Goal: Task Accomplishment & Management: Manage account settings

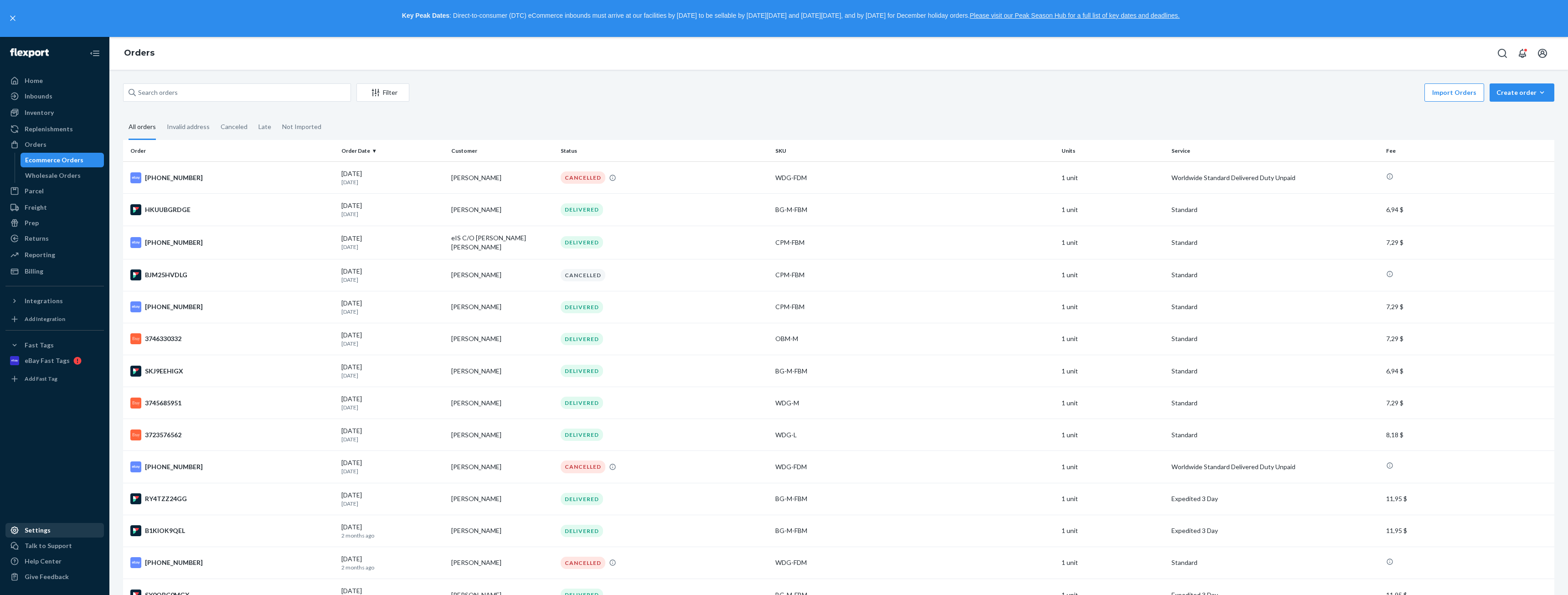
click at [24, 534] on div at bounding box center [17, 529] width 15 height 9
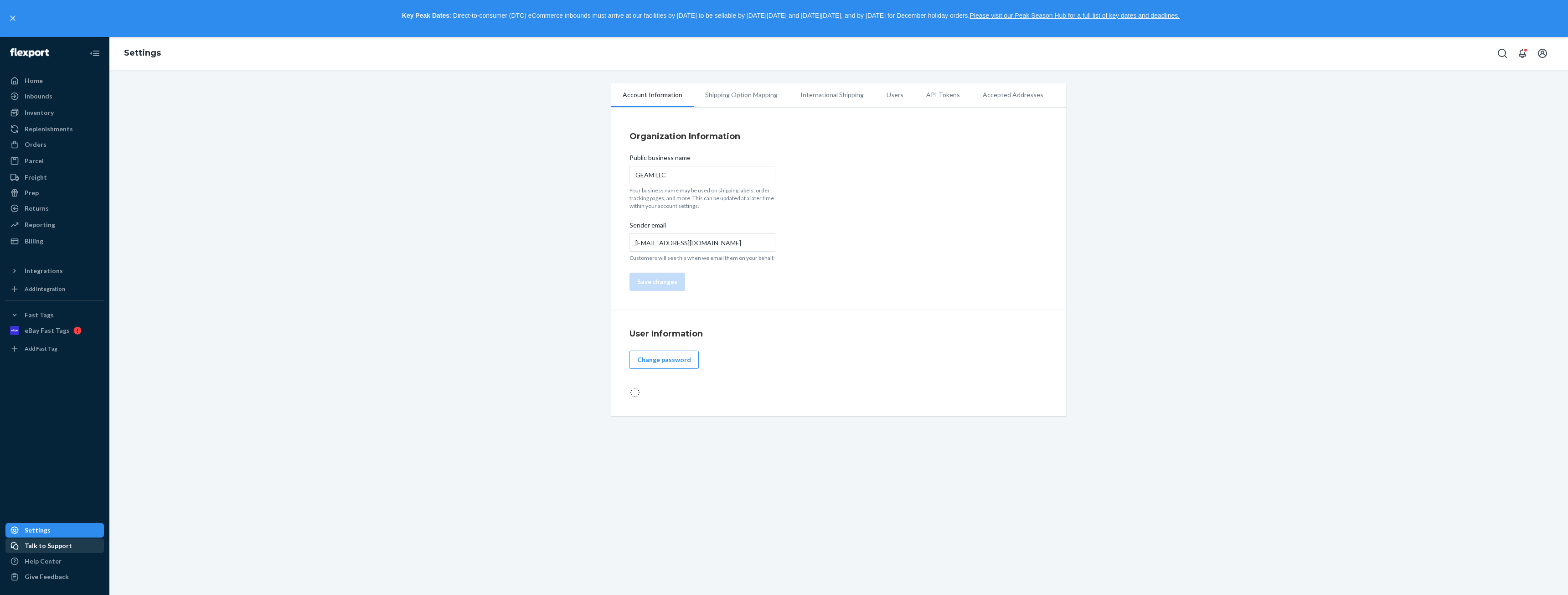
click at [33, 542] on div "Talk to Support" at bounding box center [48, 545] width 47 height 9
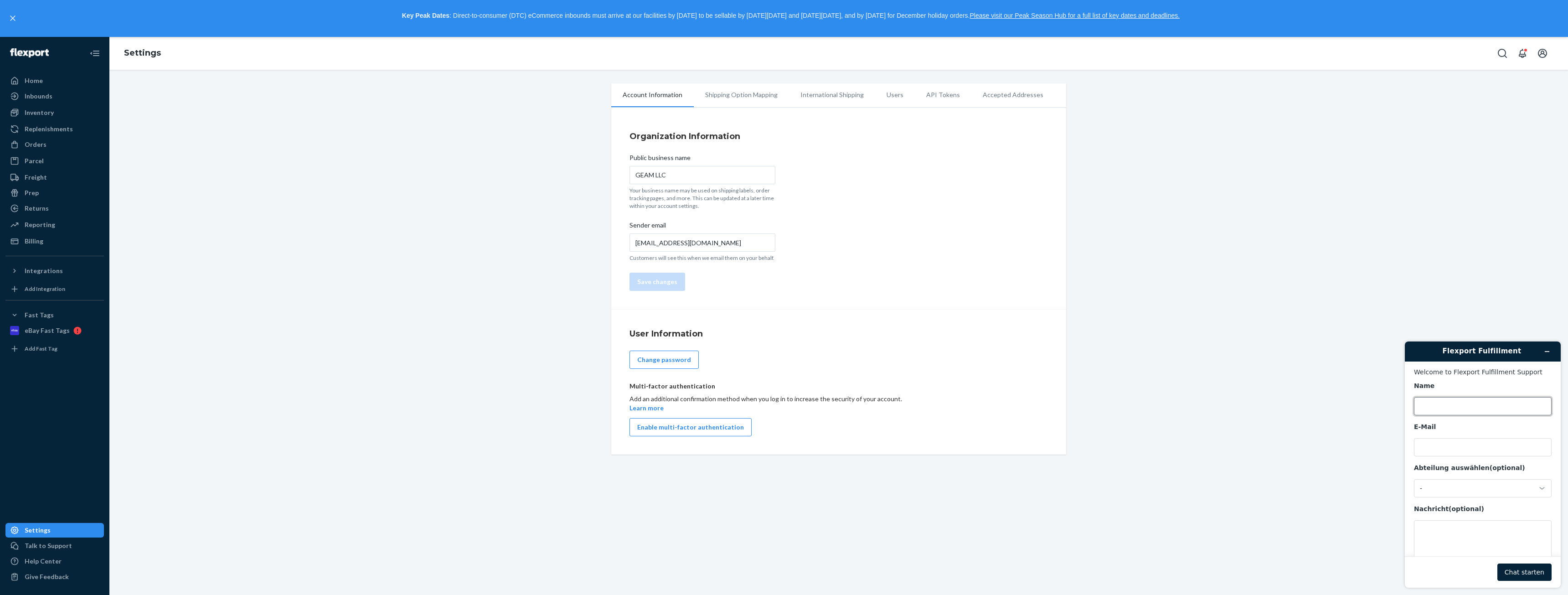
click at [1431, 405] on input "Name" at bounding box center [1483, 406] width 138 height 19
type input "Phil"
click at [1429, 447] on input "E-Mail" at bounding box center [1483, 447] width 138 height 19
type input "info@german-goods.online"
click at [1470, 488] on div "-" at bounding box center [1477, 488] width 115 height 8
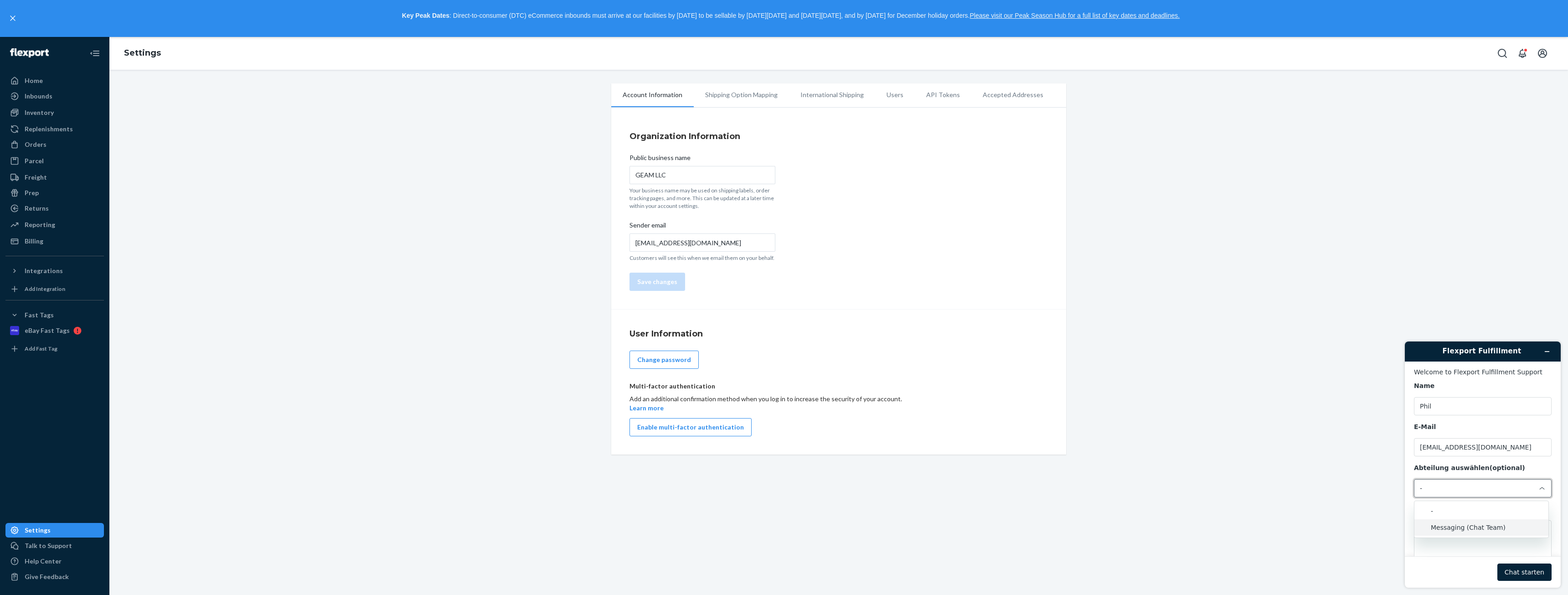
click at [1472, 529] on li "Messaging (Chat Team)" at bounding box center [1482, 527] width 134 height 17
drag, startPoint x: 1504, startPoint y: 361, endPoint x: 2903, endPoint y: 657, distance: 1430.0
click html "Flexport Fulfillment Welcome to Flexport Fulfillment Support Name Phil E-Mail i…"
click at [1437, 531] on textarea "Nachricht (optional)" at bounding box center [1483, 546] width 138 height 51
click at [1488, 536] on textarea "Nachricht (optional)" at bounding box center [1483, 546] width 138 height 51
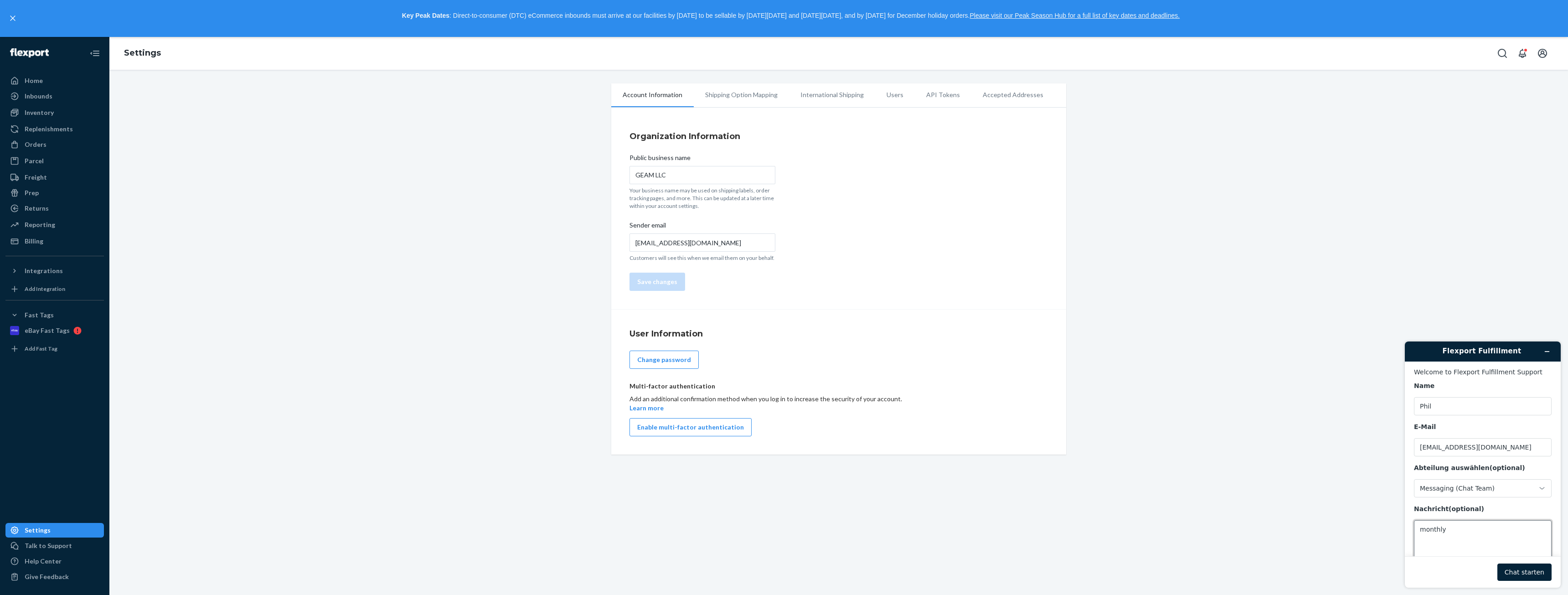
click at [1463, 537] on textarea "monthly" at bounding box center [1483, 546] width 138 height 51
type textarea "monthly minimum fee"
click at [1524, 567] on button "Chat starten" at bounding box center [1524, 572] width 54 height 18
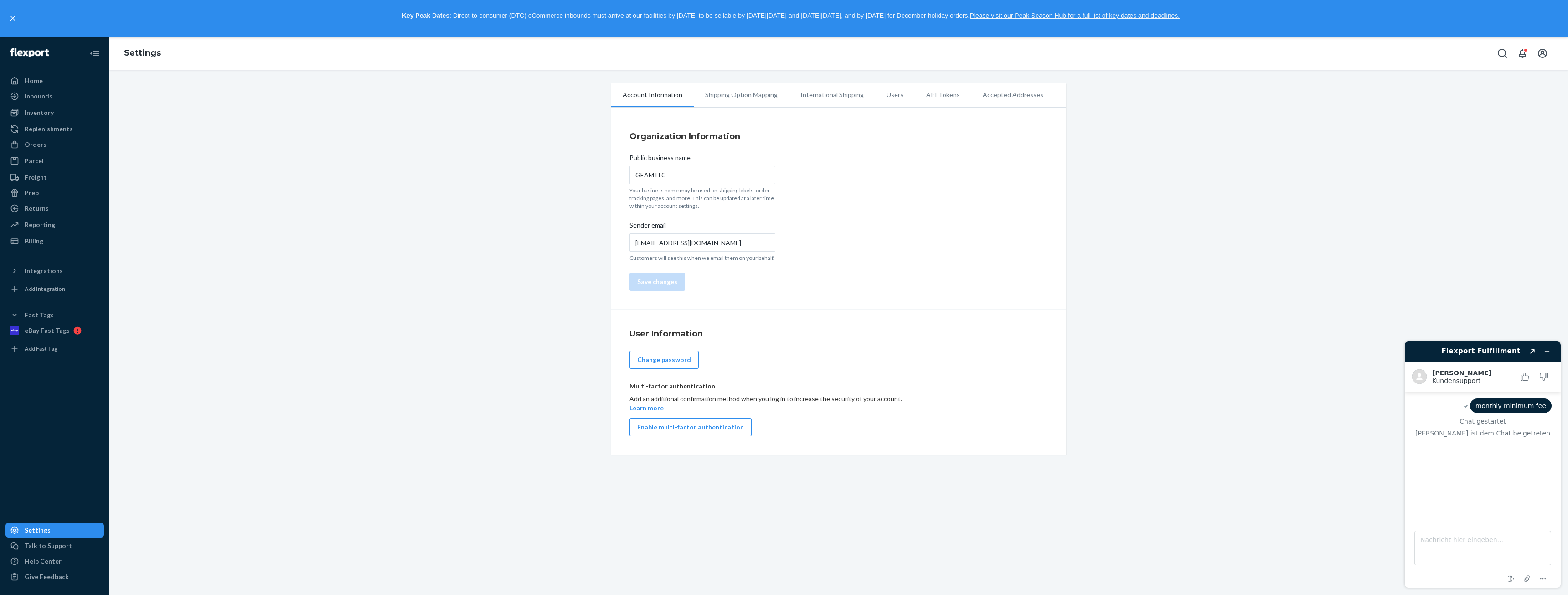
drag, startPoint x: 1449, startPoint y: 350, endPoint x: 1423, endPoint y: 325, distance: 36.1
click html "Flexport Fulfillment Created with Sketch. Alvin E. Kundensupport Kundensupport …"
click at [1468, 546] on textarea "Nachricht hier eingeben..." at bounding box center [1484, 548] width 137 height 34
type textarea "Hi there"
click at [1523, 542] on textarea "i have been charged a redicuc" at bounding box center [1484, 548] width 137 height 34
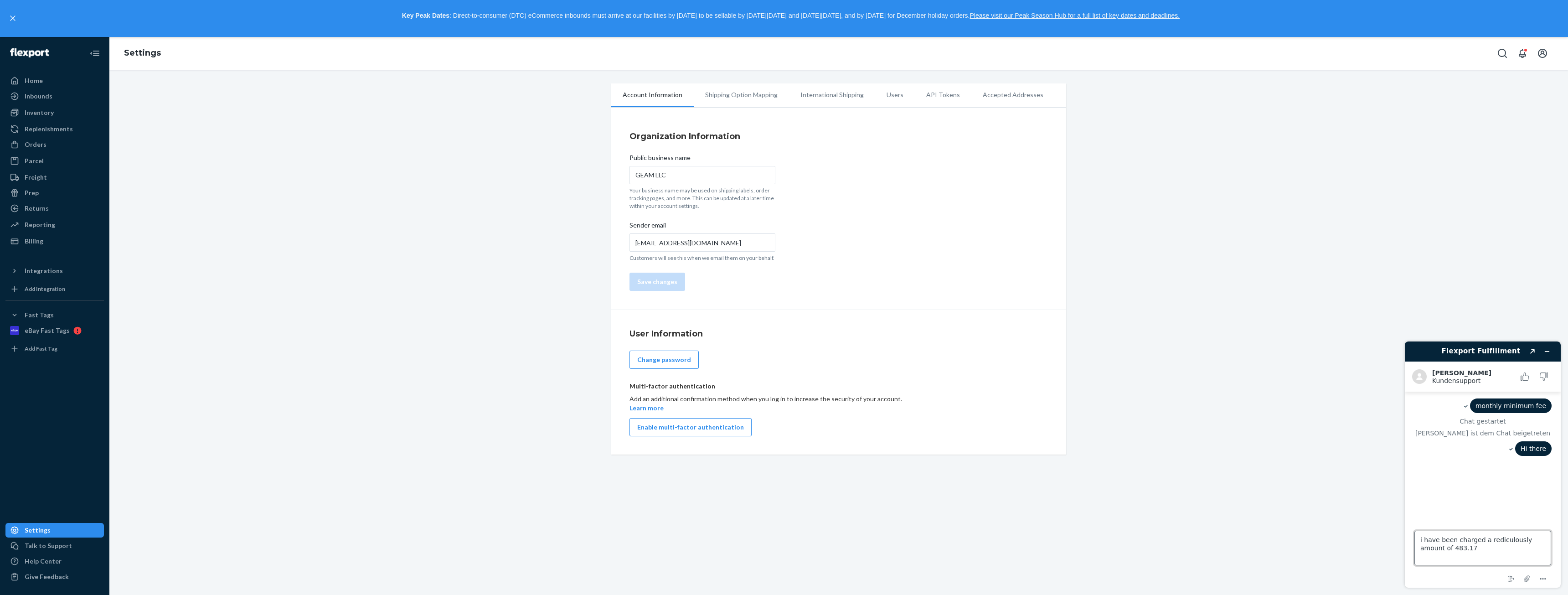
click at [1430, 553] on textarea "i have been charged a rediculously amount of 483.17" at bounding box center [1484, 548] width 137 height 34
click at [1485, 545] on textarea "i have been charged a rediculously amount of $483.17" at bounding box center [1484, 548] width 137 height 34
type textarea "i have been charged a rediculously amount of $483.17 as a monthly minimm fee"
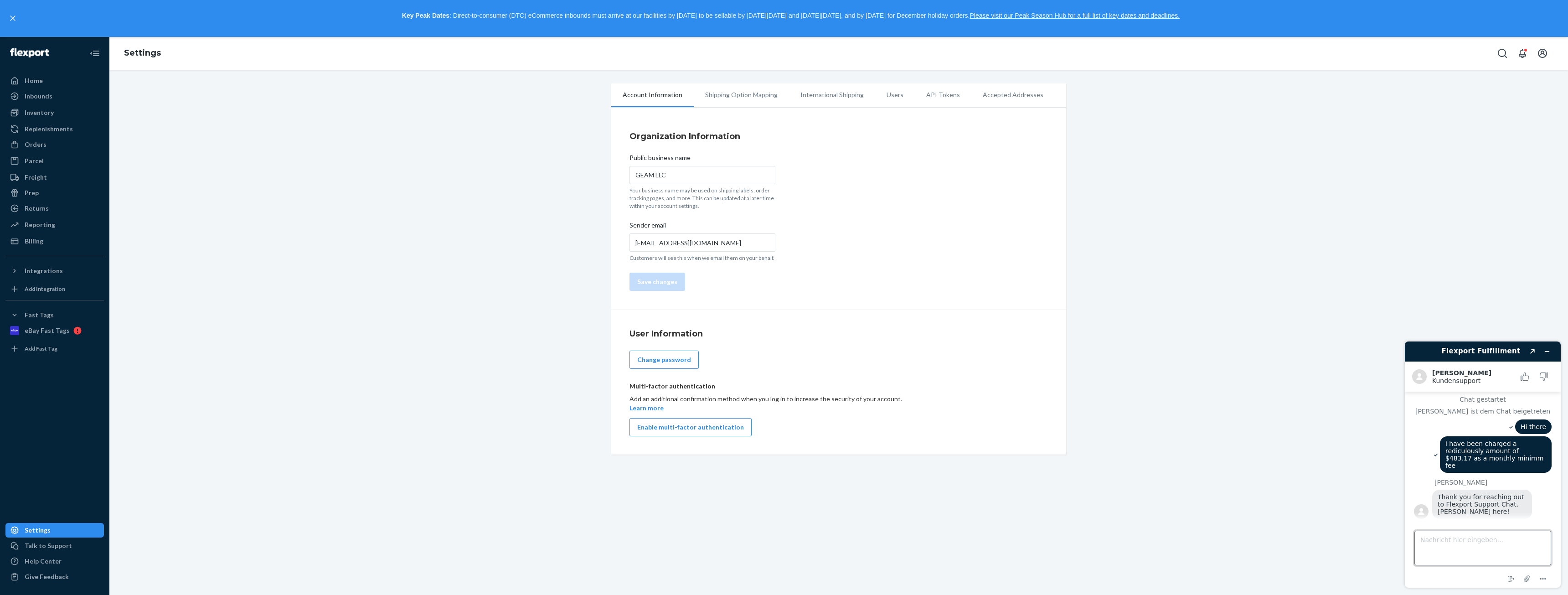
scroll to position [105, 0]
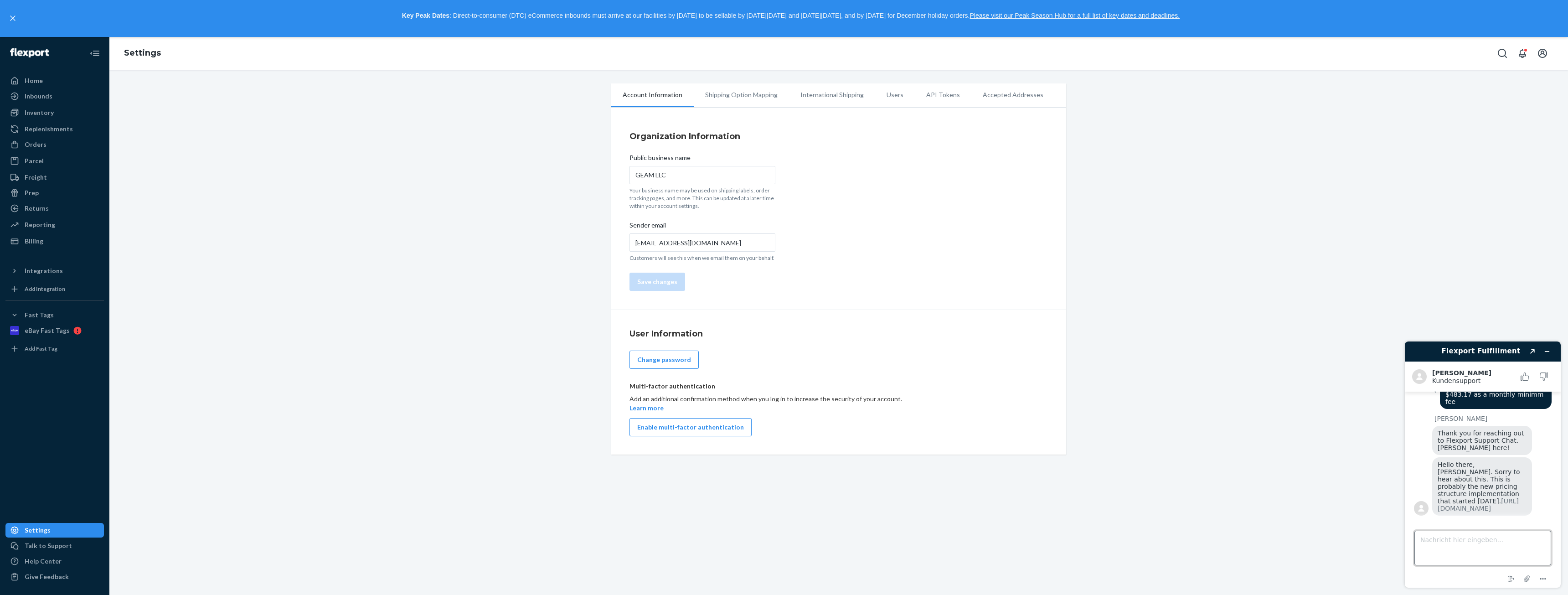
click at [1498, 539] on textarea "Nachricht hier eingeben..." at bounding box center [1484, 548] width 137 height 34
type textarea "p"
drag, startPoint x: 1495, startPoint y: 540, endPoint x: 1481, endPoint y: 542, distance: 14.1
click at [1481, 542] on textarea "that's about 10 times than the usual amount" at bounding box center [1484, 548] width 137 height 34
type textarea "that's about 10 times of the usual amount"
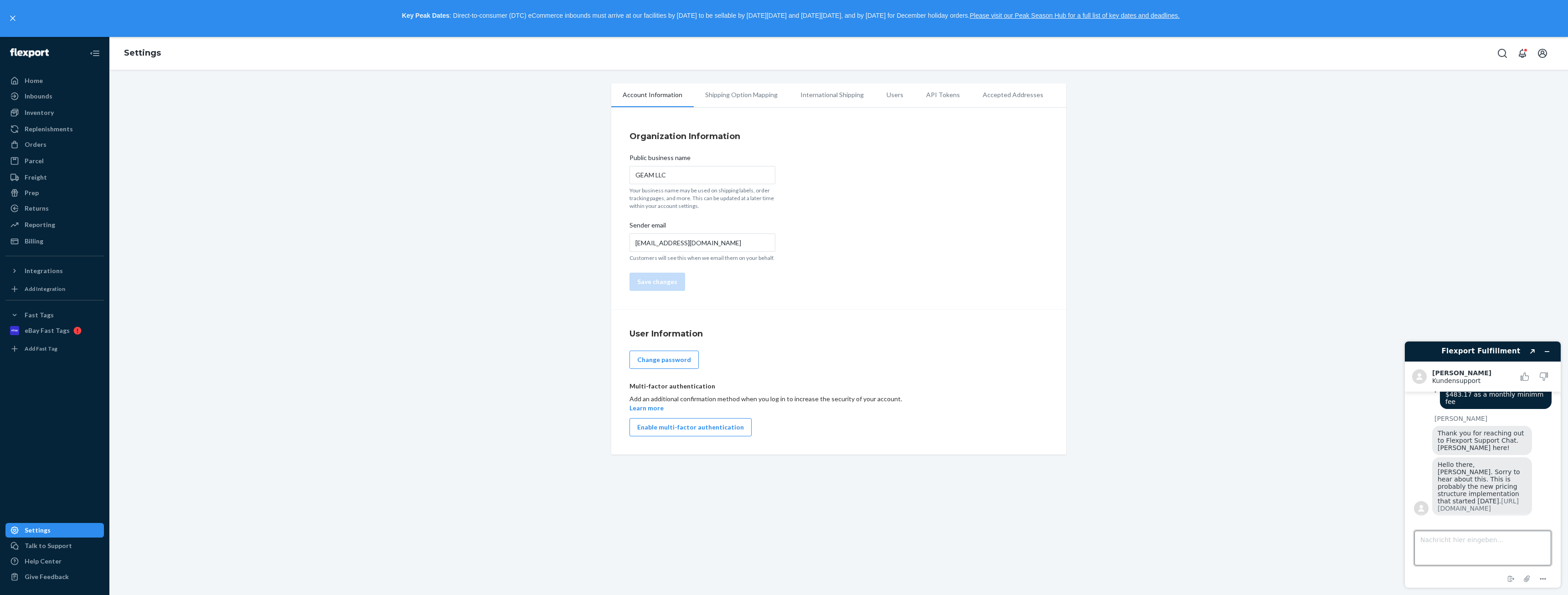
scroll to position [131, 0]
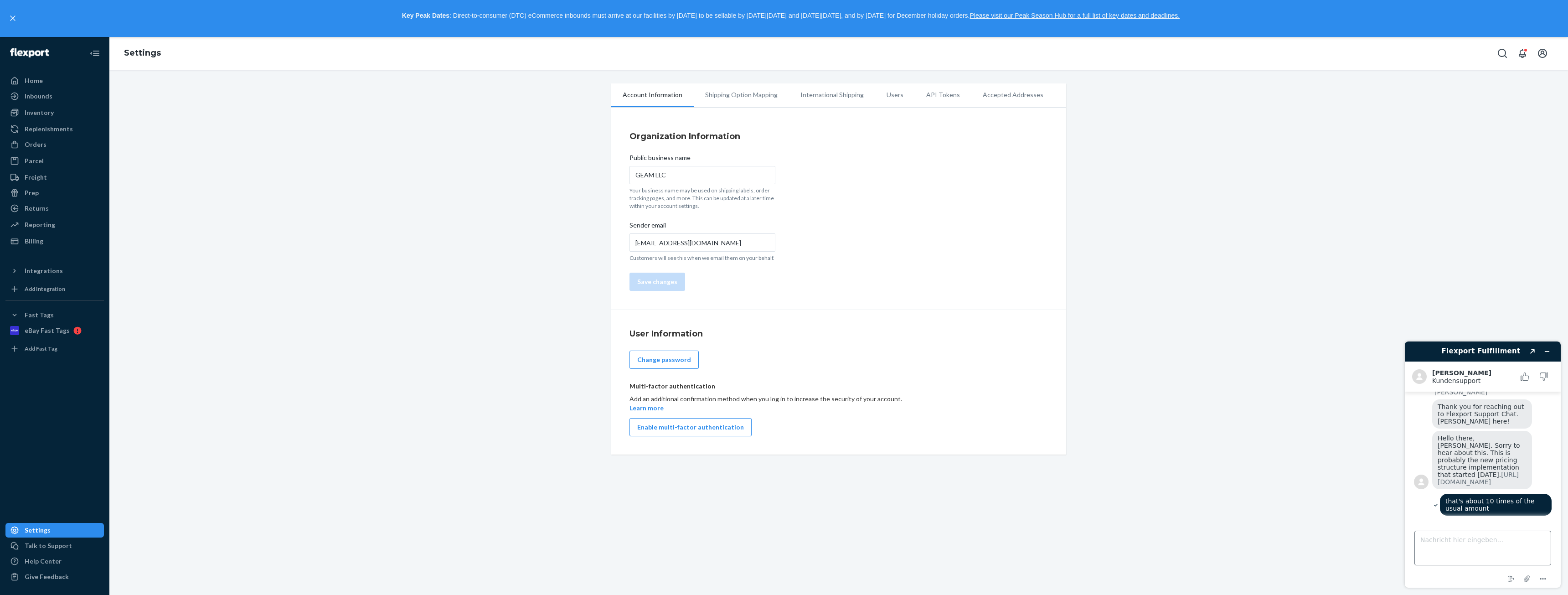
click at [1417, 543] on footer "Nachricht hier eingeben... Chat beenden Datei anhängen Optionen" at bounding box center [1483, 554] width 156 height 68
click at [1437, 548] on textarea "Nachricht hier eingeben..." at bounding box center [1484, 548] width 137 height 34
type textarea "th"
drag, startPoint x: 1449, startPoint y: 545, endPoint x: 1331, endPoint y: 555, distance: 118.4
click html "Flexport Fulfillment Created with Sketch. Alvin E. Kundensupport Kundensupport …"
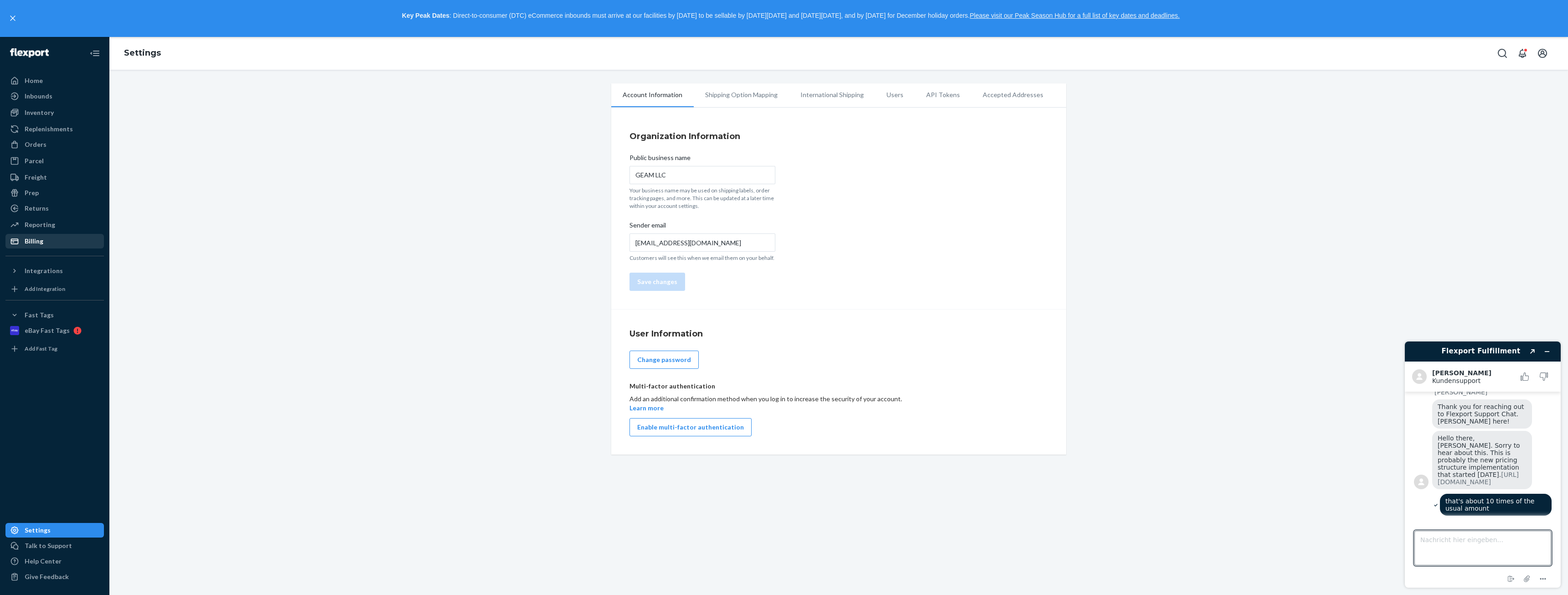
click at [36, 240] on div "Billing" at bounding box center [33, 240] width 19 height 9
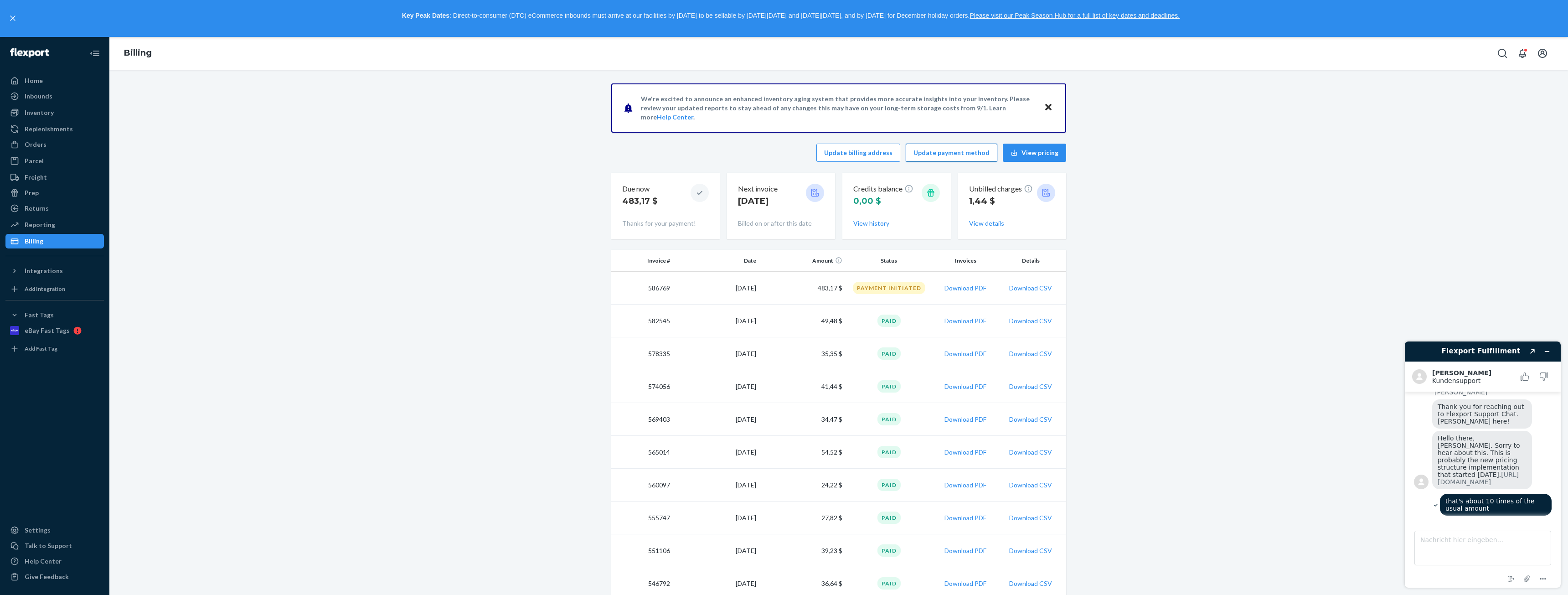
click at [939, 154] on button "Update payment method" at bounding box center [952, 153] width 92 height 19
click at [1456, 544] on textarea "Nachricht hier eingeben..." at bounding box center [1484, 548] width 137 height 34
type textarea "that's all but ethical"
drag, startPoint x: 30, startPoint y: 329, endPoint x: 36, endPoint y: 328, distance: 6.1
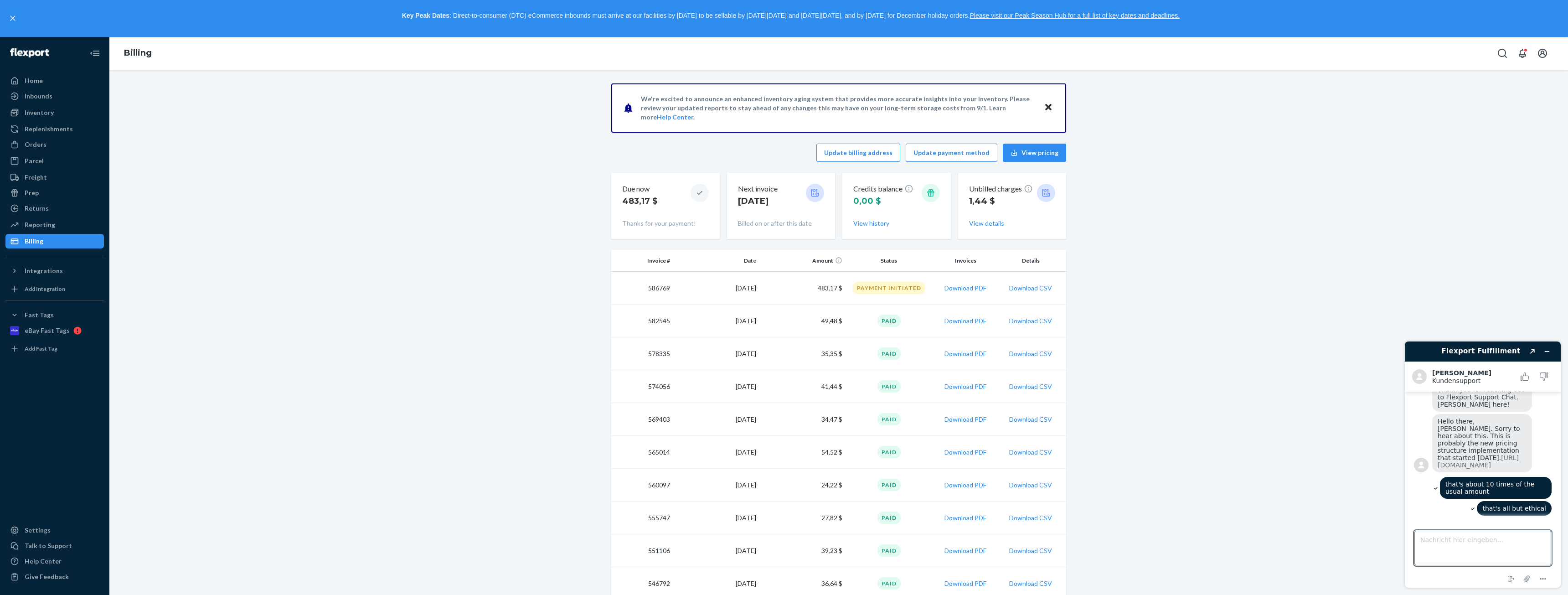
click at [31, 329] on div "eBay Fast Tags" at bounding box center [47, 330] width 45 height 9
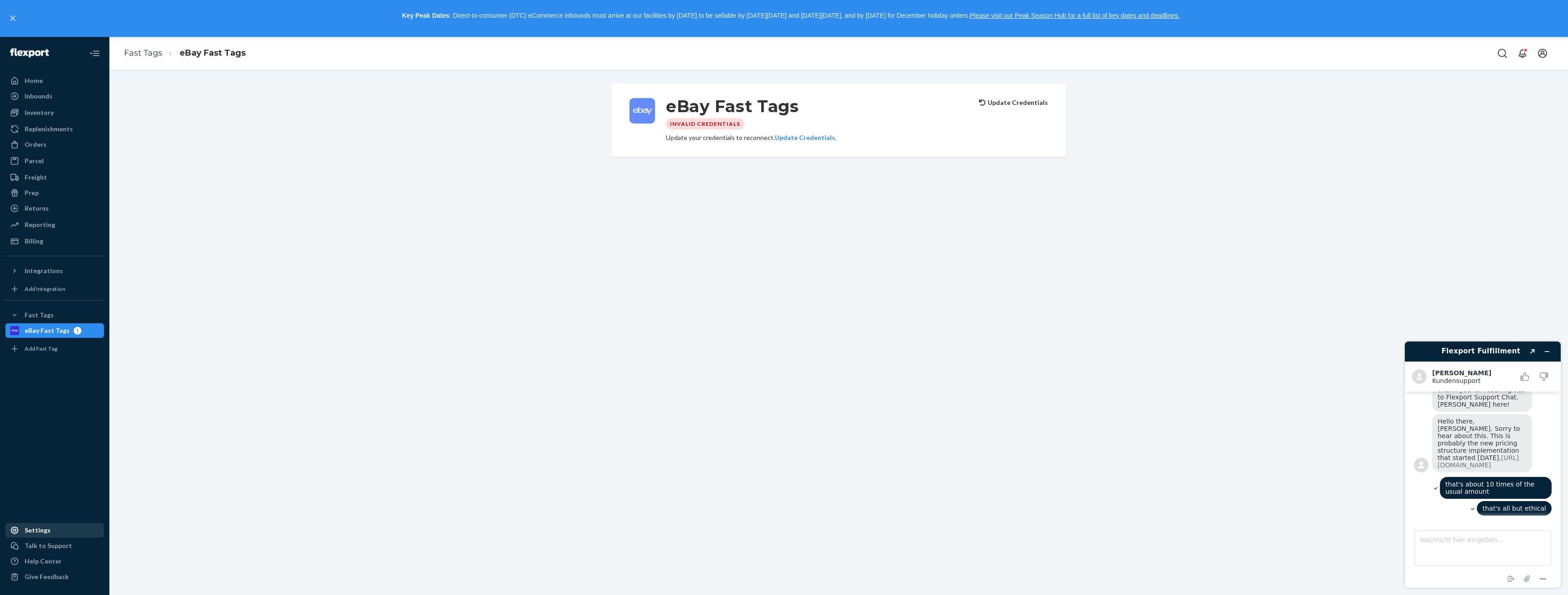
click at [43, 526] on div "Settings" at bounding box center [37, 529] width 26 height 9
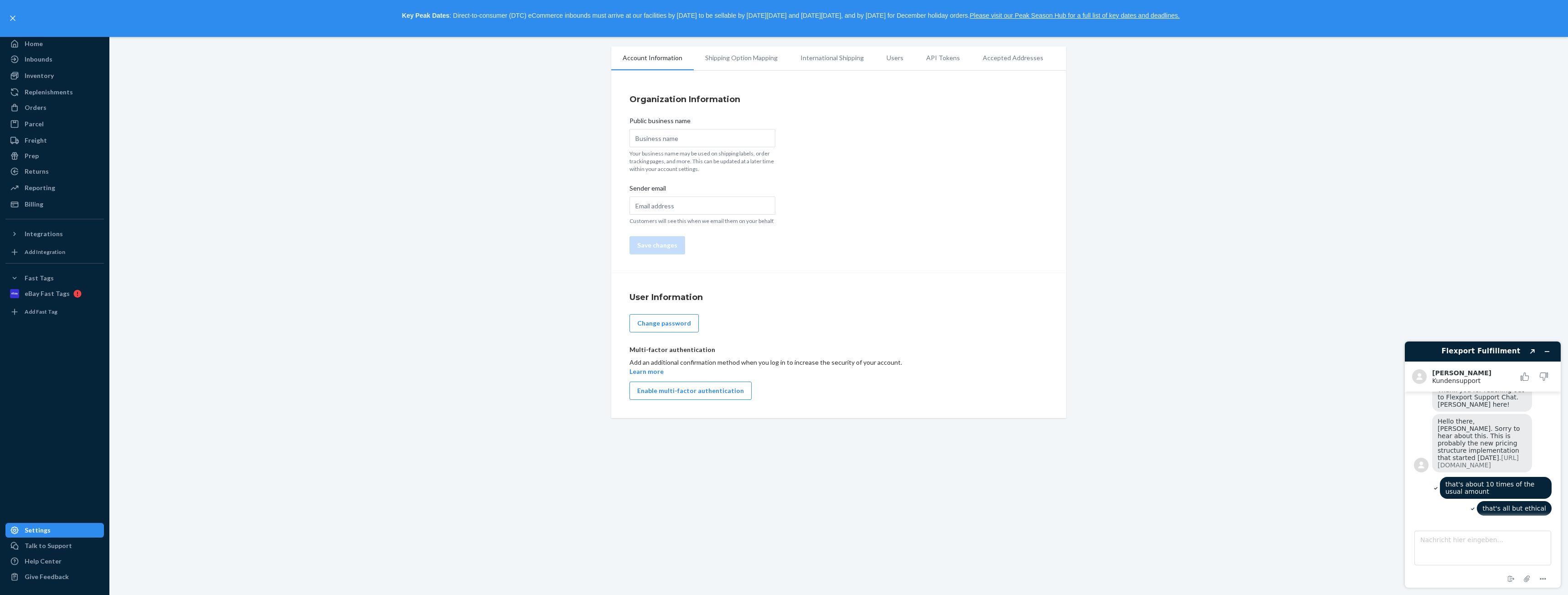
type input "GEAM LLC"
type input "info@german-goods.online"
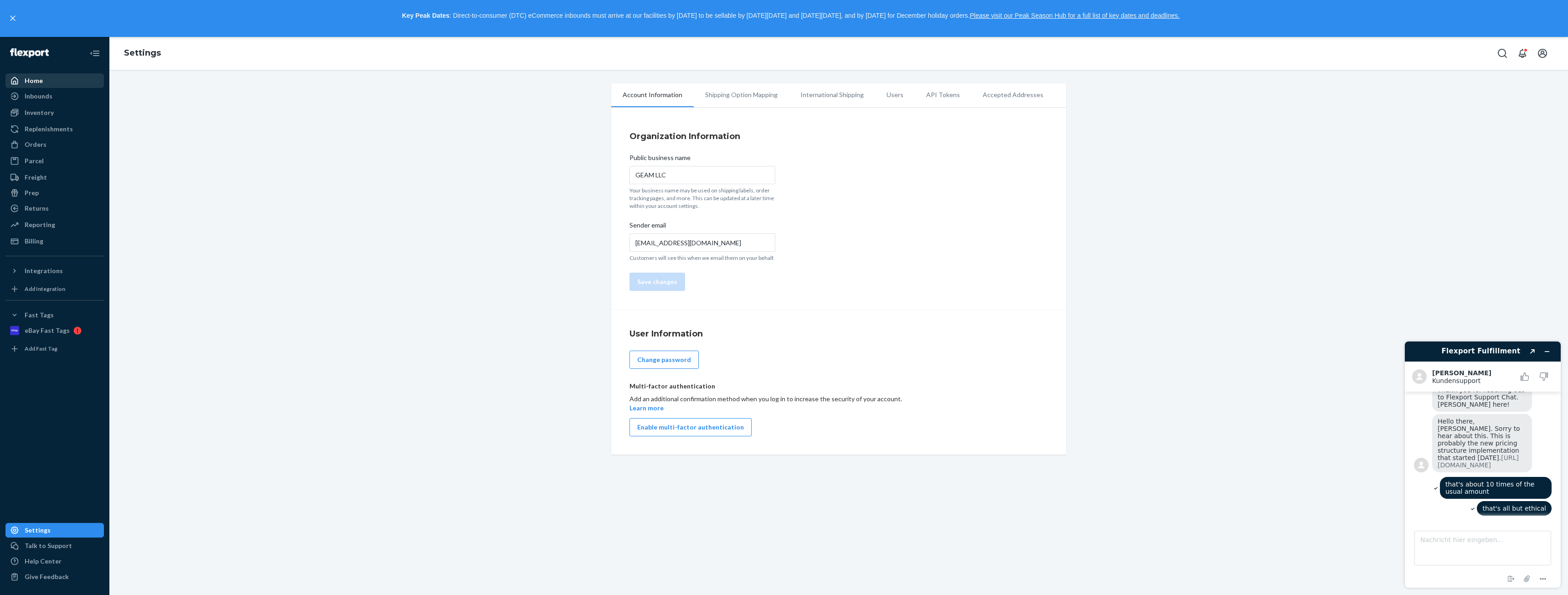
click at [46, 78] on div "Home" at bounding box center [55, 80] width 97 height 13
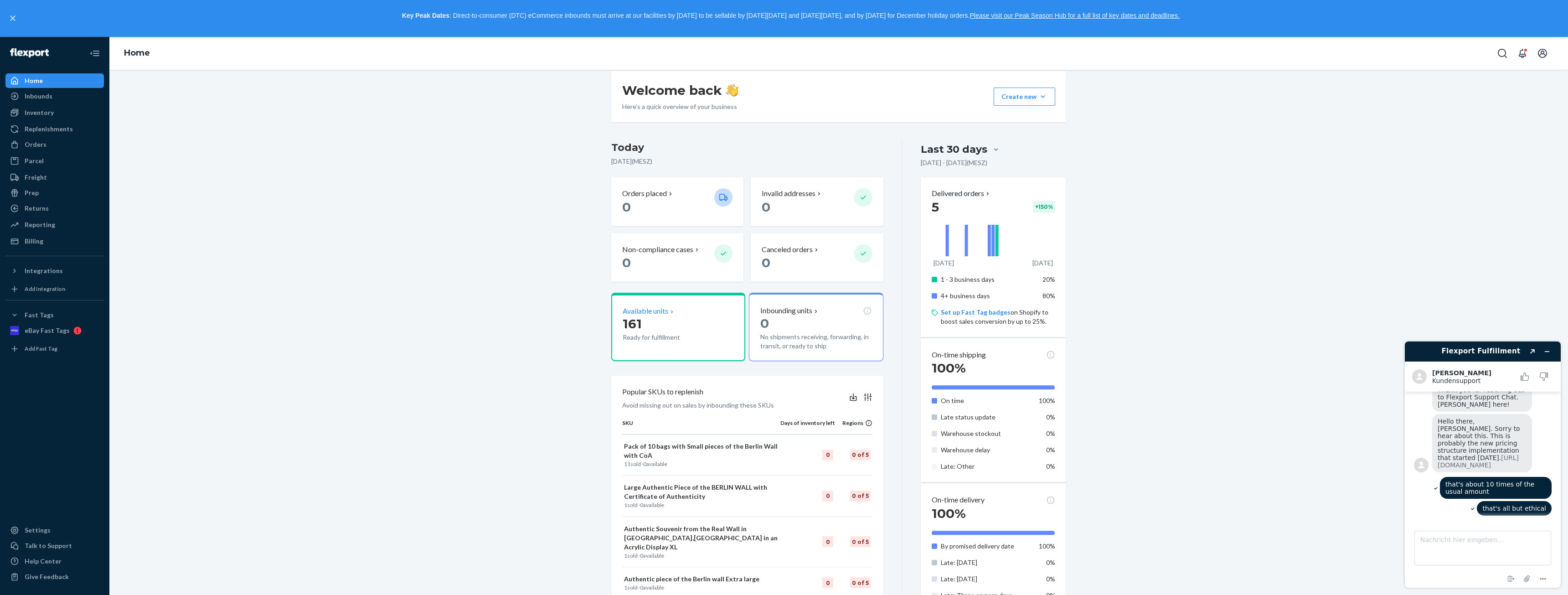
scroll to position [137, 0]
click at [691, 322] on p "161" at bounding box center [665, 320] width 84 height 17
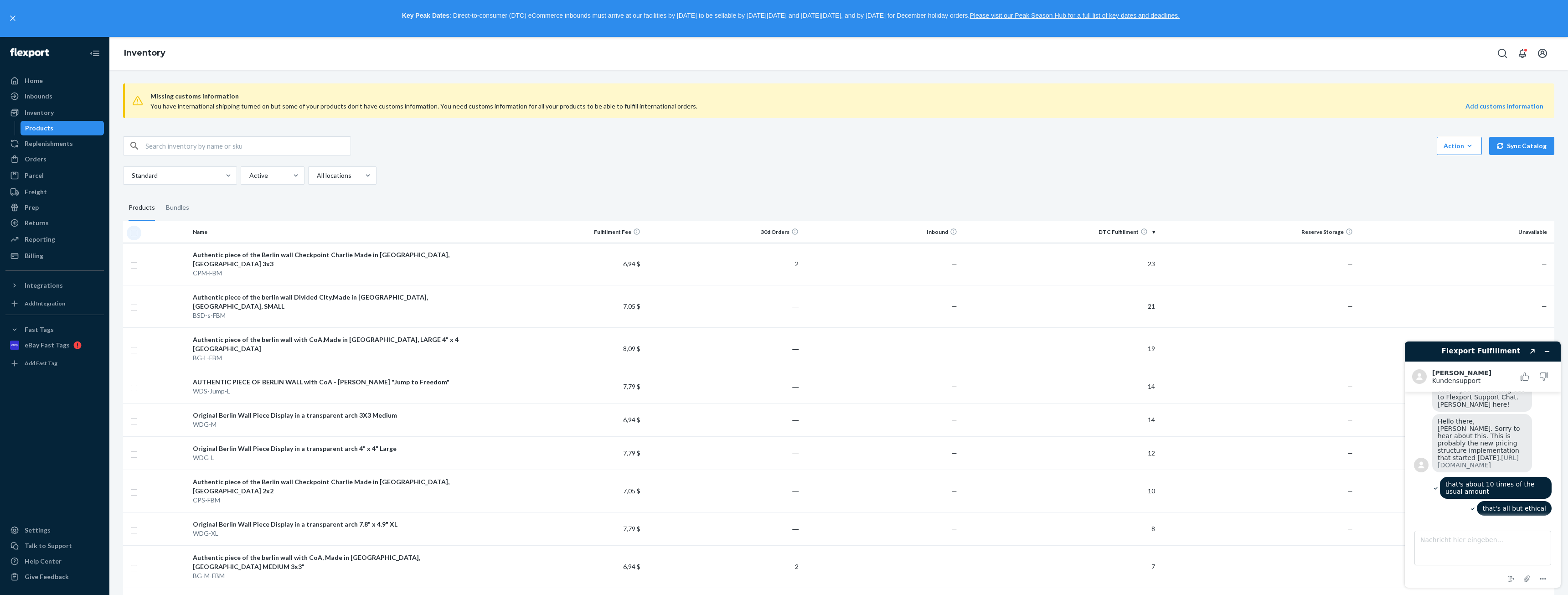
click at [135, 232] on input "checkbox" at bounding box center [133, 232] width 7 height 10
checkbox input "true"
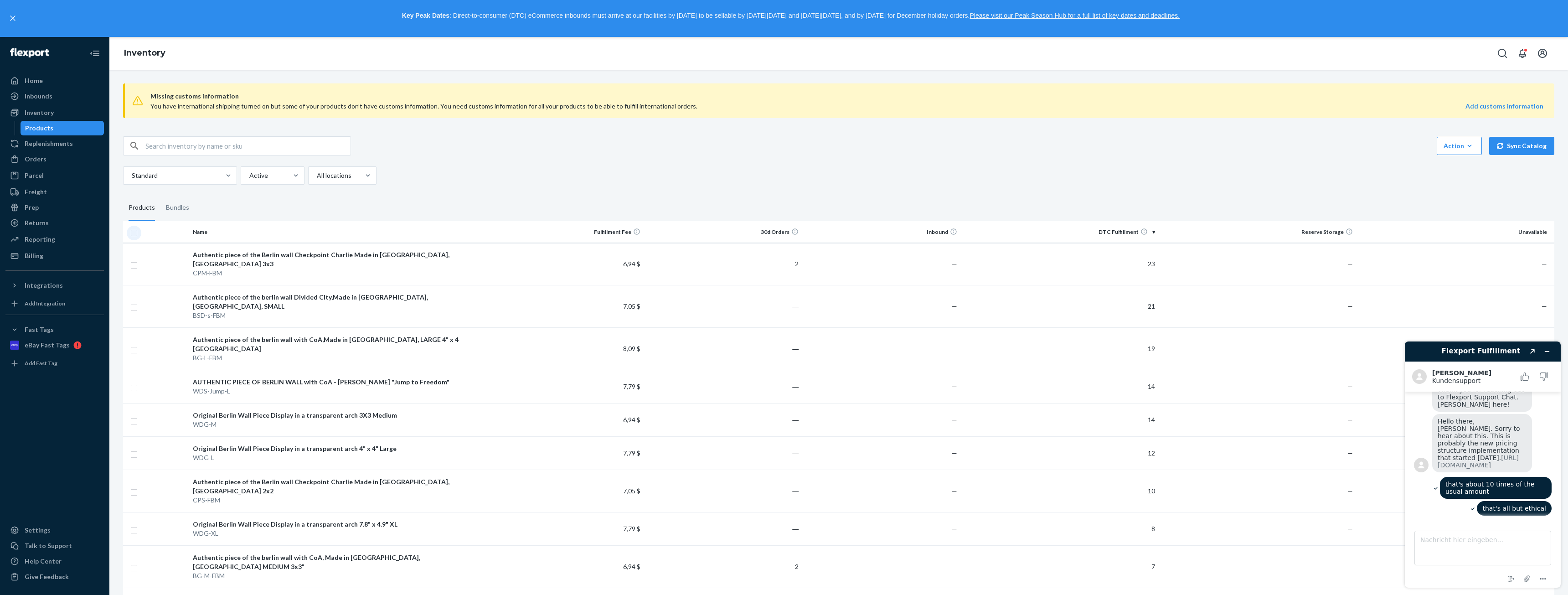
checkbox input "true"
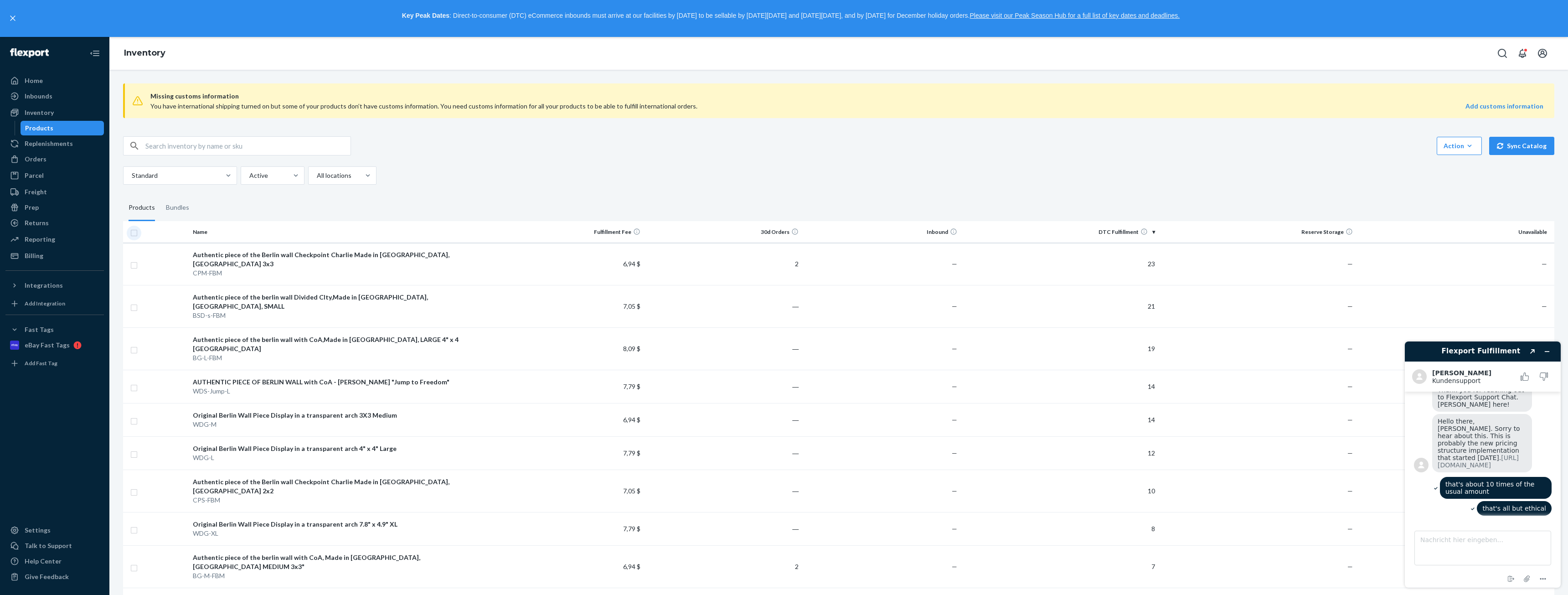
checkbox input "true"
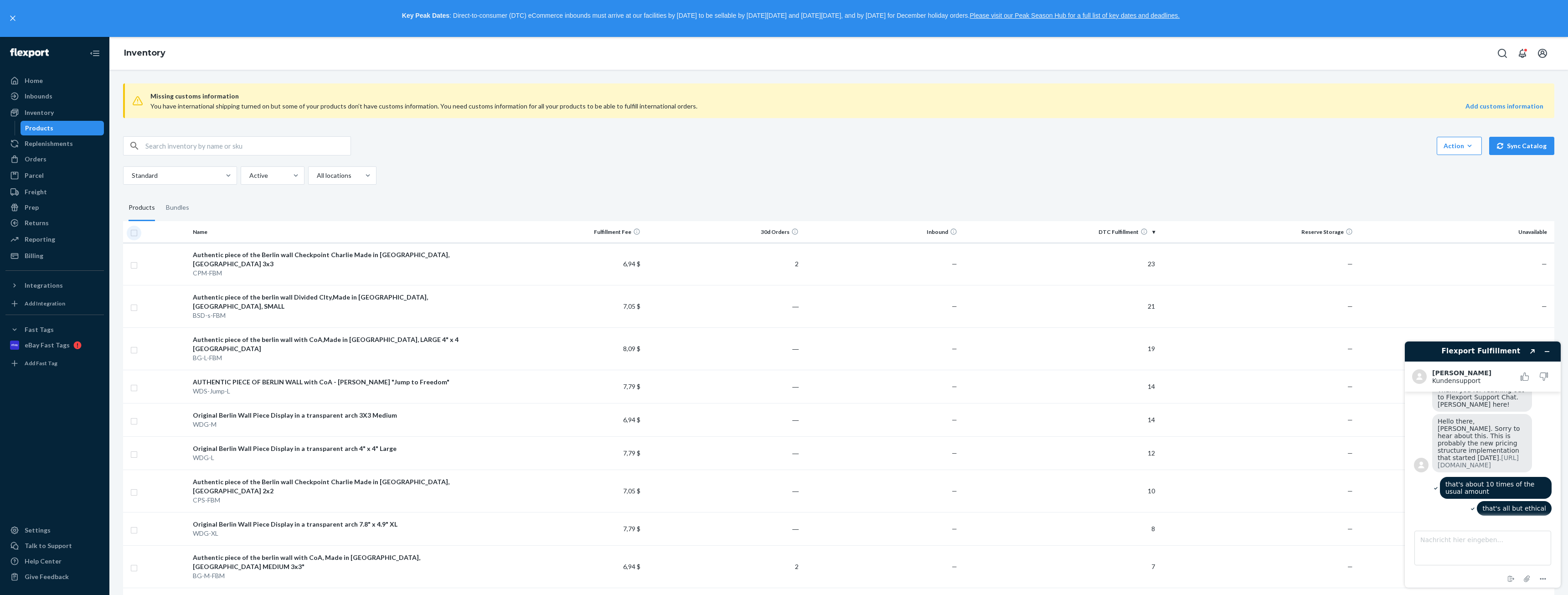
checkbox input "true"
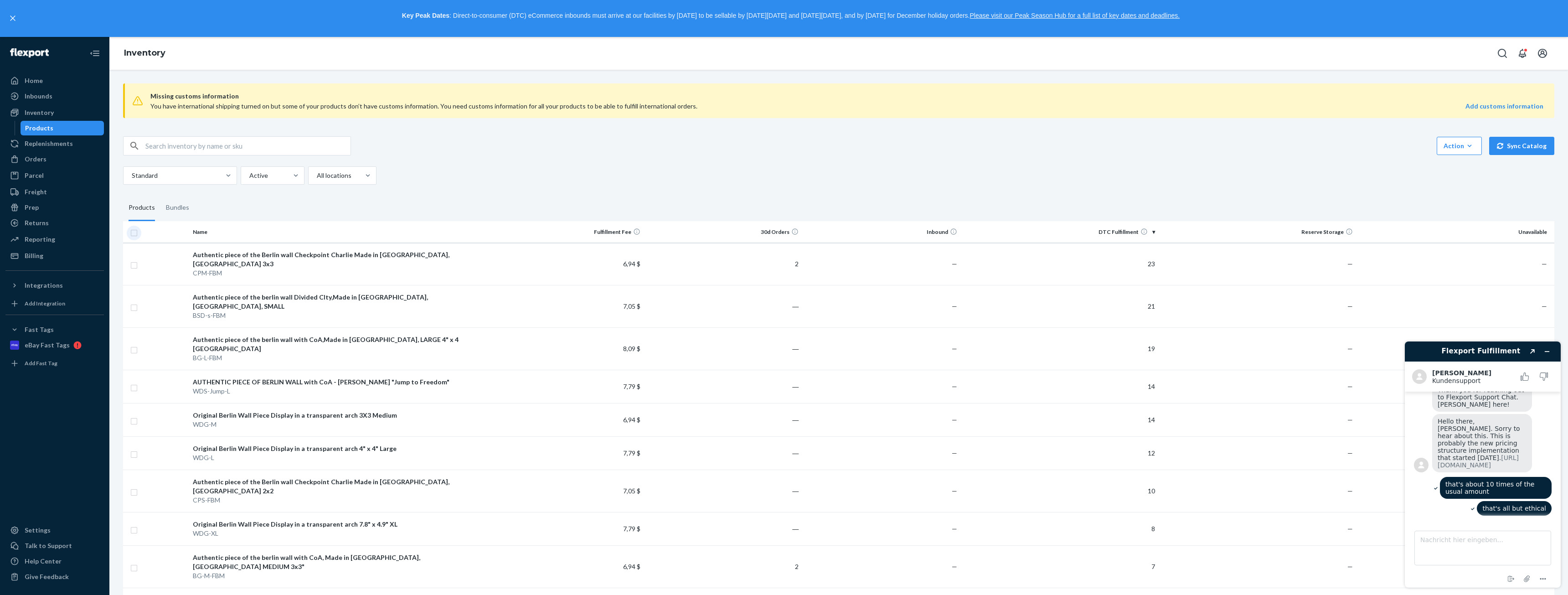
checkbox input "true"
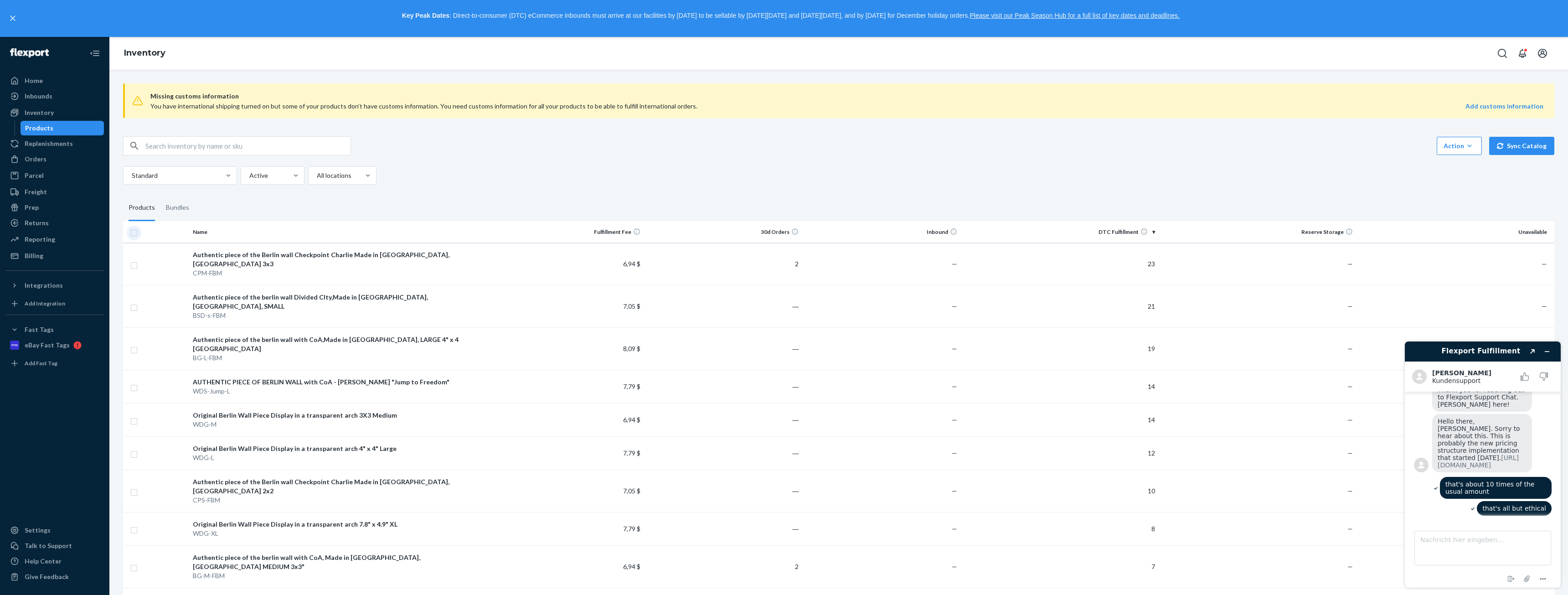
checkbox input "true"
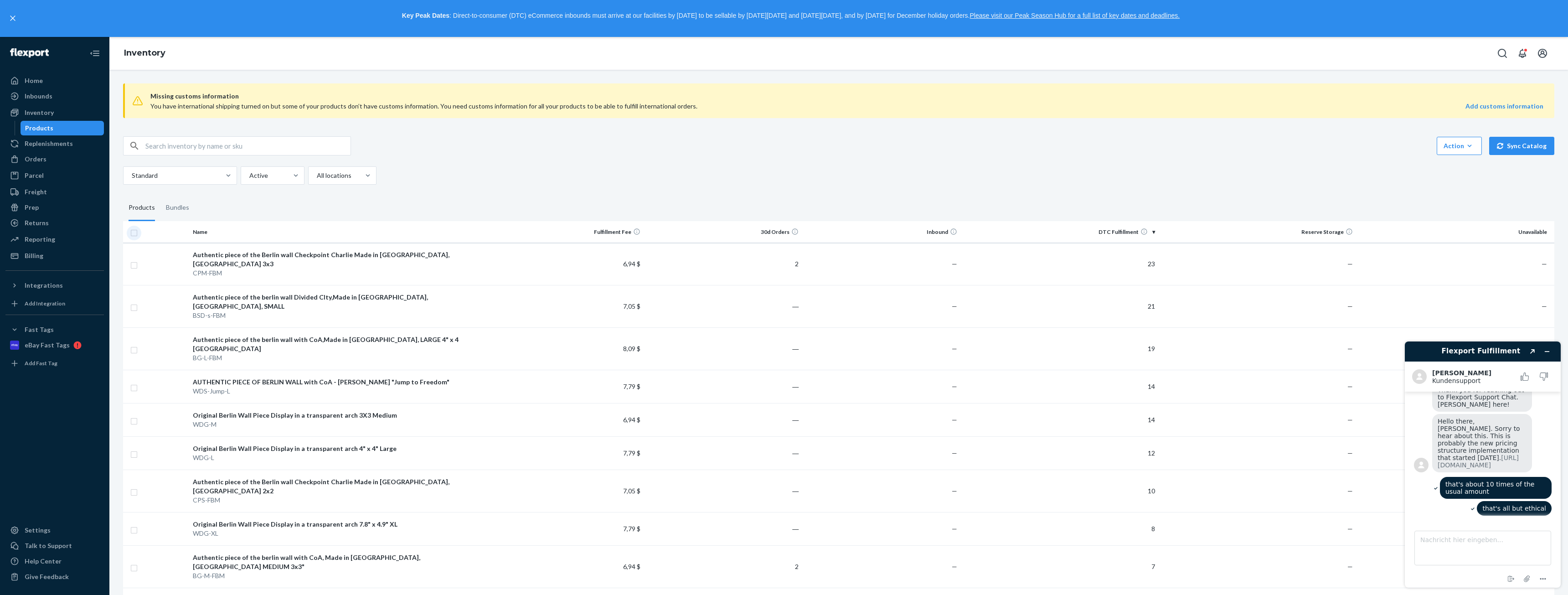
checkbox input "true"
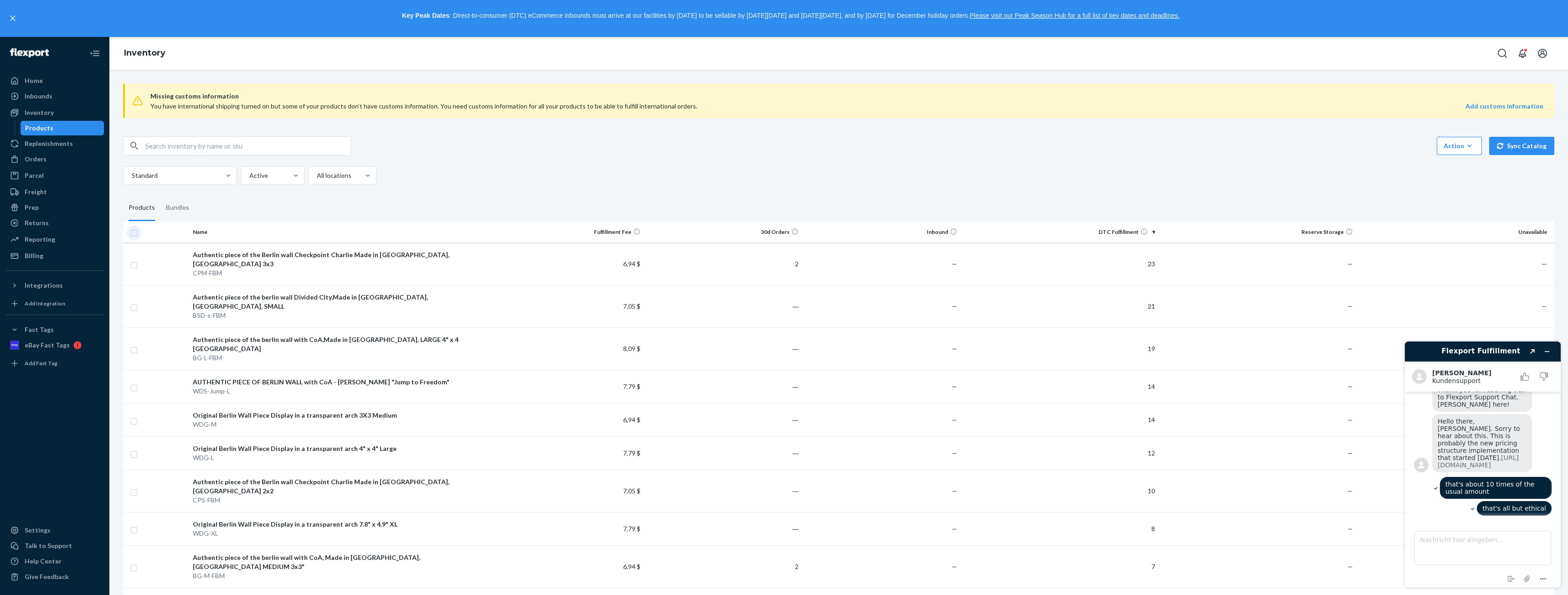
checkbox input "true"
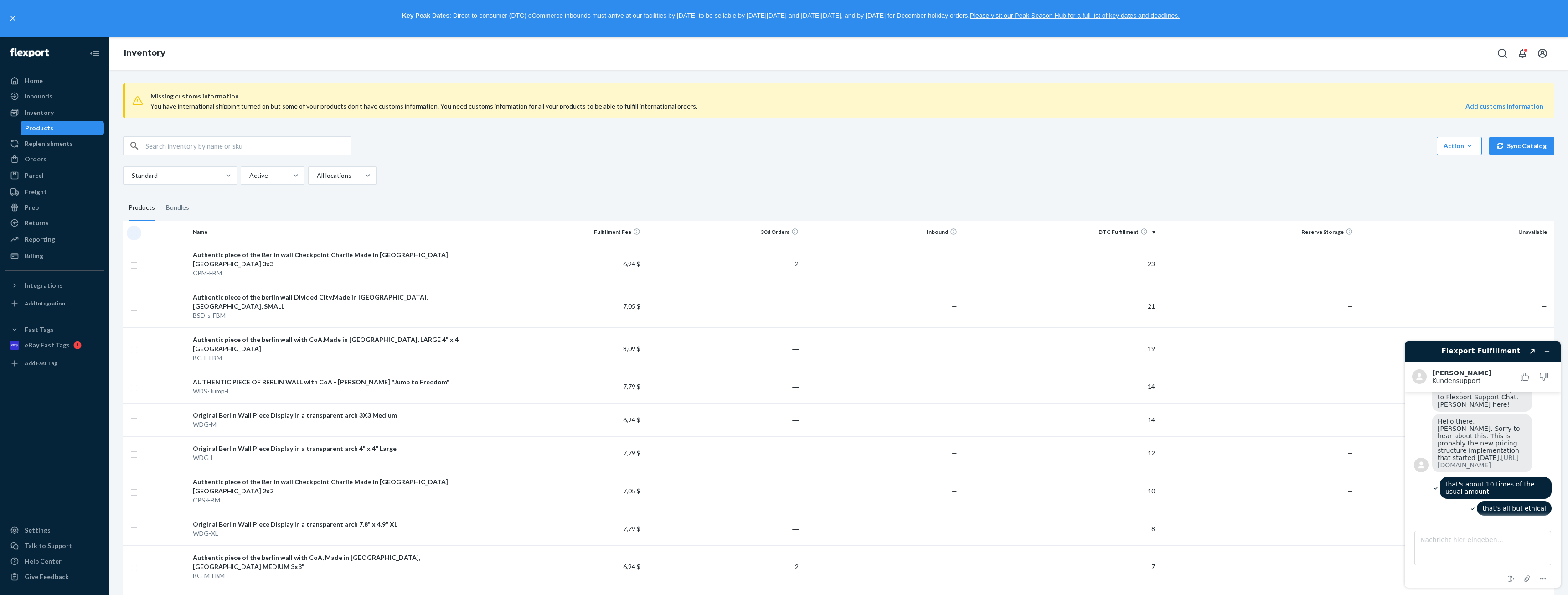
checkbox input "true"
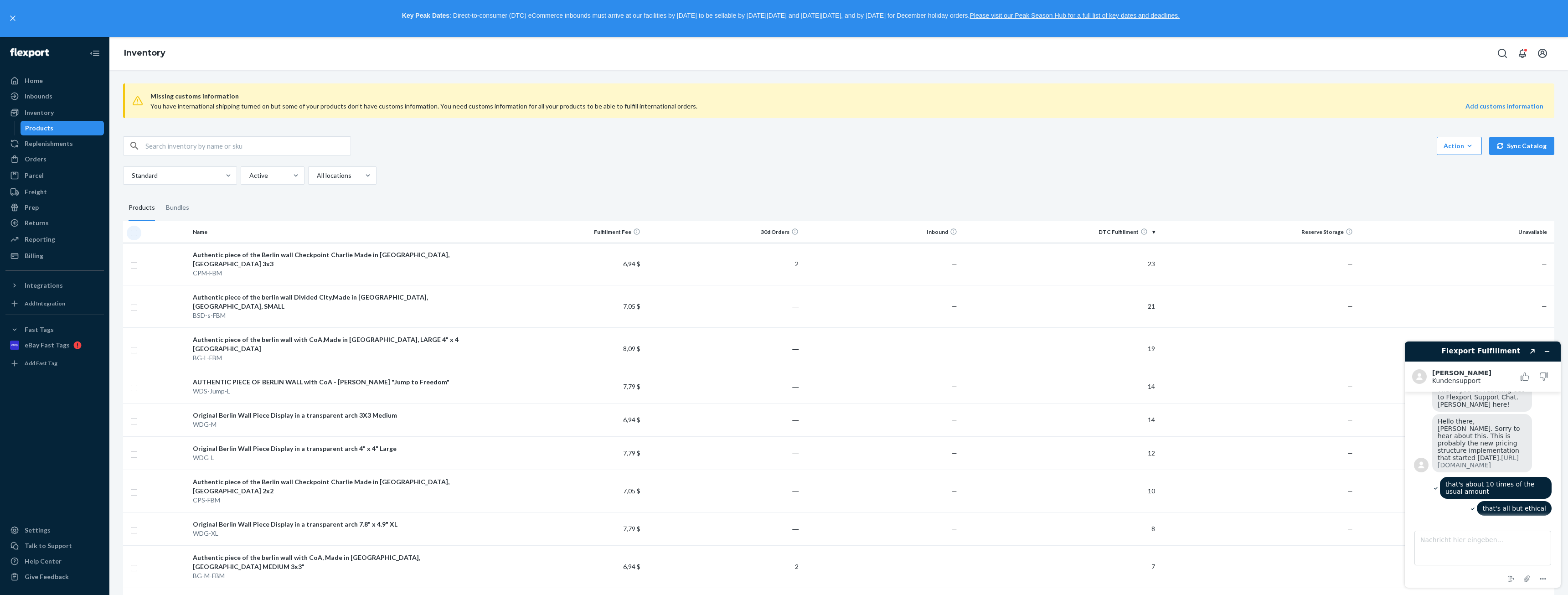
checkbox input "true"
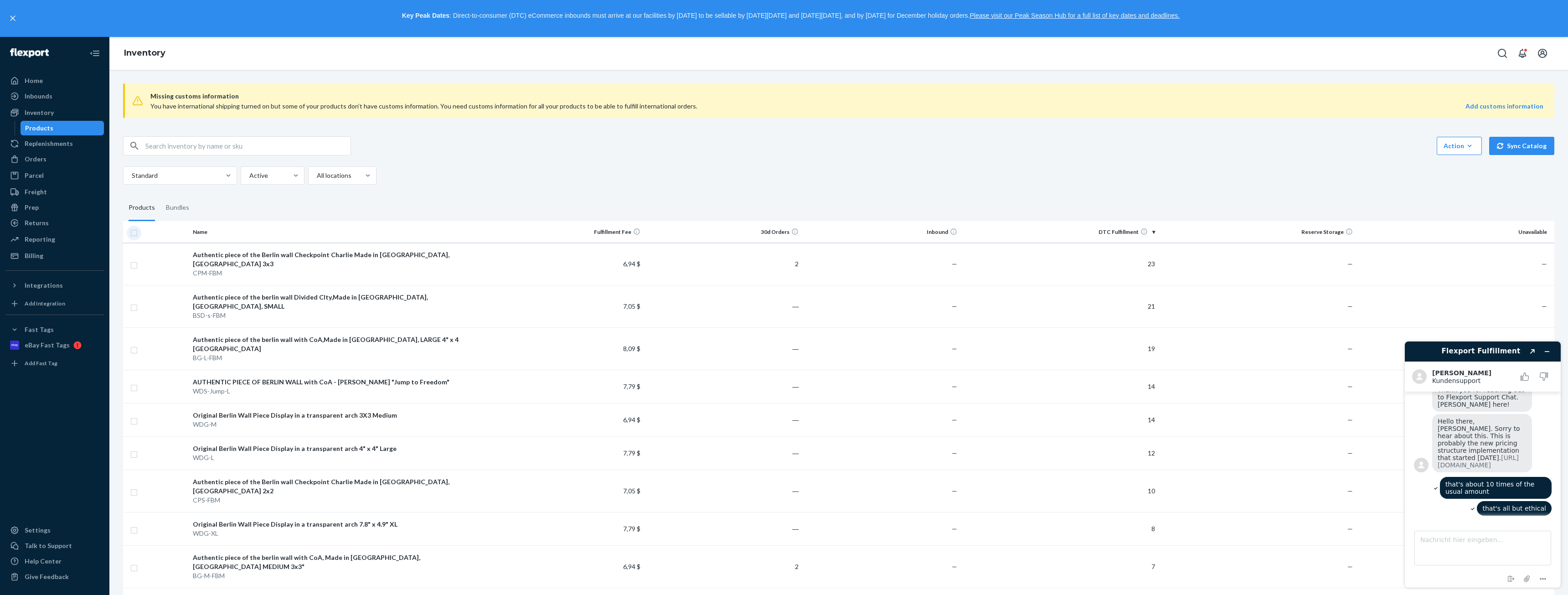
checkbox input "true"
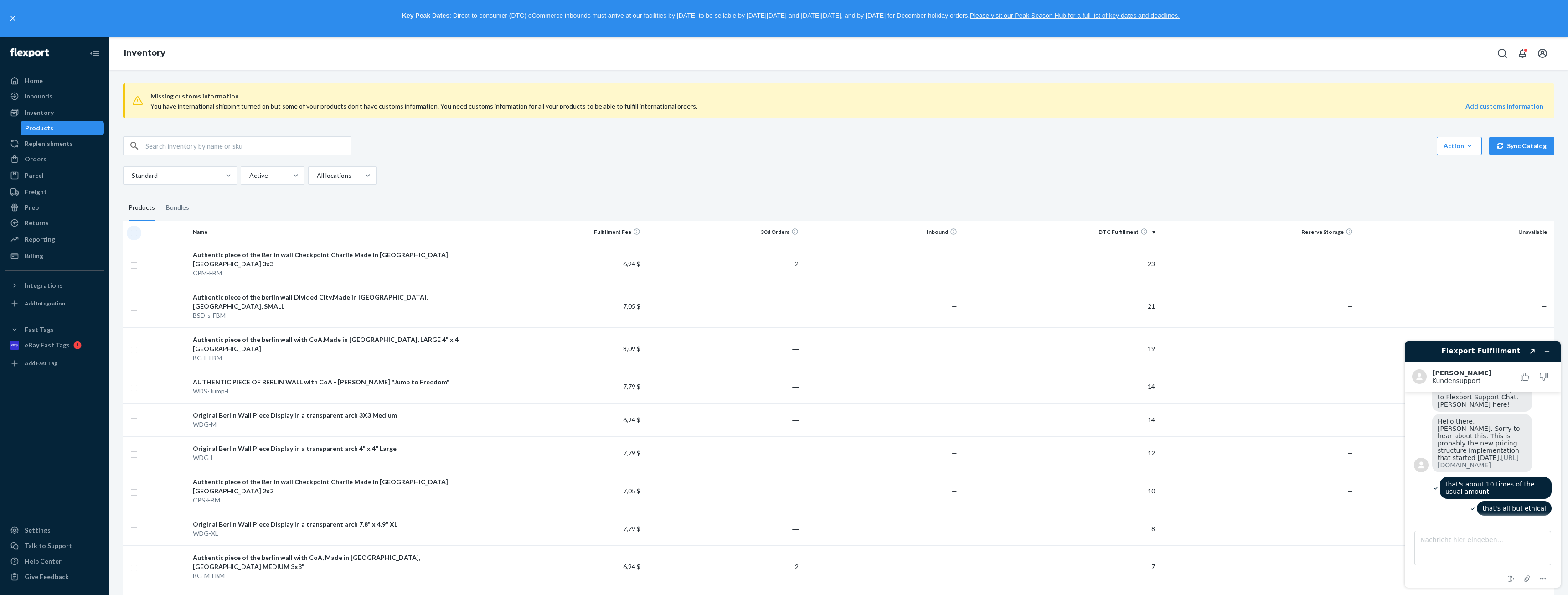
checkbox input "true"
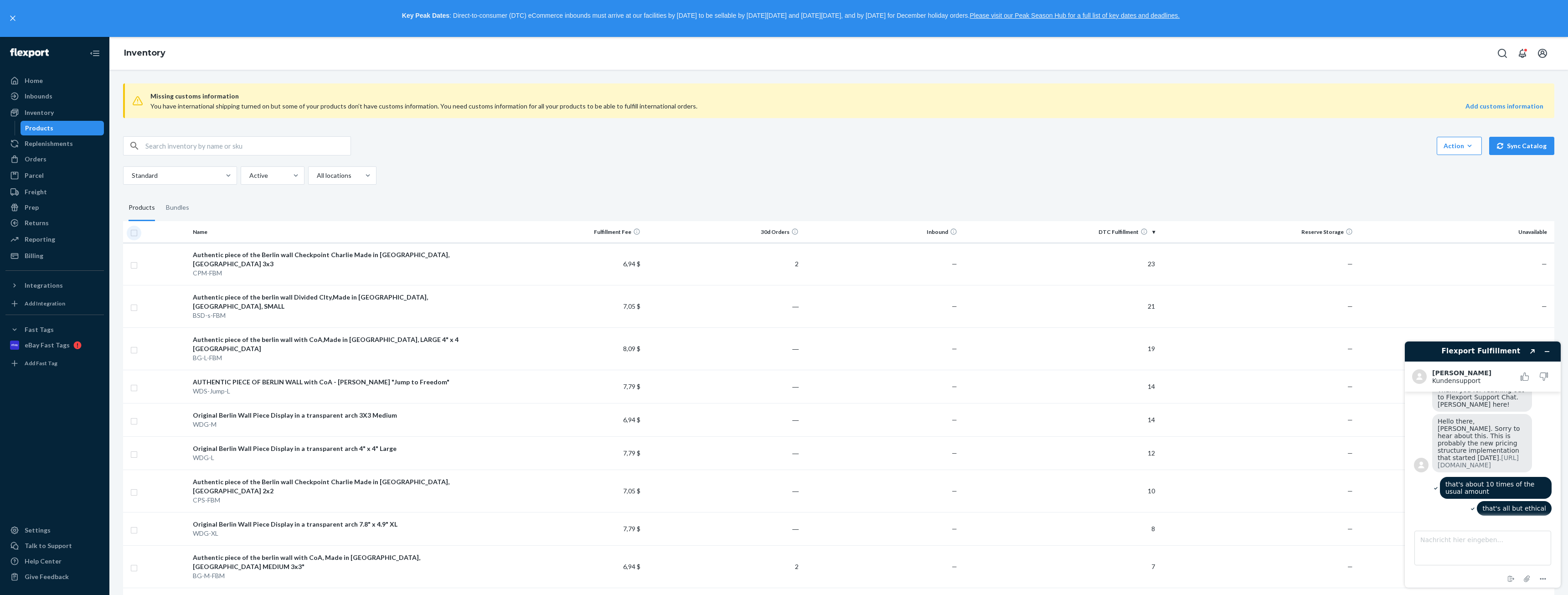
checkbox input "true"
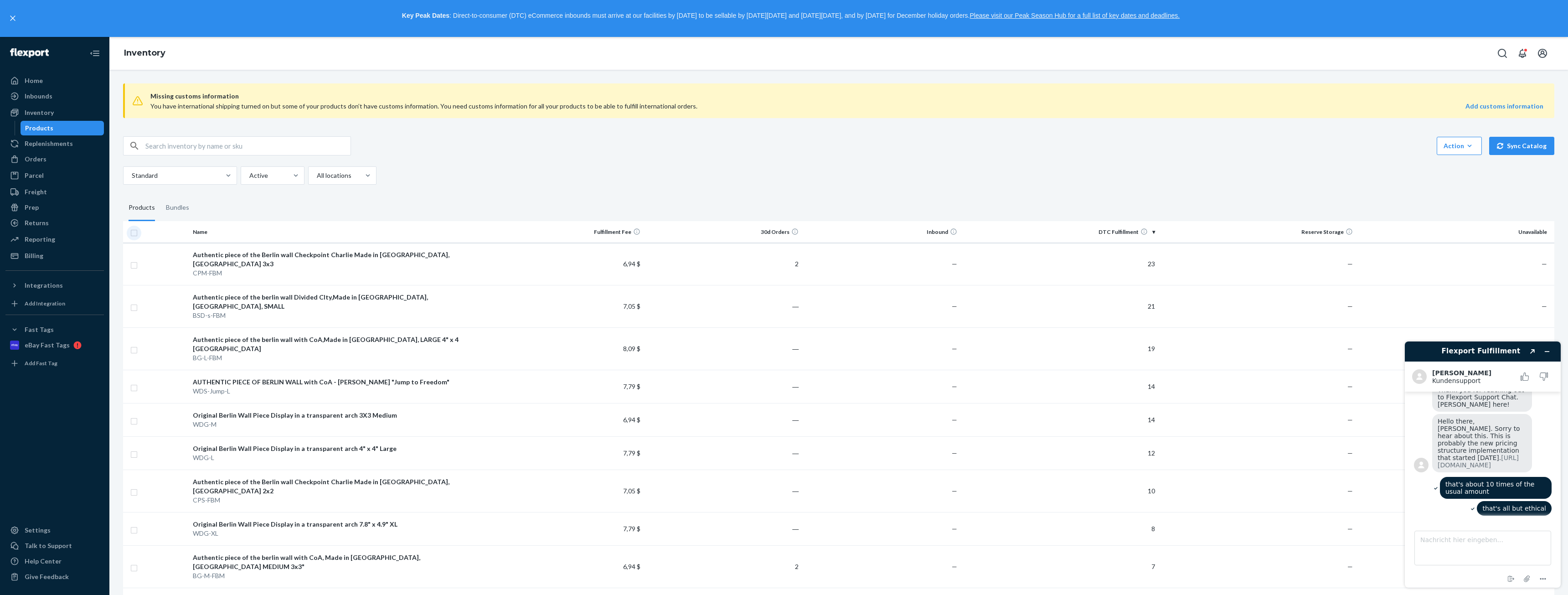
checkbox input "true"
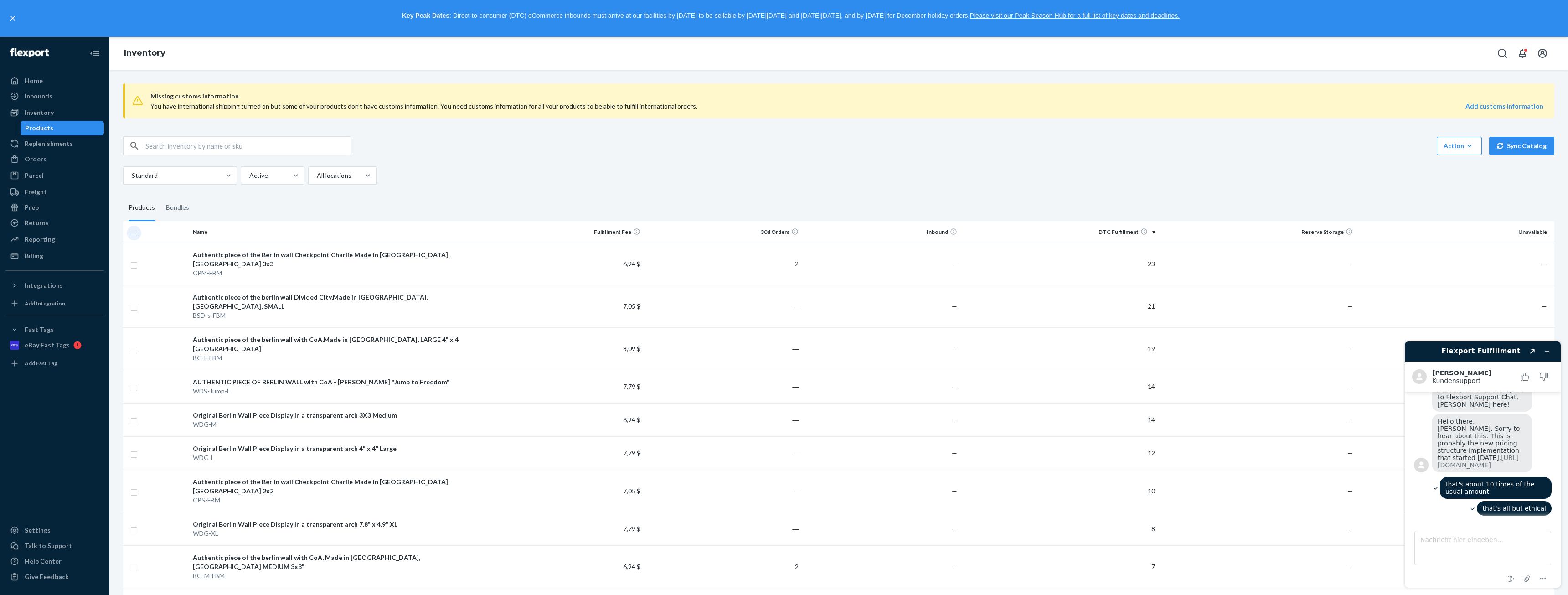
checkbox input "true"
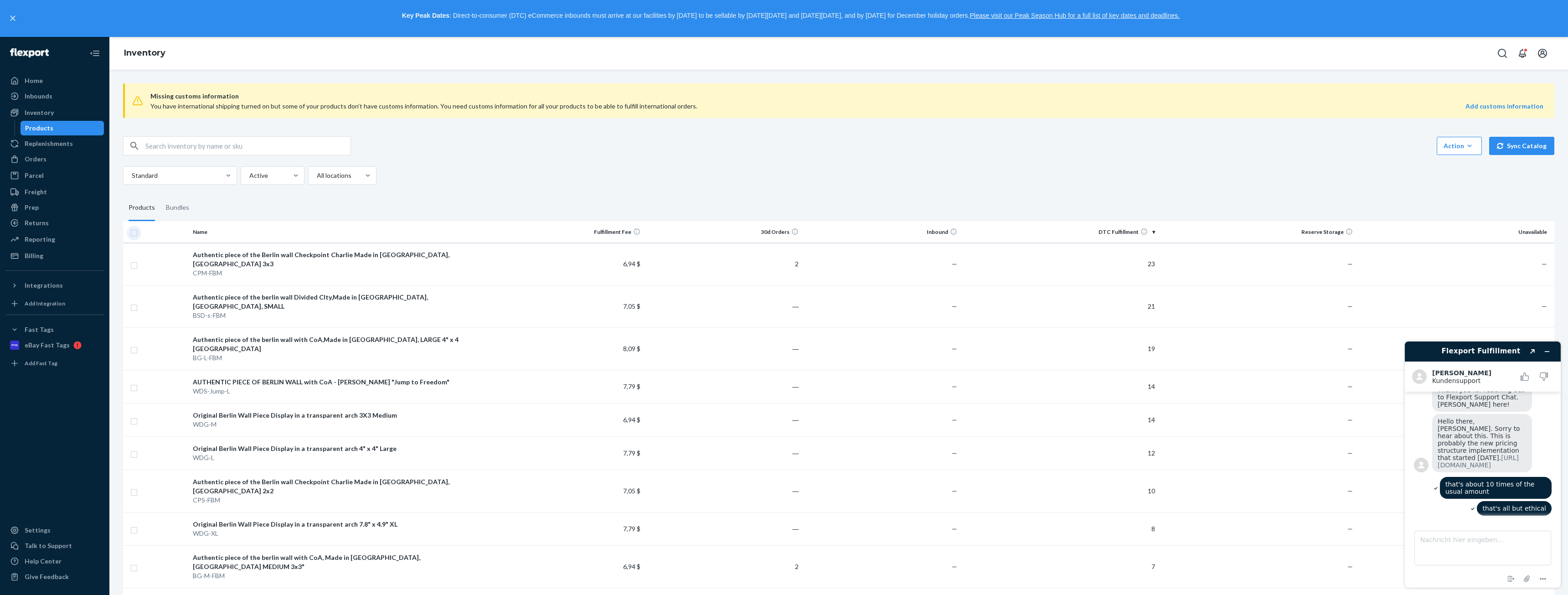
checkbox input "true"
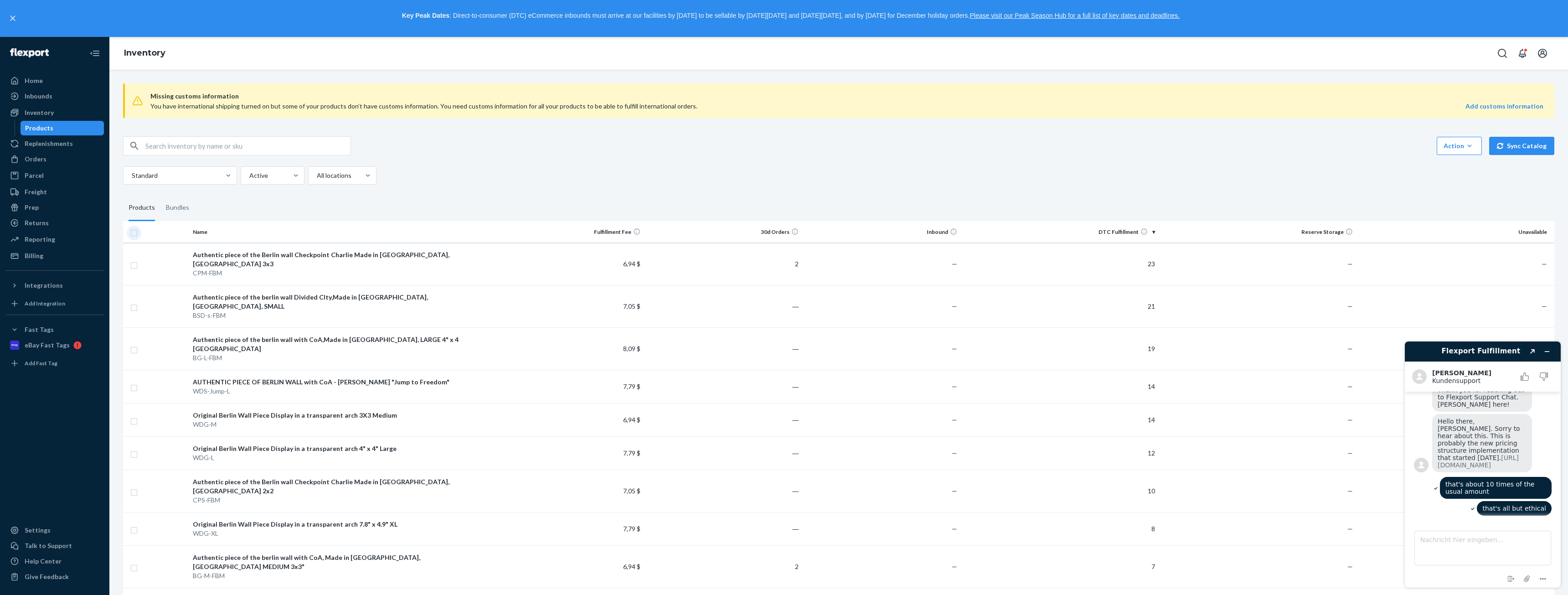
checkbox input "true"
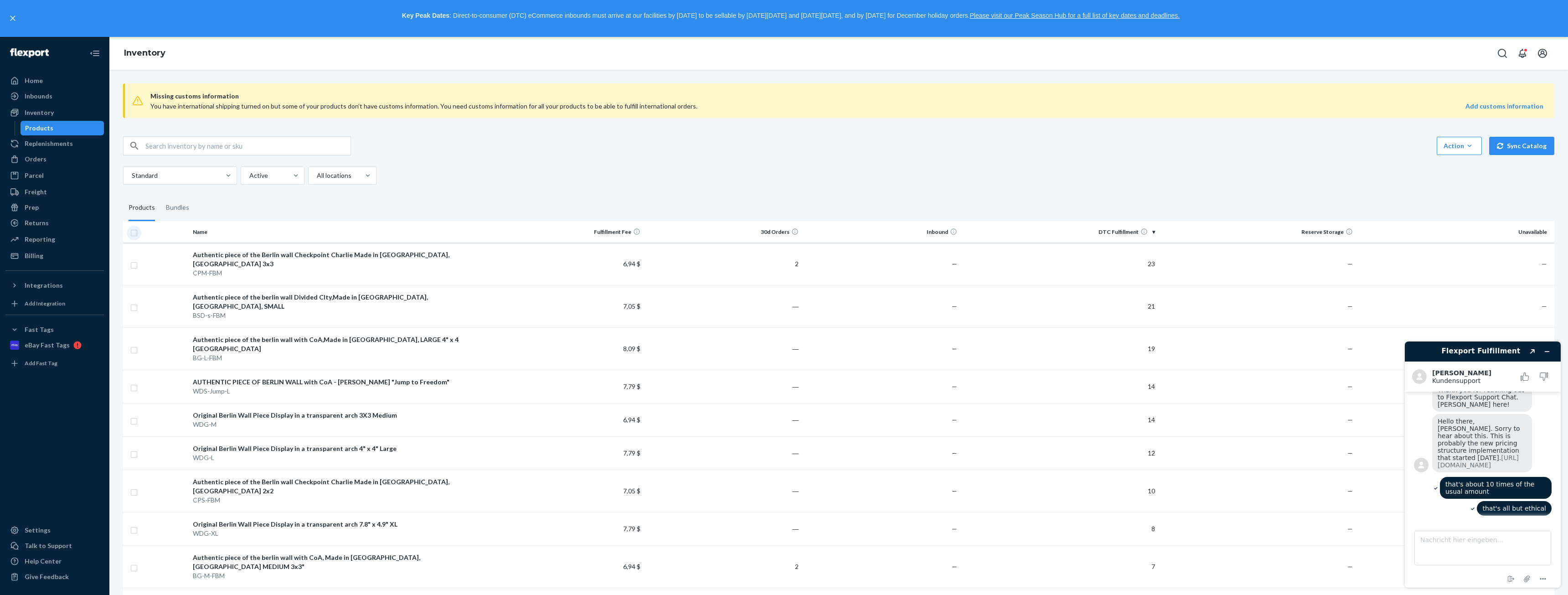
checkbox input "true"
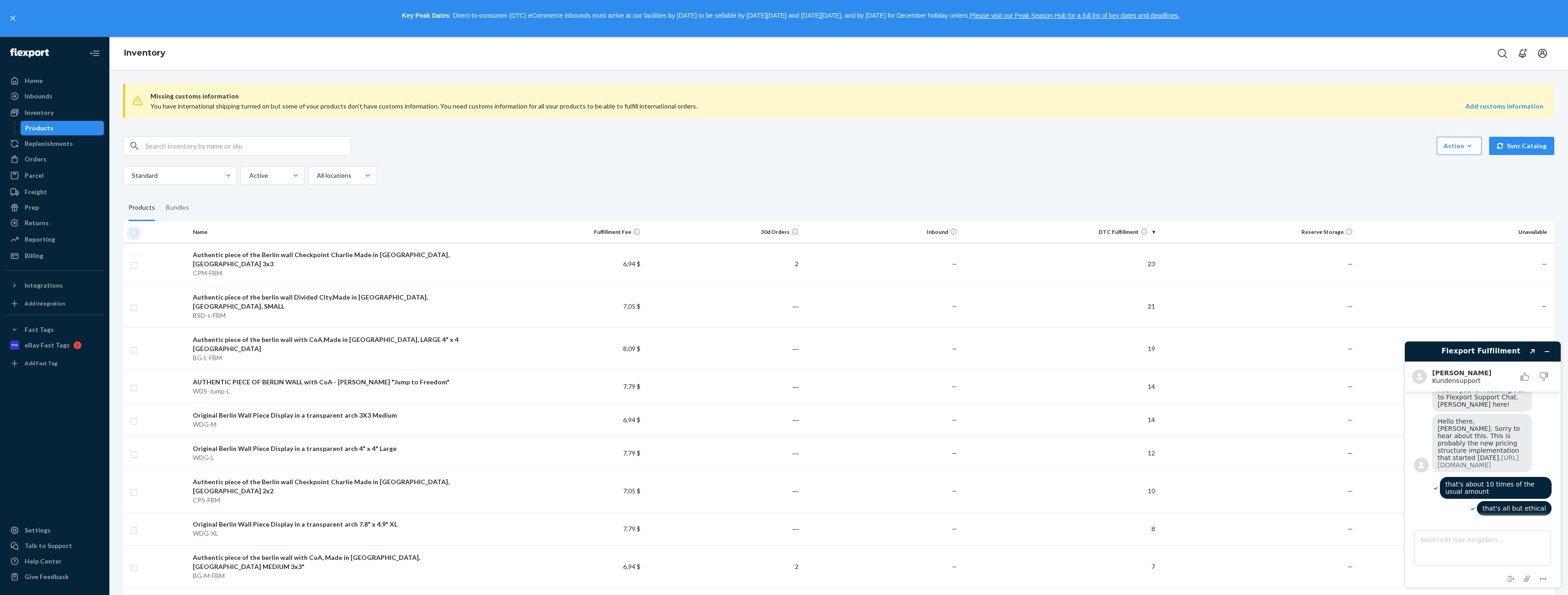
checkbox input "true"
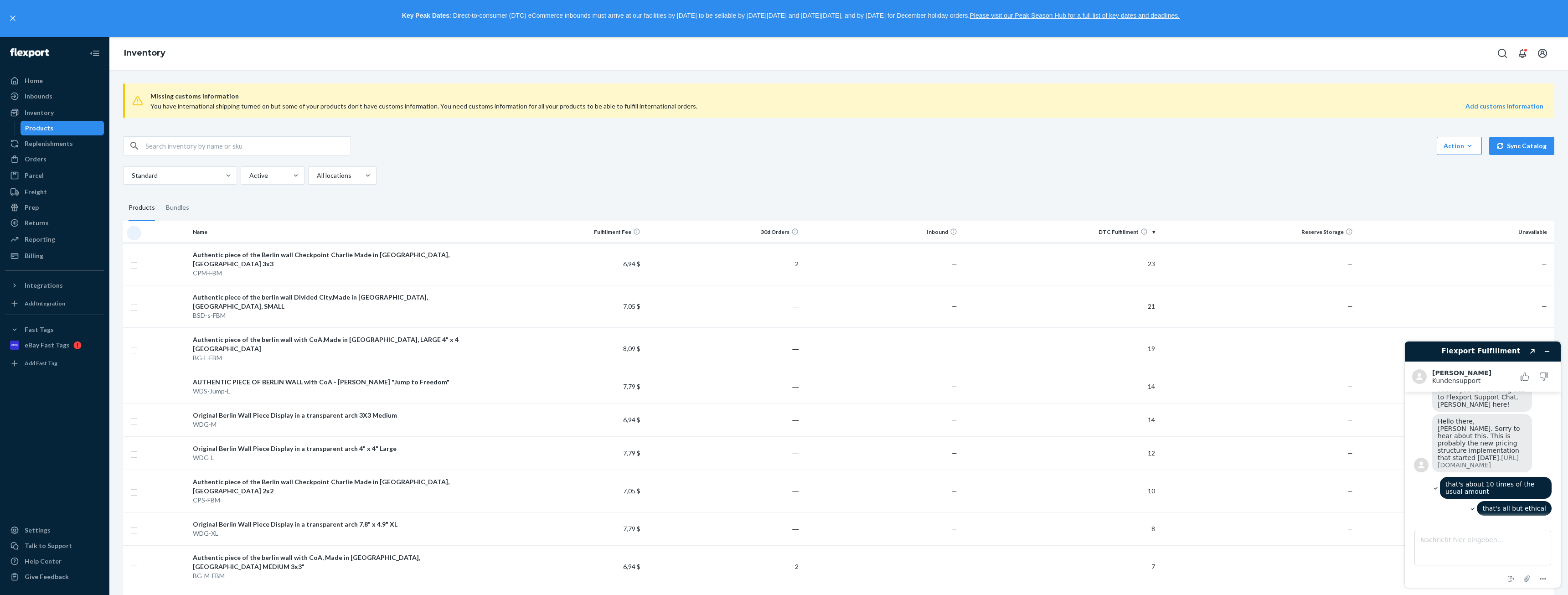
checkbox input "true"
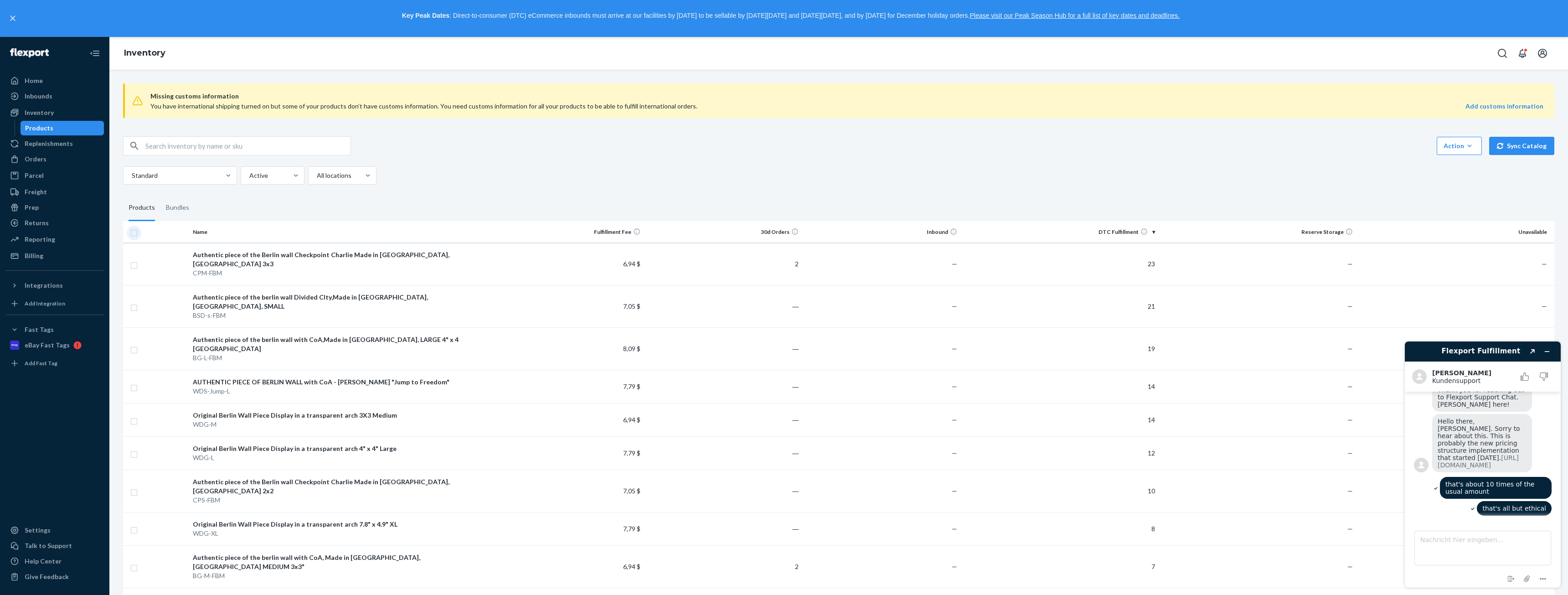
checkbox input "true"
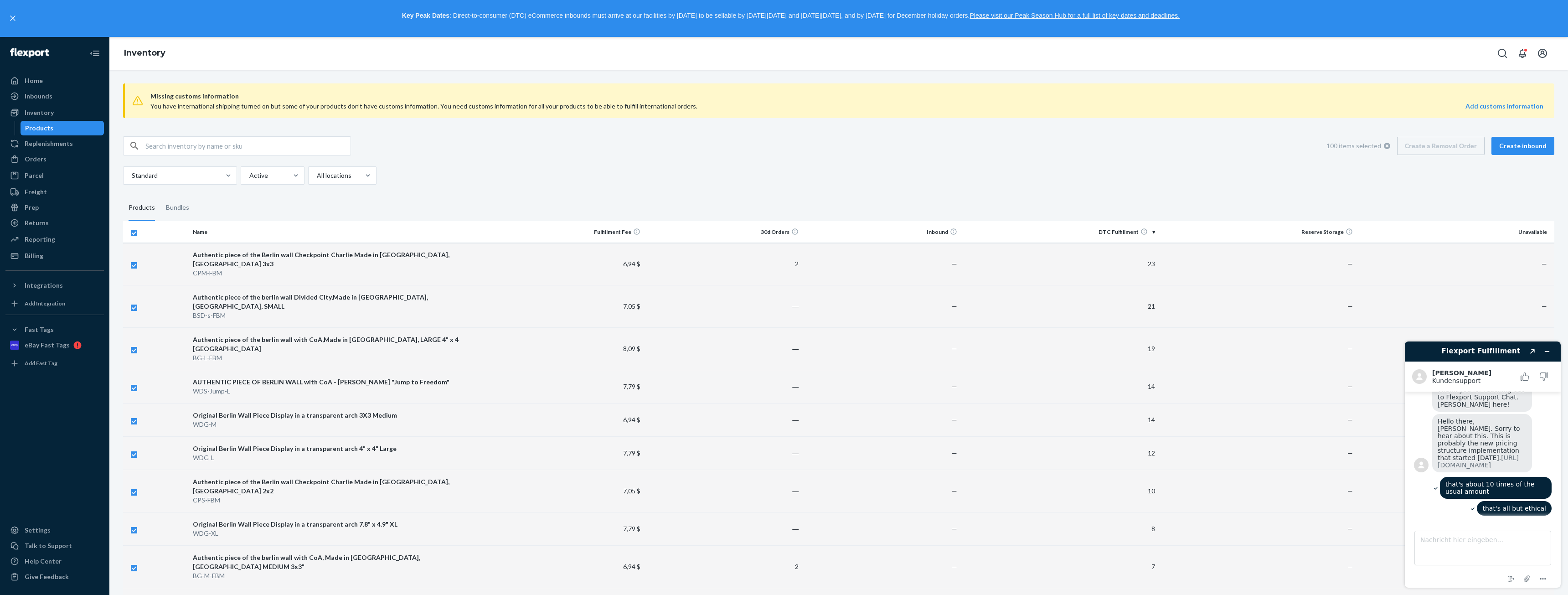
click at [1432, 148] on div "100 items selected Create a Removal Order Create inbound" at bounding box center [1438, 146] width 235 height 19
click at [1424, 151] on div "100 items selected Create a Removal Order Create inbound" at bounding box center [1438, 146] width 235 height 19
drag, startPoint x: 135, startPoint y: 230, endPoint x: 122, endPoint y: 251, distance: 24.7
click at [135, 230] on input "checkbox" at bounding box center [133, 232] width 7 height 10
checkbox input "false"
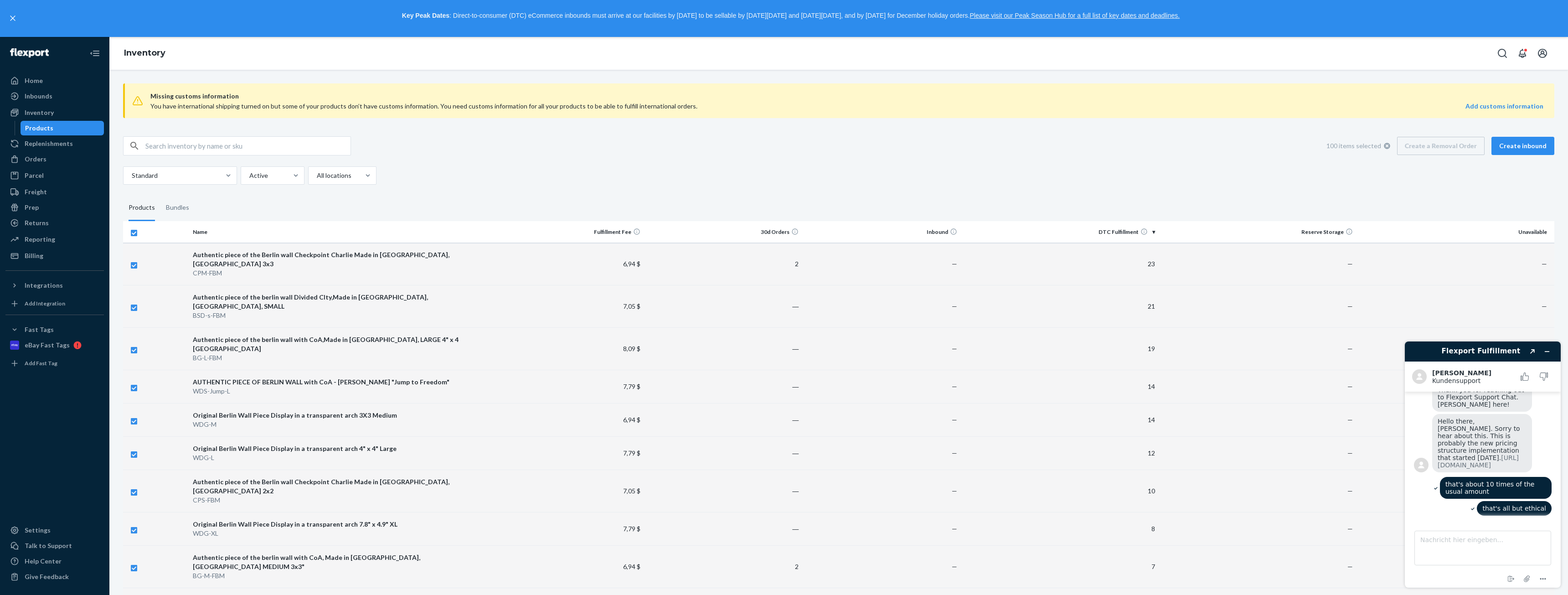
checkbox input "false"
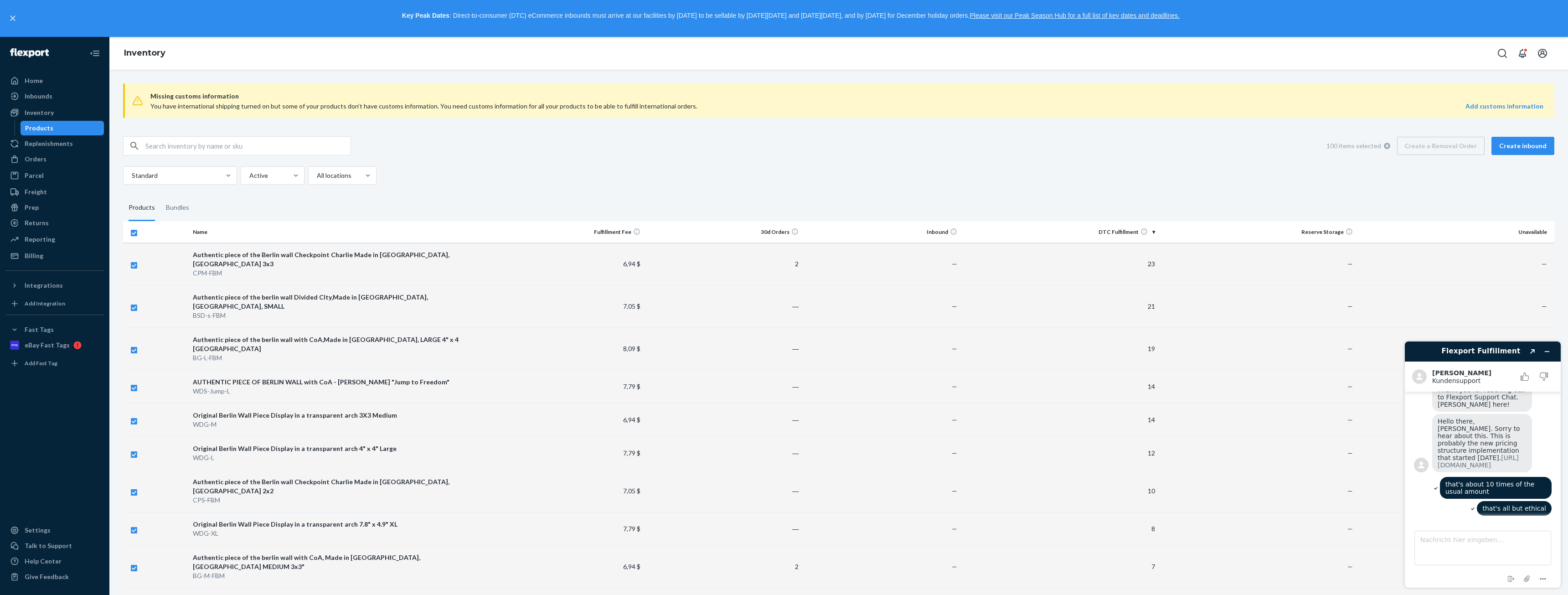
checkbox input "false"
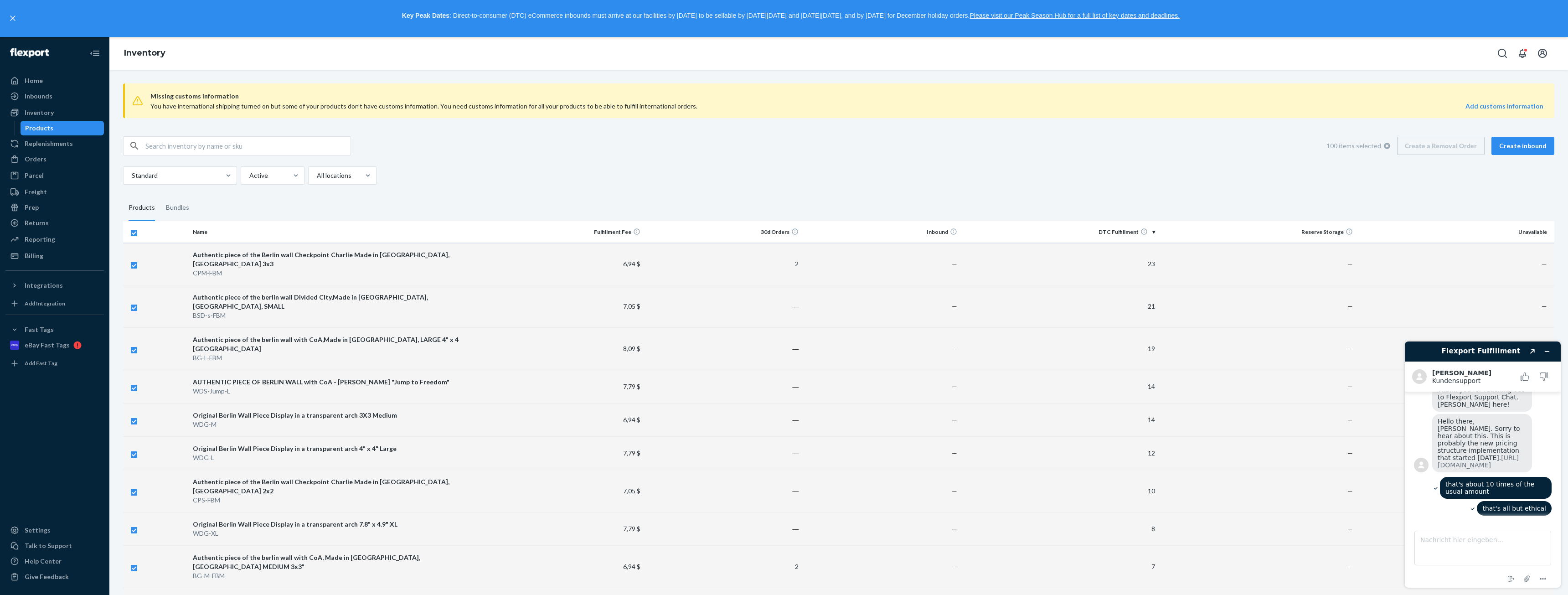
checkbox input "false"
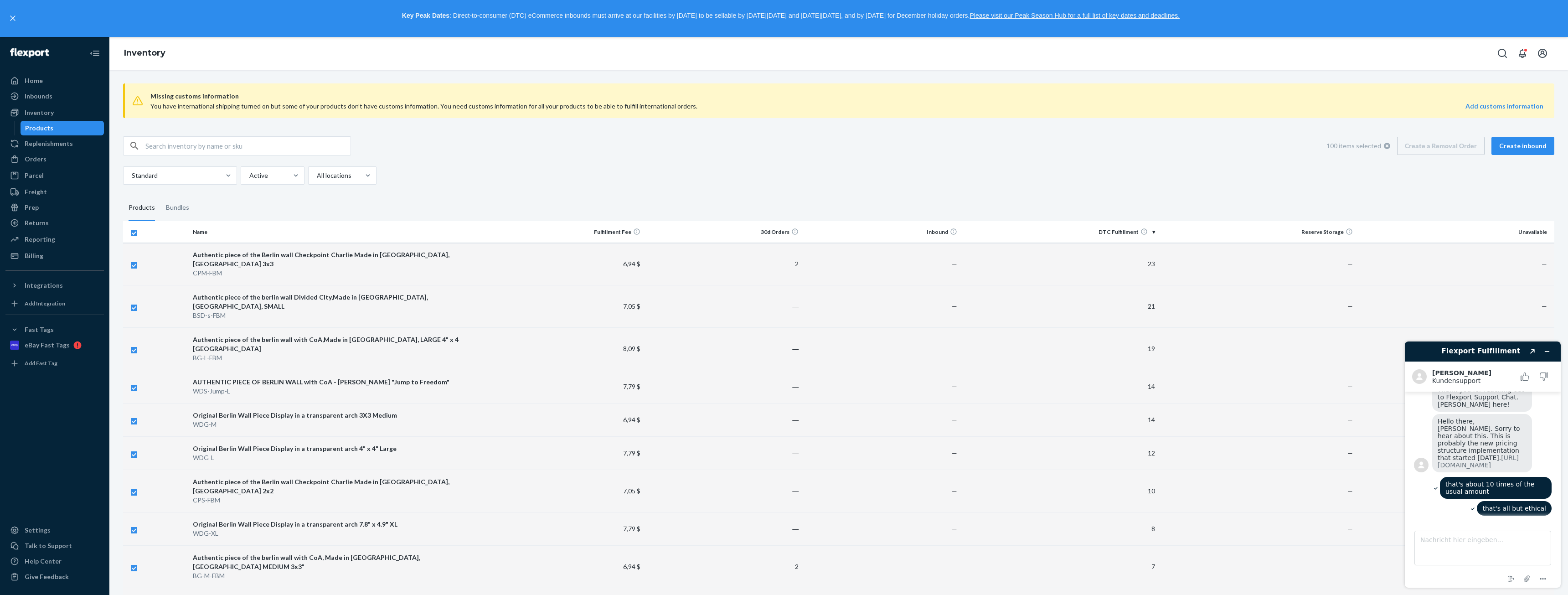
checkbox input "false"
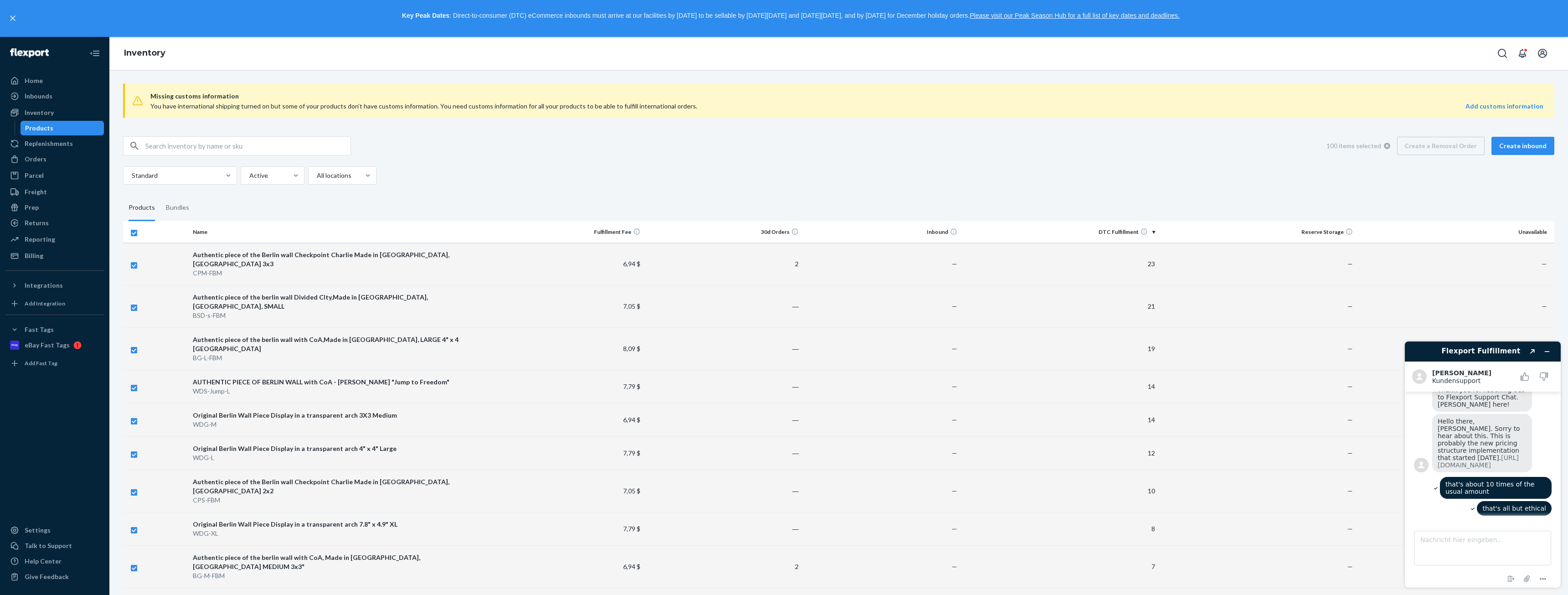
checkbox input "false"
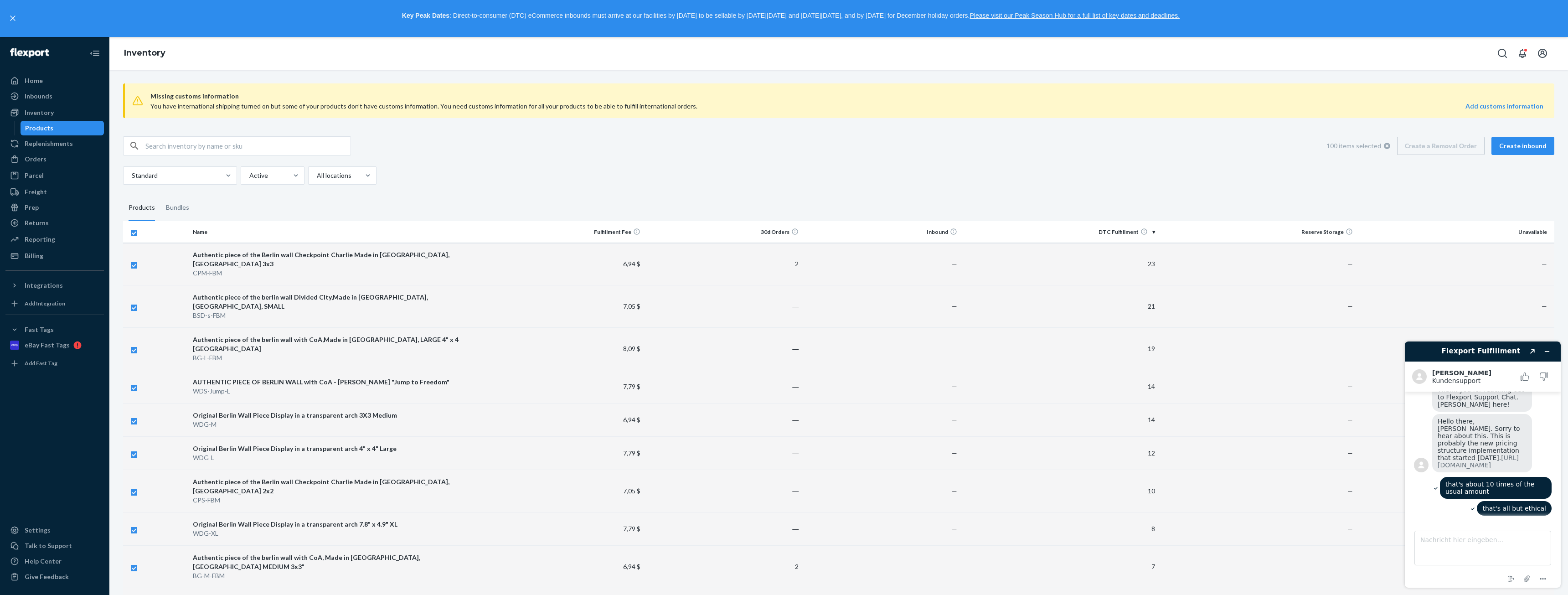
checkbox input "false"
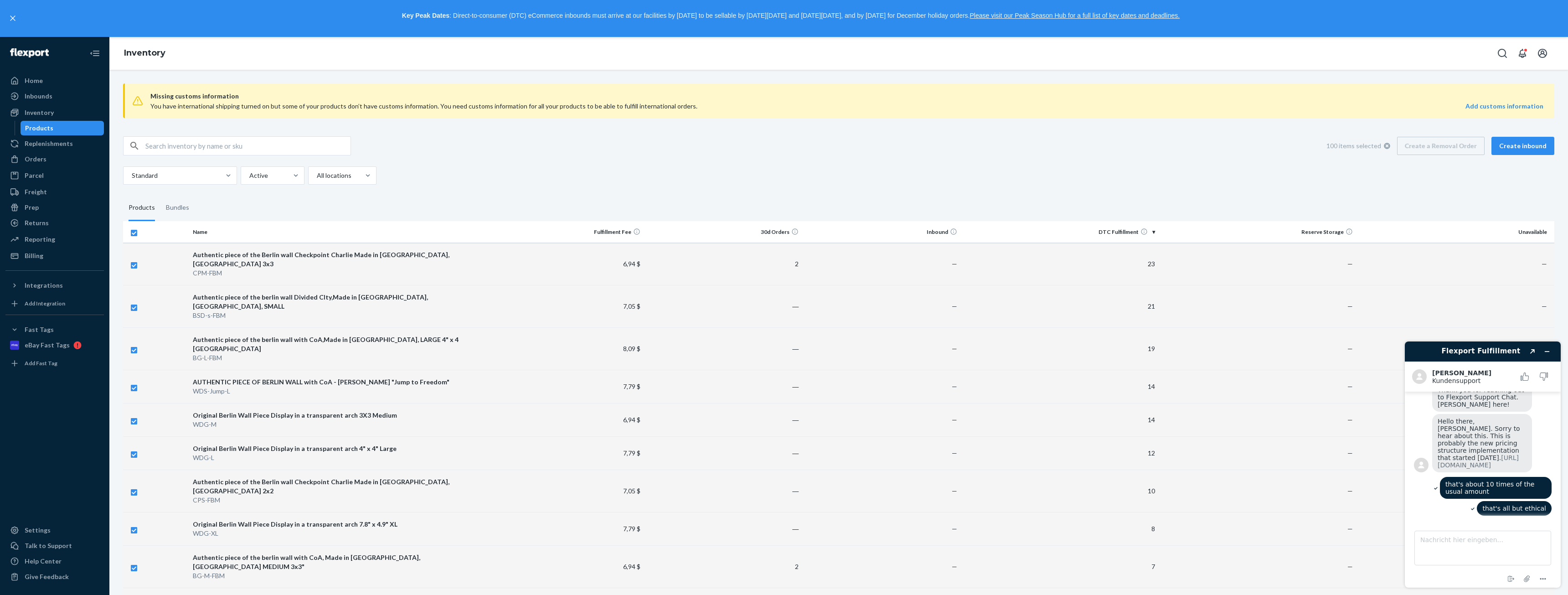
checkbox input "false"
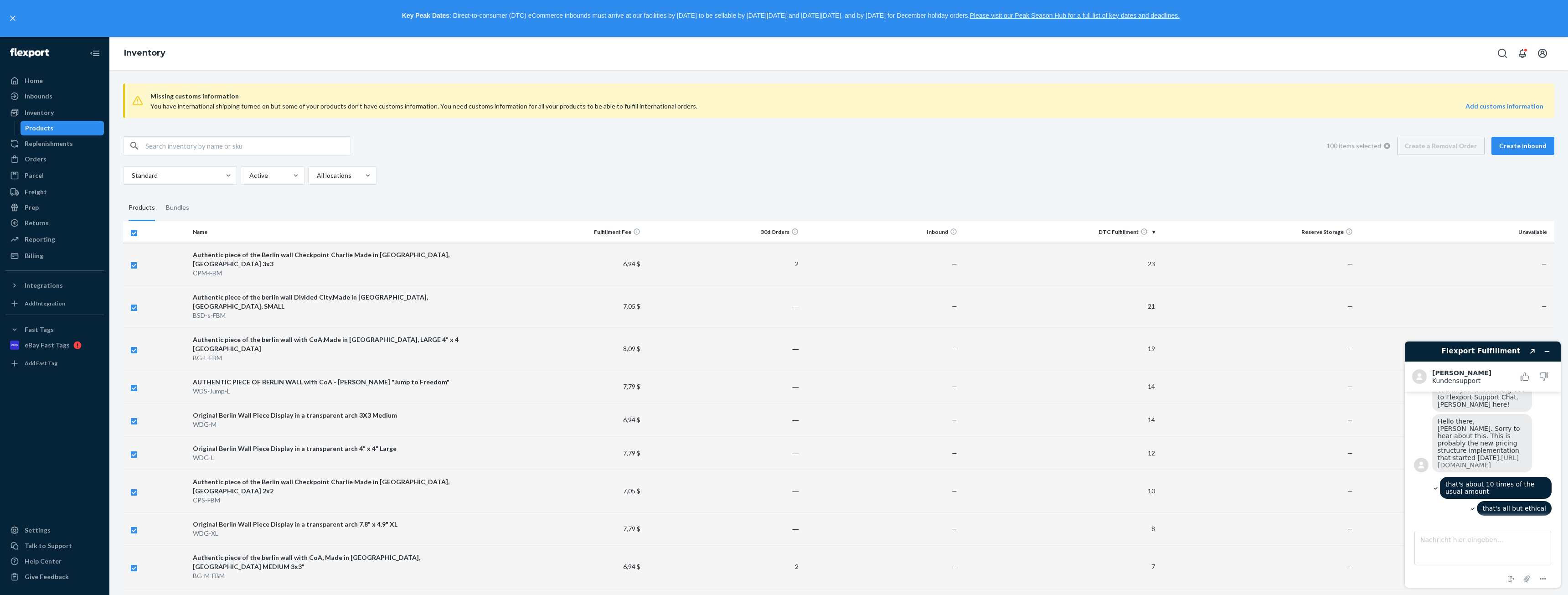
checkbox input "false"
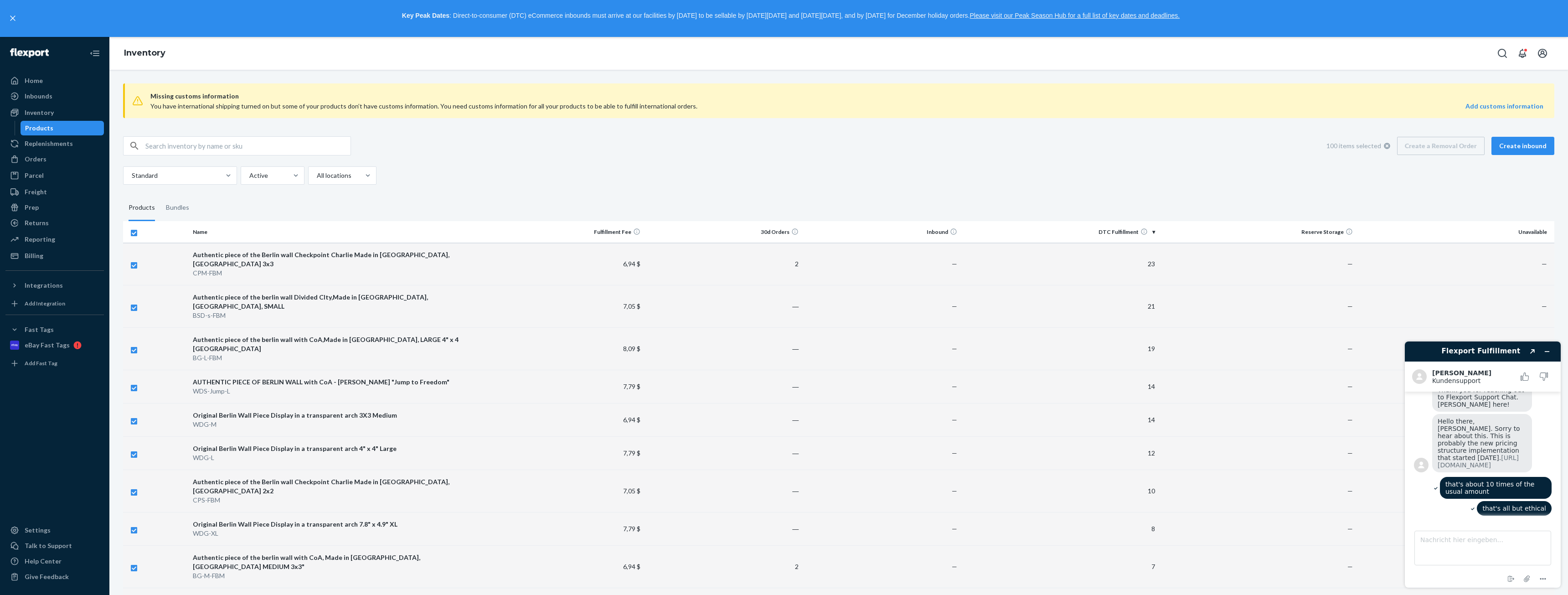
checkbox input "false"
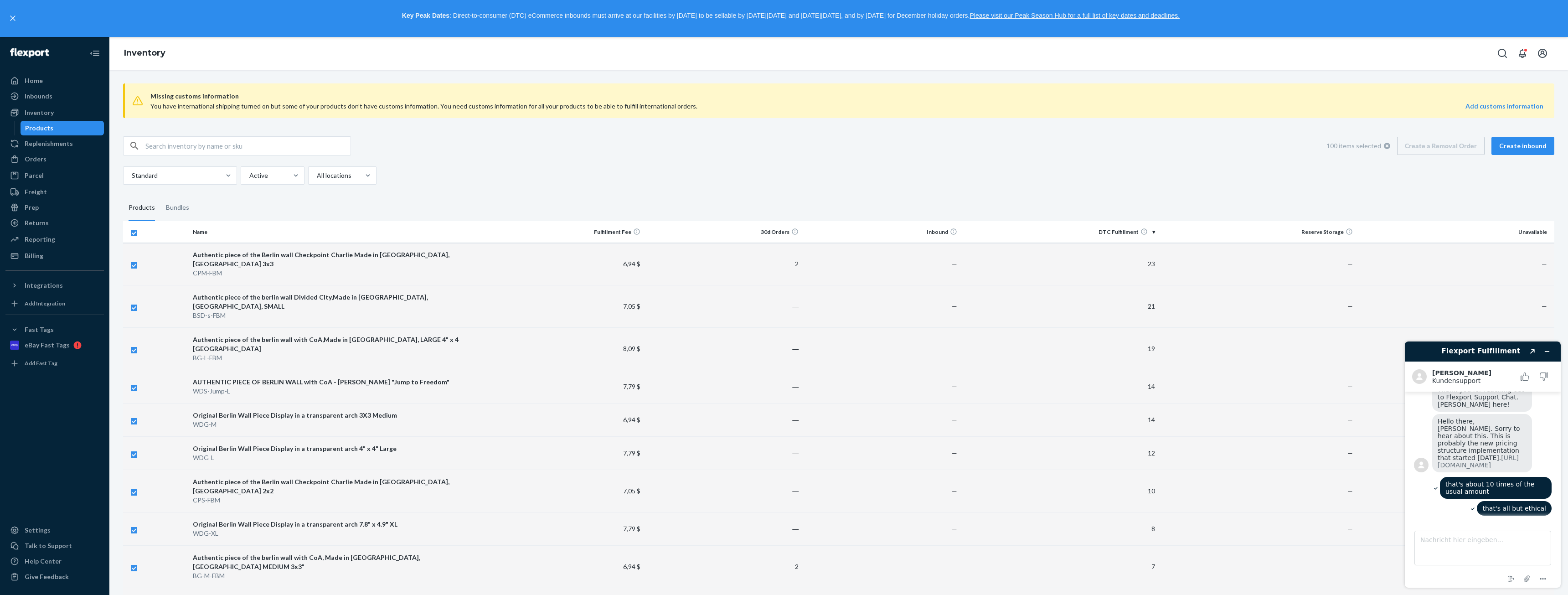
checkbox input "false"
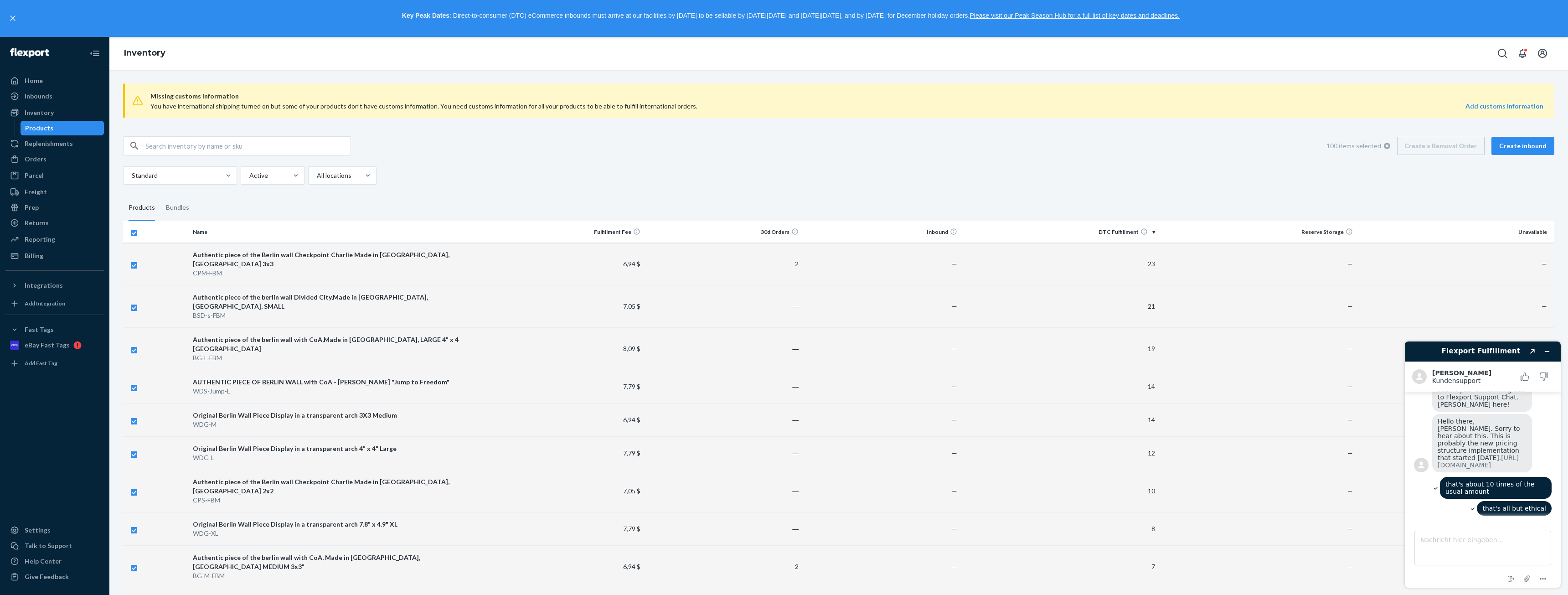
checkbox input "false"
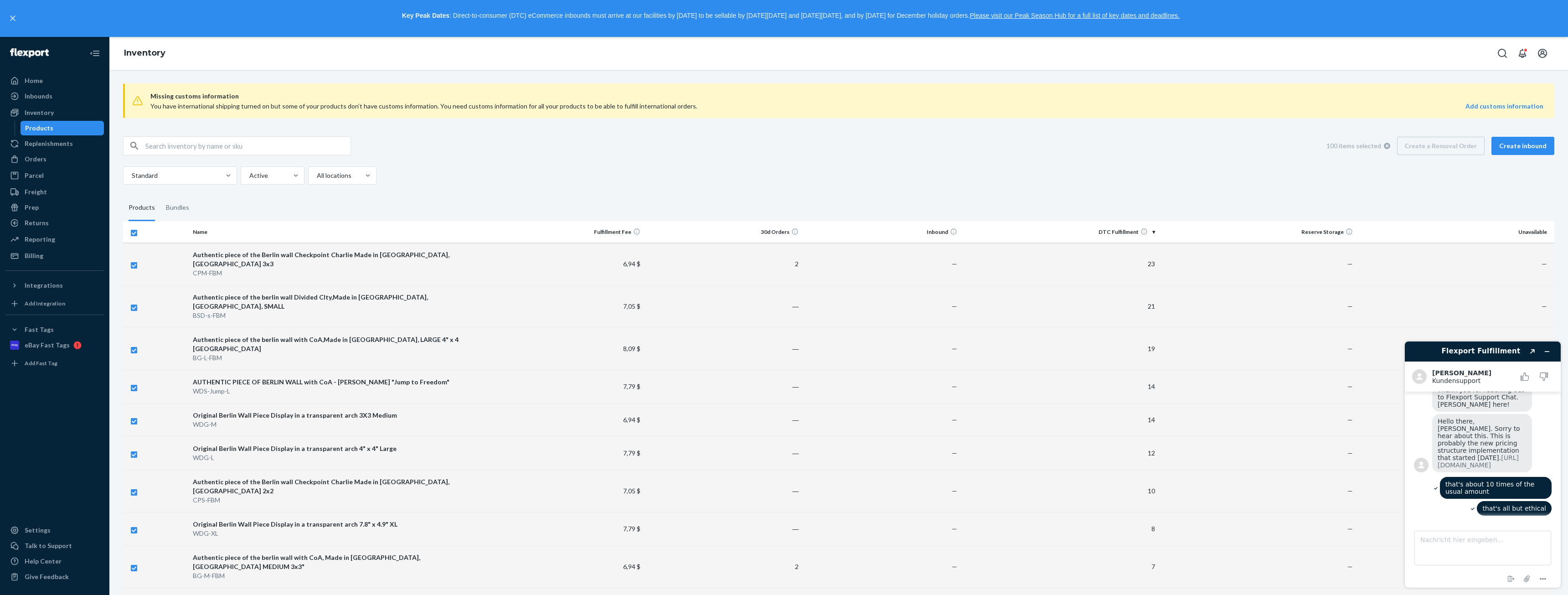
checkbox input "false"
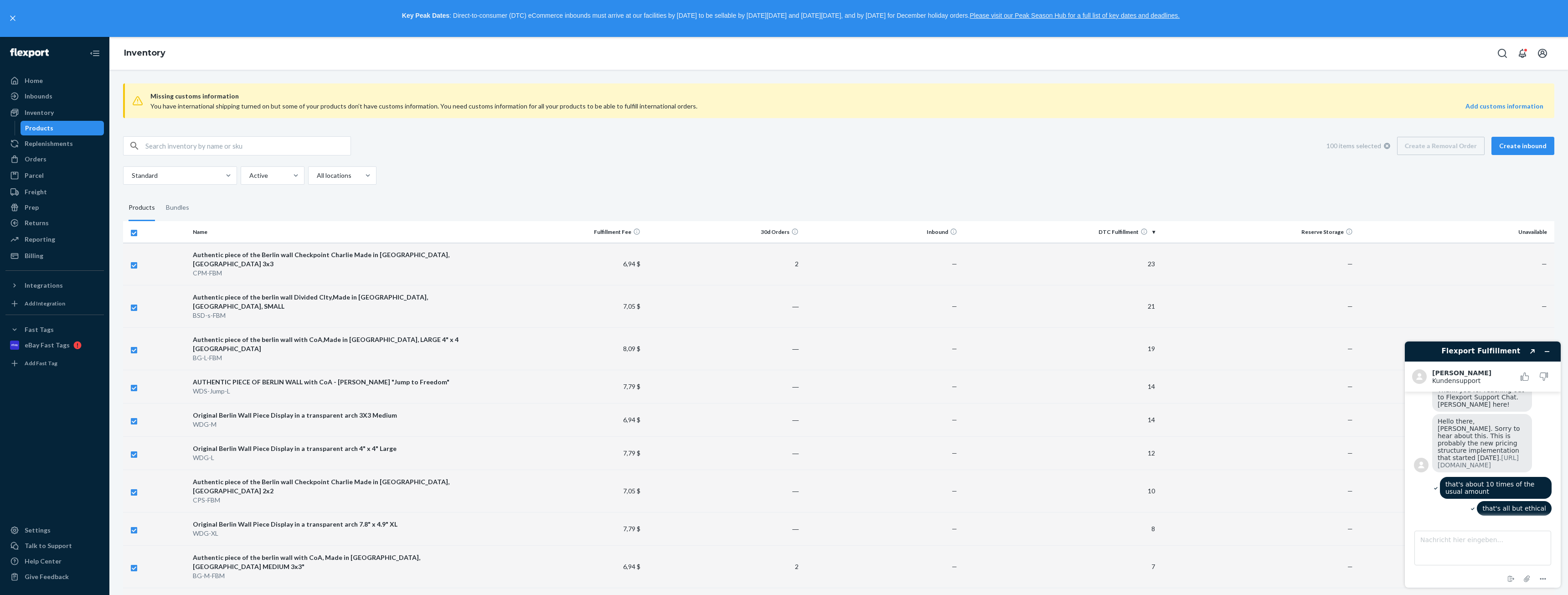
checkbox input "false"
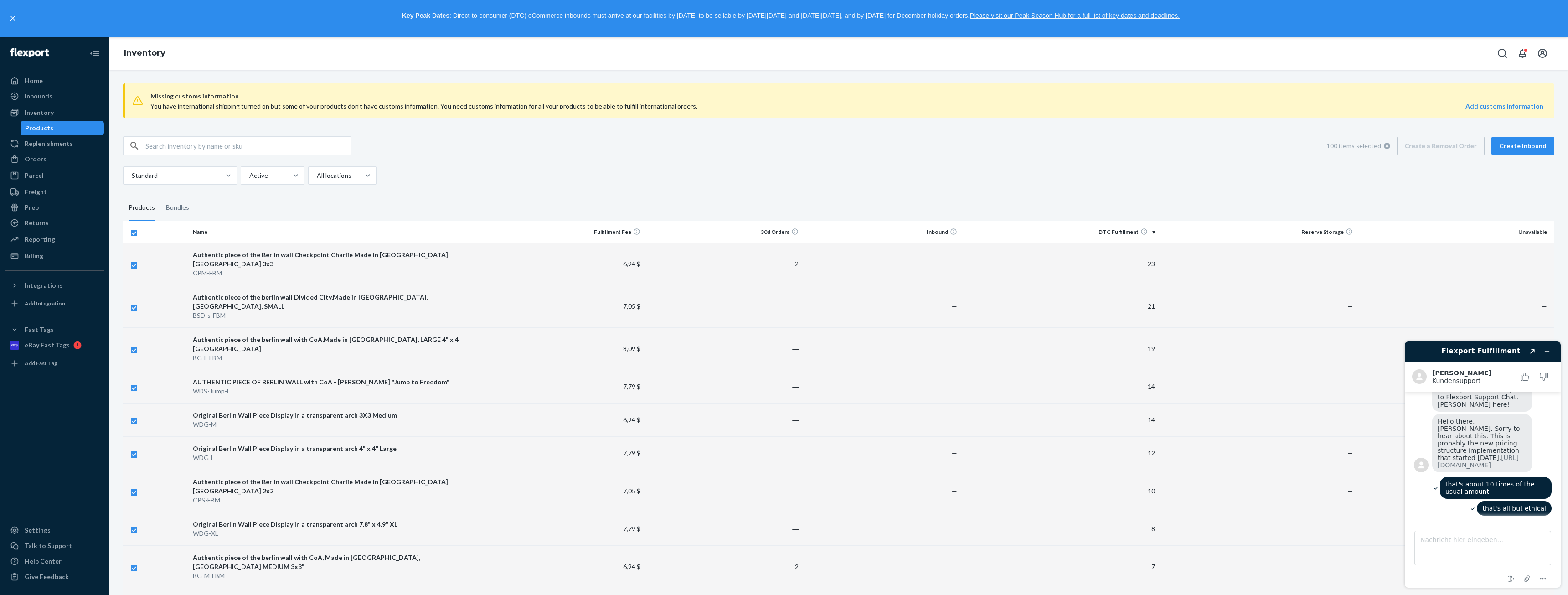
checkbox input "false"
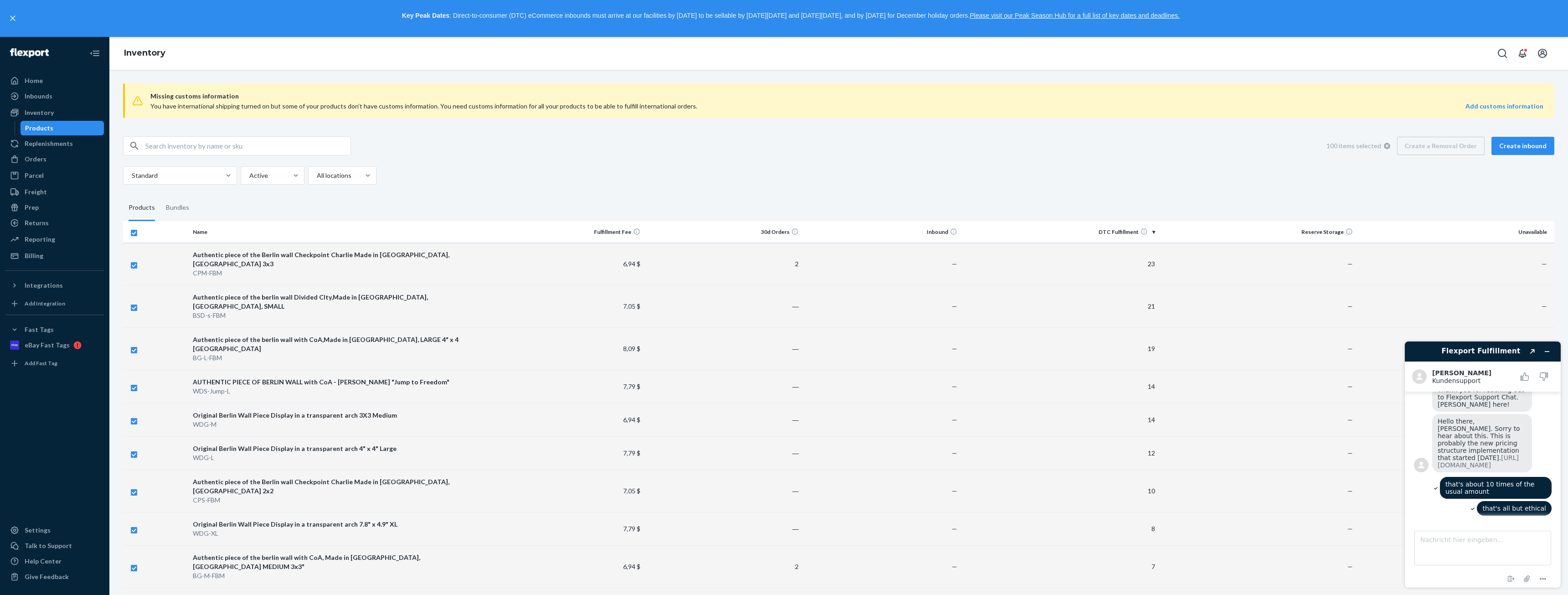
checkbox input "false"
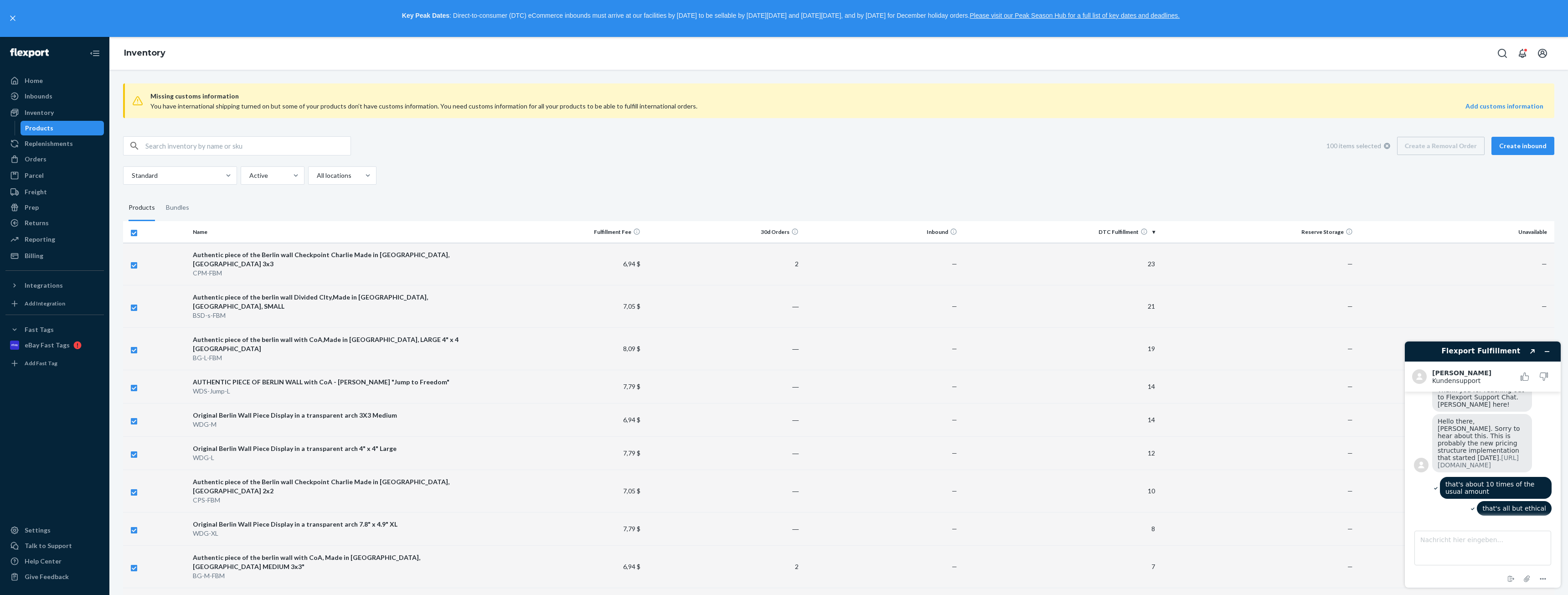
checkbox input "false"
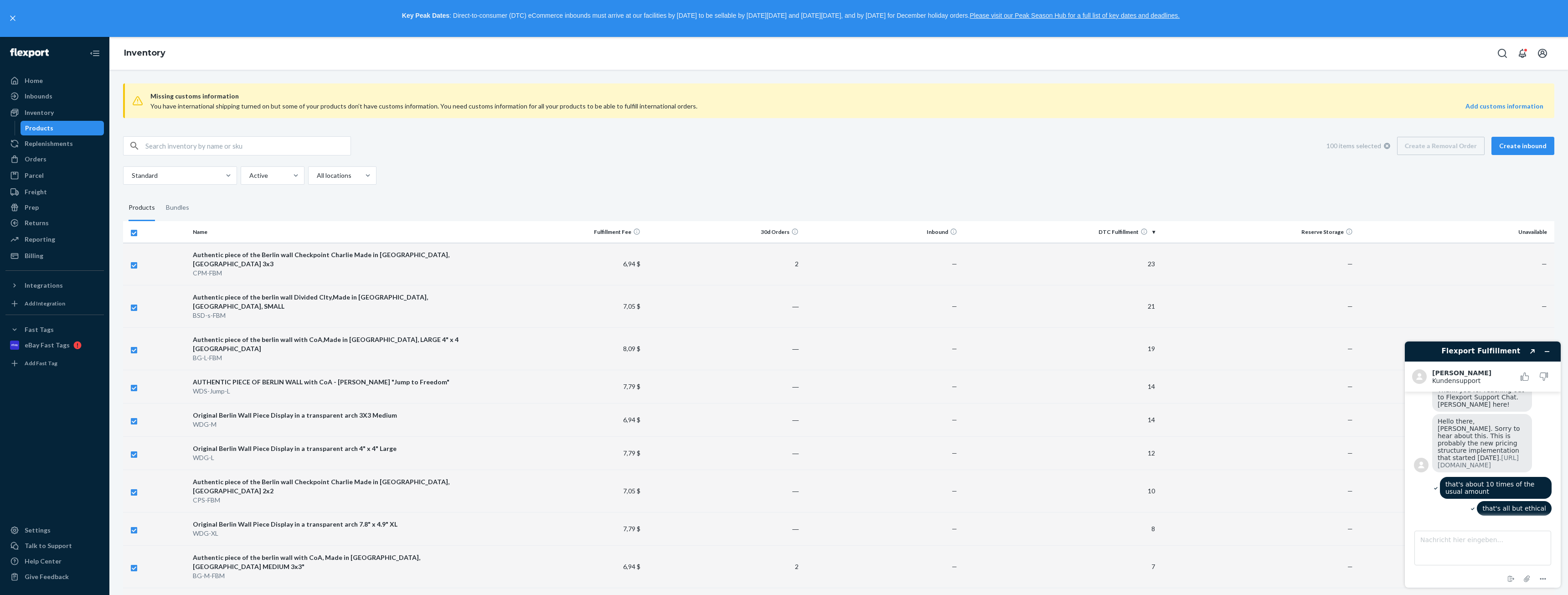
checkbox input "false"
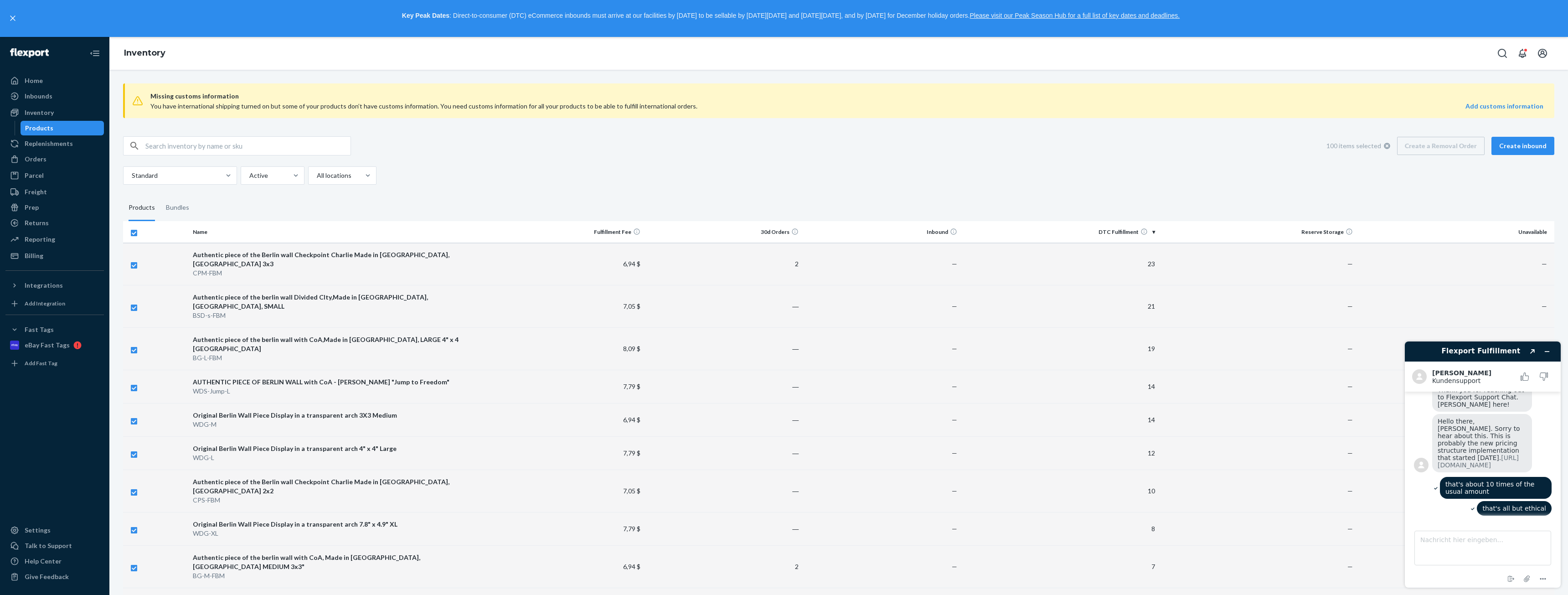
checkbox input "false"
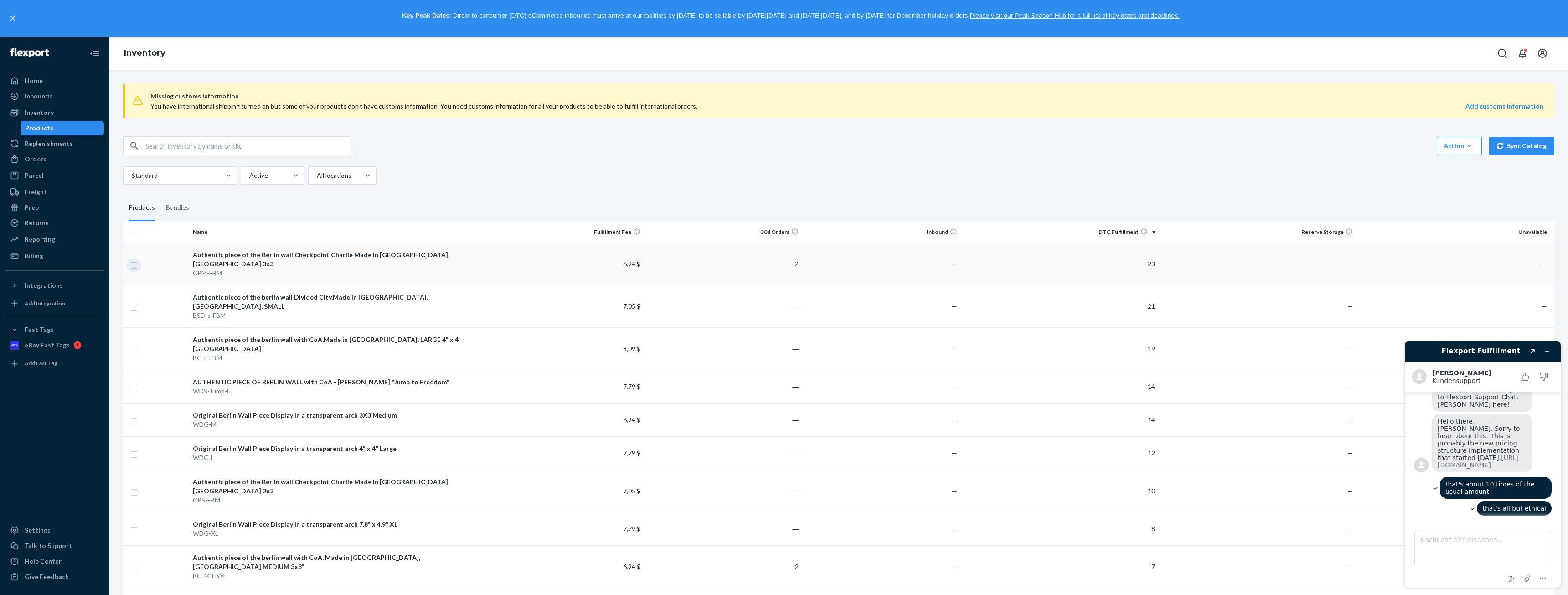
click at [134, 264] on input "checkbox" at bounding box center [133, 265] width 7 height 10
click at [1441, 147] on link "Create a Removal Order" at bounding box center [1441, 146] width 87 height 19
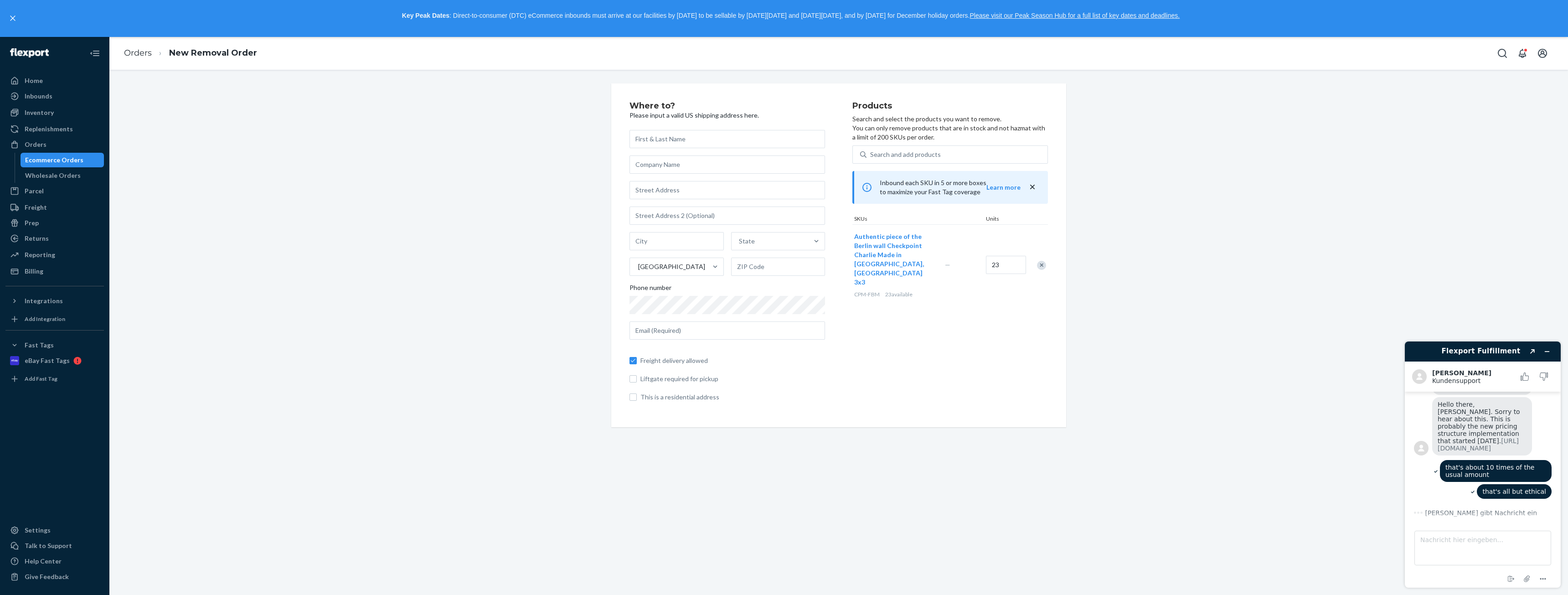
scroll to position [148, 0]
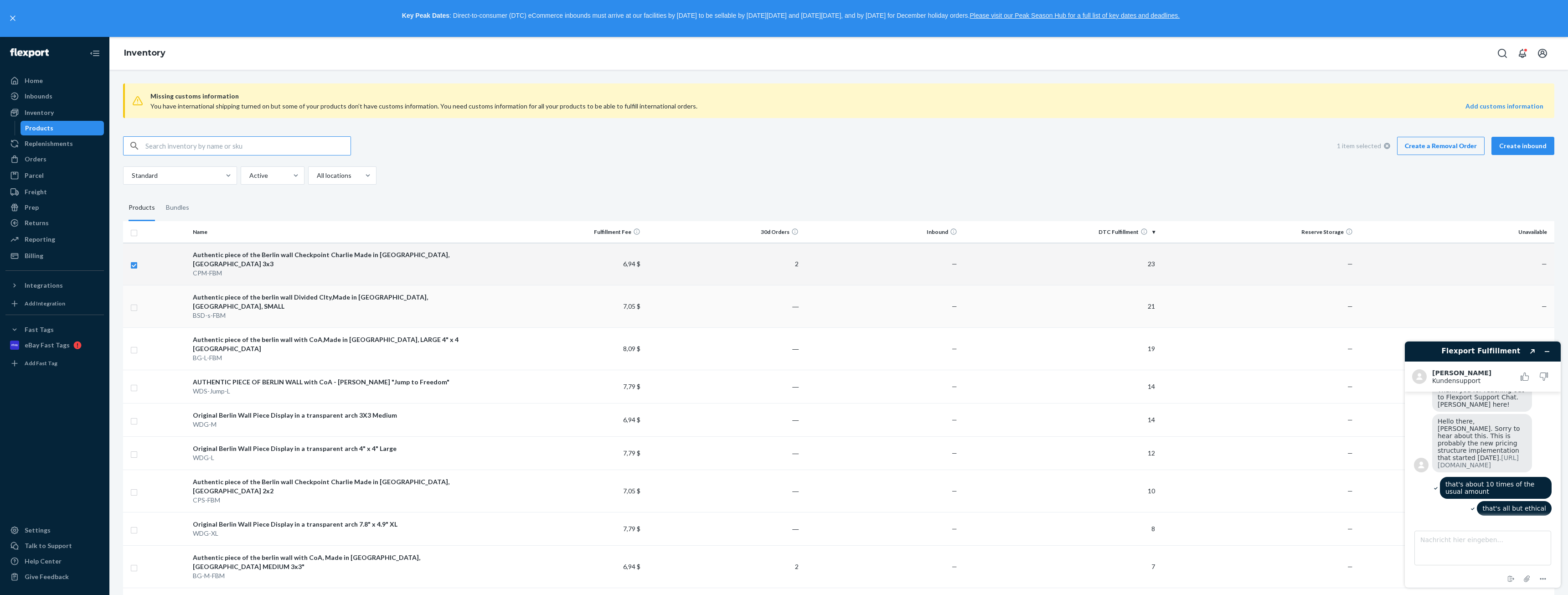
click at [136, 302] on input "checkbox" at bounding box center [133, 307] width 7 height 10
click at [135, 344] on input "checkbox" at bounding box center [133, 349] width 7 height 10
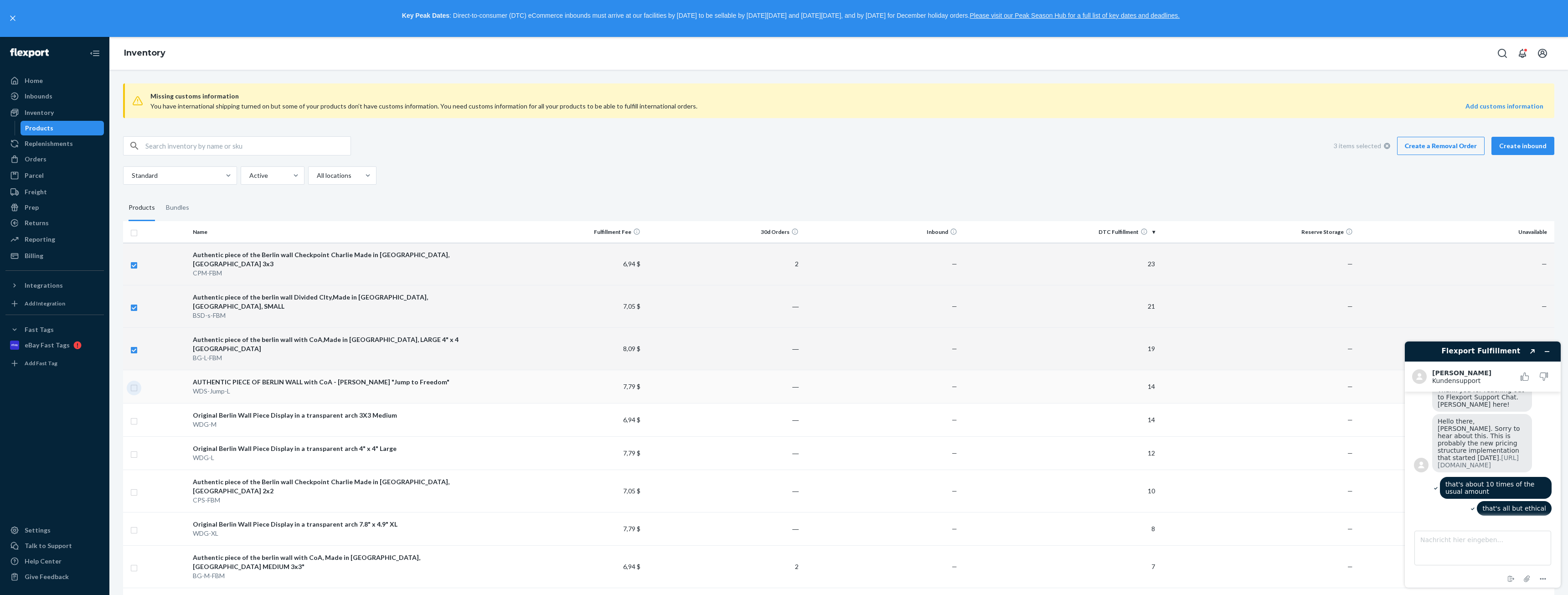
click at [132, 382] on input "checkbox" at bounding box center [133, 387] width 7 height 10
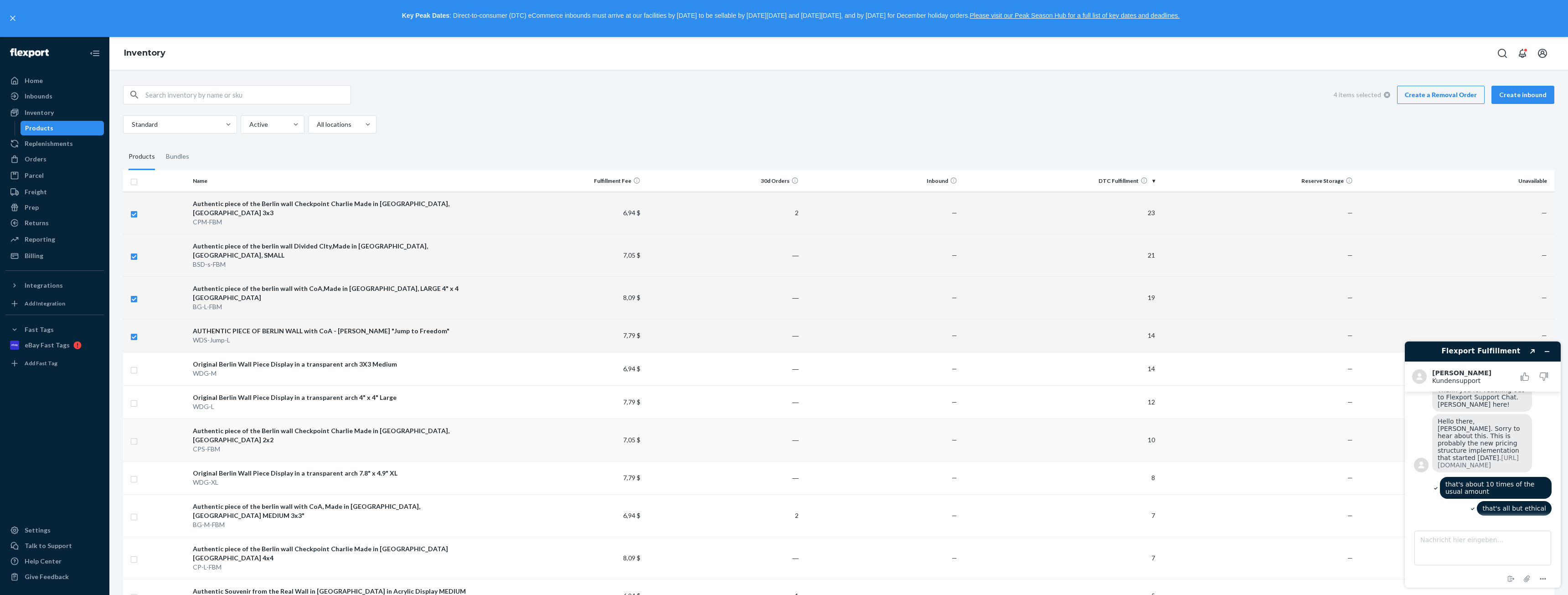
scroll to position [91, 0]
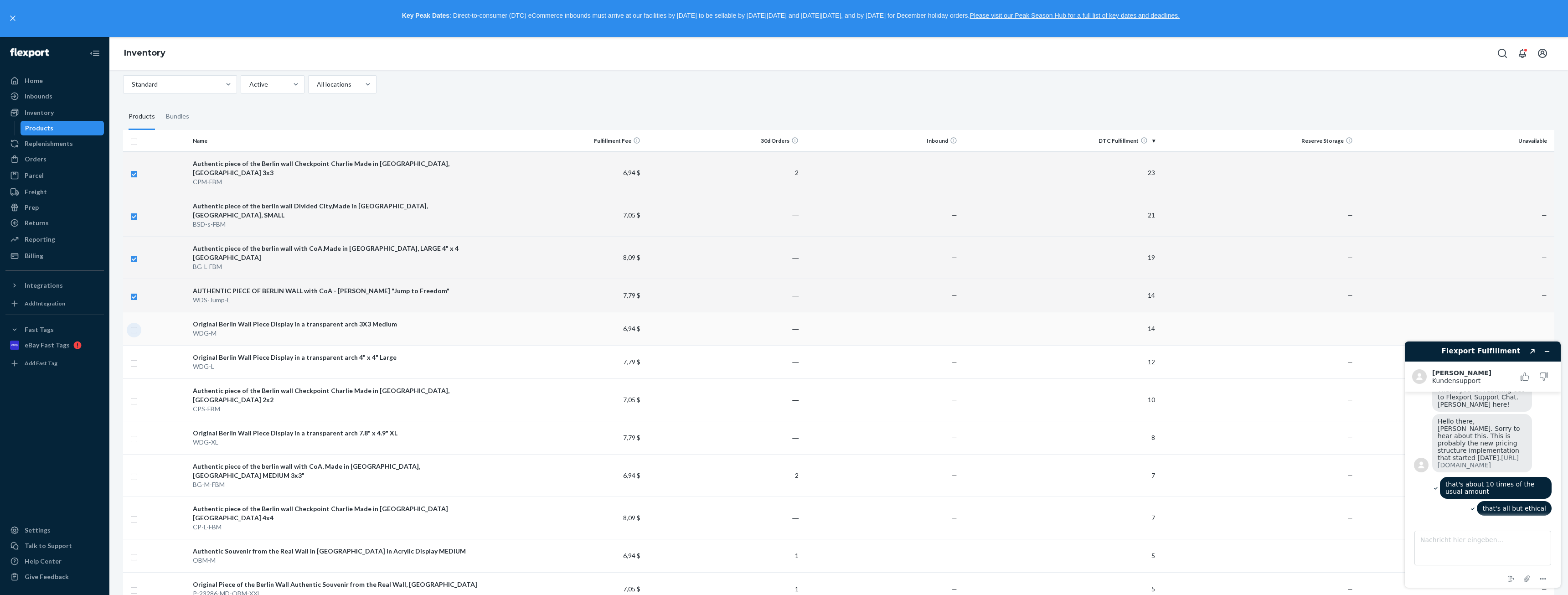
drag, startPoint x: 131, startPoint y: 303, endPoint x: 128, endPoint y: 315, distance: 12.4
click at [131, 324] on input "checkbox" at bounding box center [133, 329] width 7 height 10
click at [129, 346] on td at bounding box center [156, 363] width 66 height 33
click at [134, 358] on input "checkbox" at bounding box center [133, 363] width 7 height 10
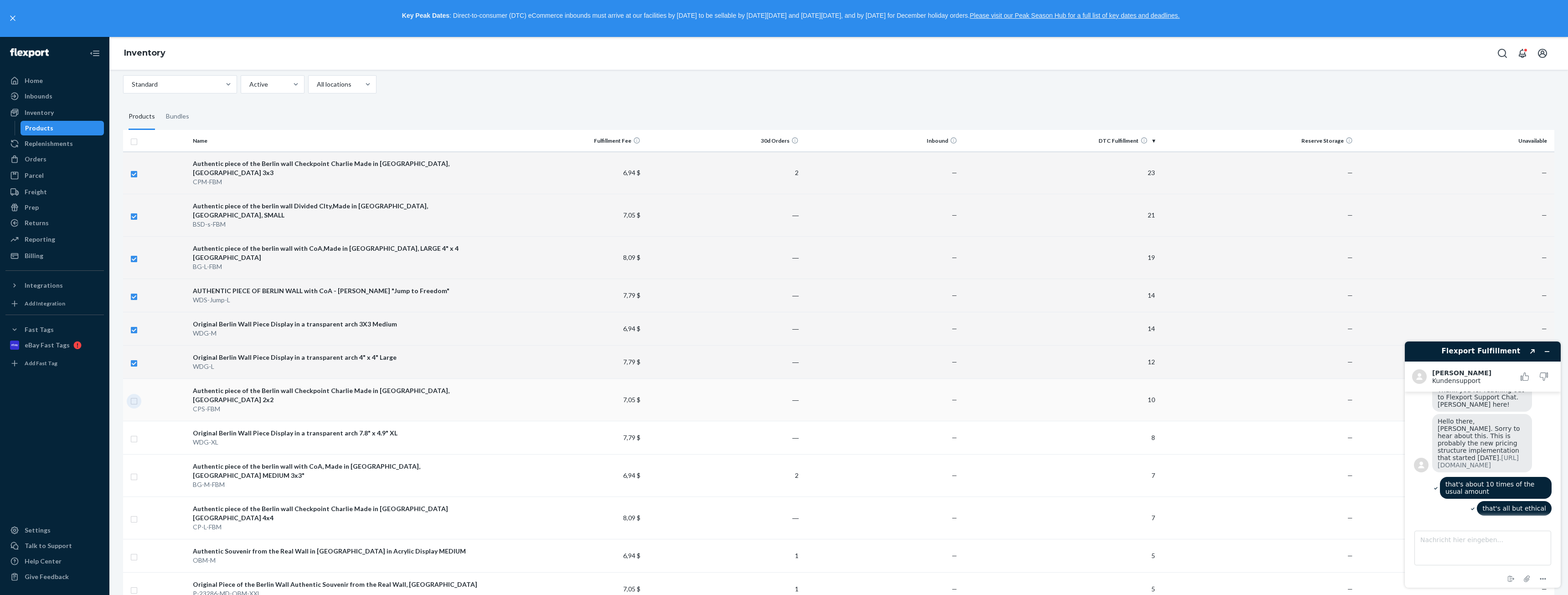
click at [131, 395] on input "checkbox" at bounding box center [133, 400] width 7 height 10
click at [131, 433] on input "checkbox" at bounding box center [133, 438] width 7 height 10
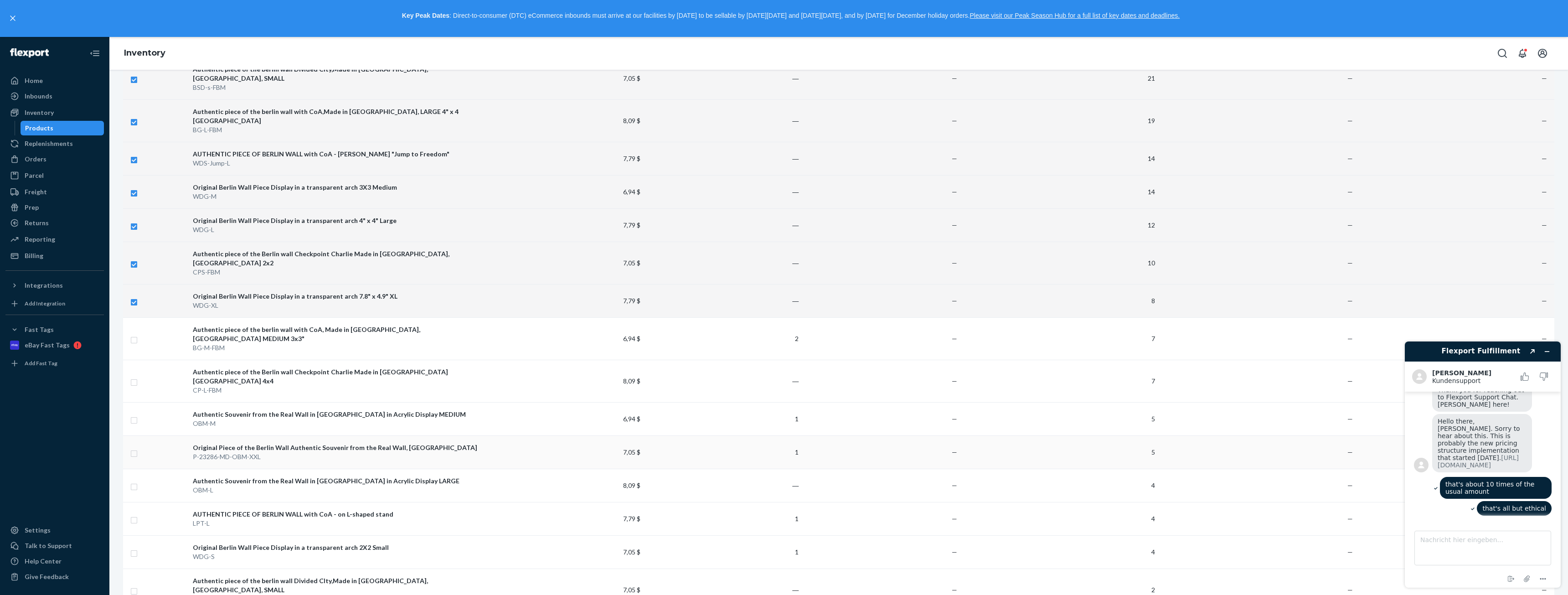
scroll to position [150, 0]
click at [135, 334] on input "checkbox" at bounding box center [133, 339] width 7 height 10
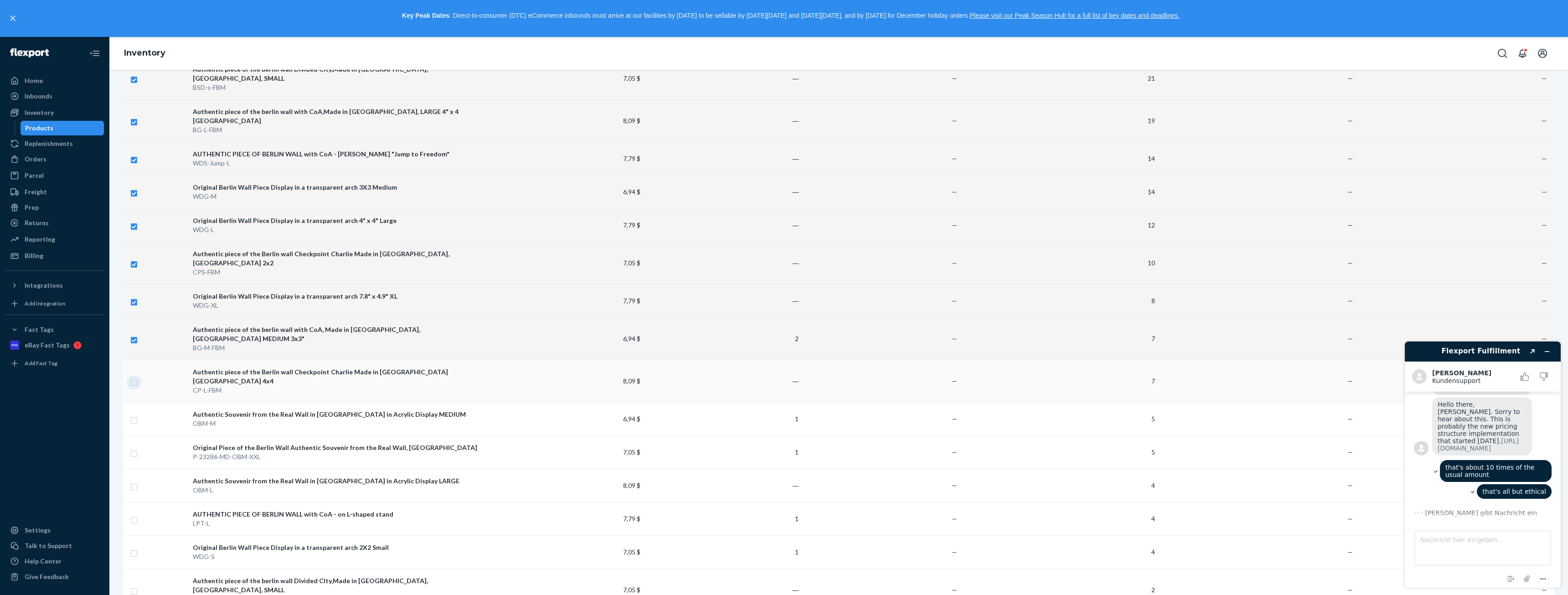
click at [131, 376] on input "checkbox" at bounding box center [133, 381] width 7 height 10
click at [132, 415] on input "checkbox" at bounding box center [133, 420] width 7 height 10
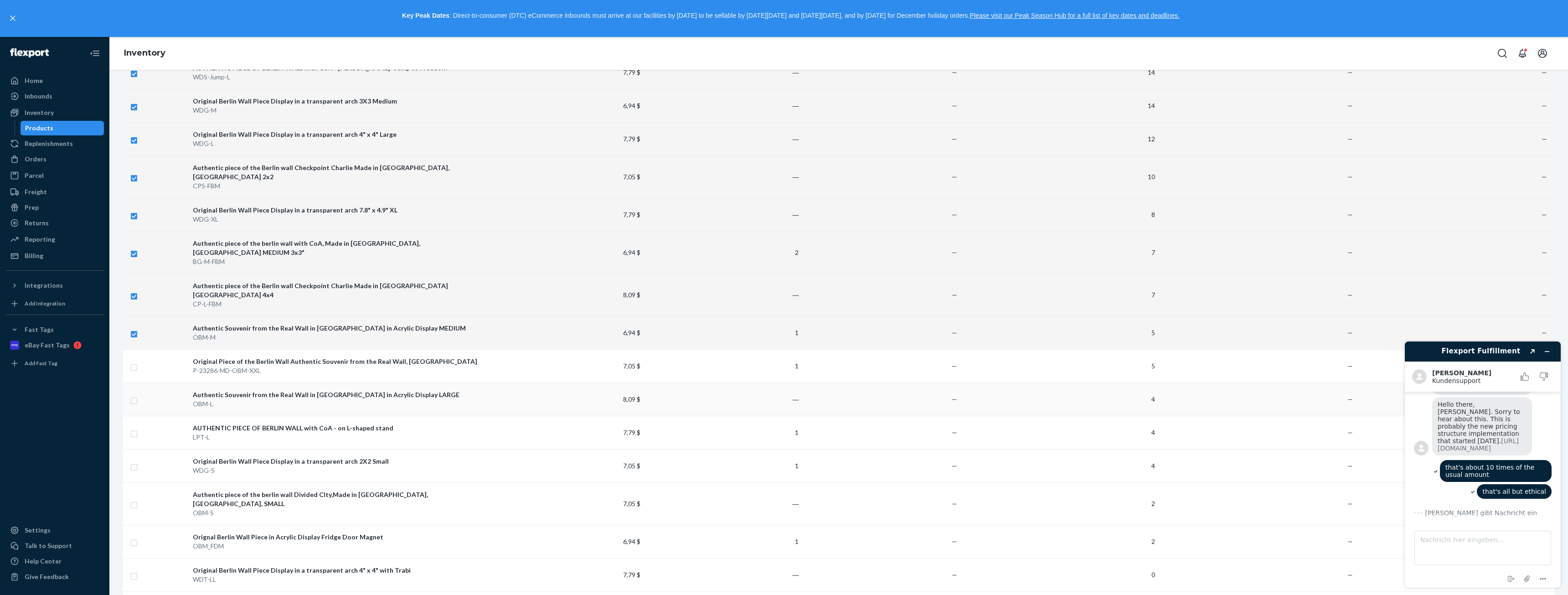
scroll to position [320, 0]
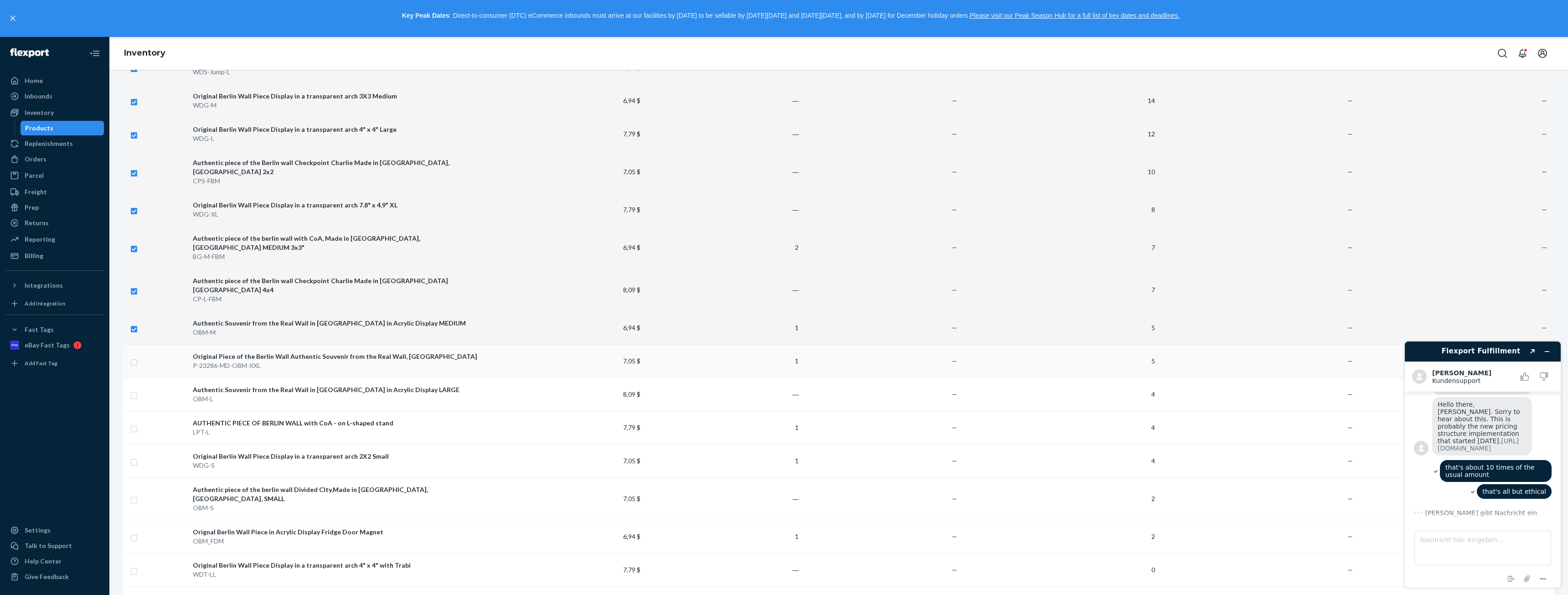
click at [135, 357] on input "checkbox" at bounding box center [133, 362] width 7 height 10
click at [133, 390] on input "checkbox" at bounding box center [133, 395] width 7 height 10
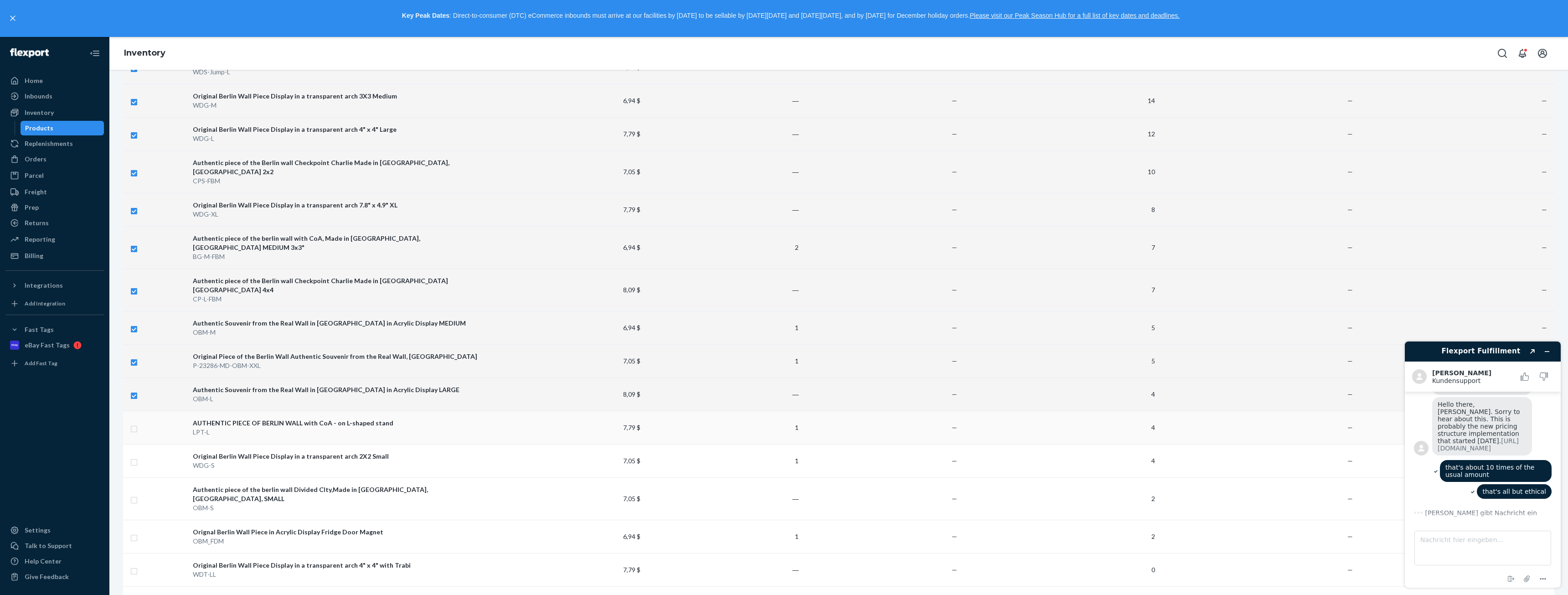
click at [135, 423] on input "checkbox" at bounding box center [133, 428] width 7 height 10
click at [136, 457] on input "checkbox" at bounding box center [133, 462] width 7 height 10
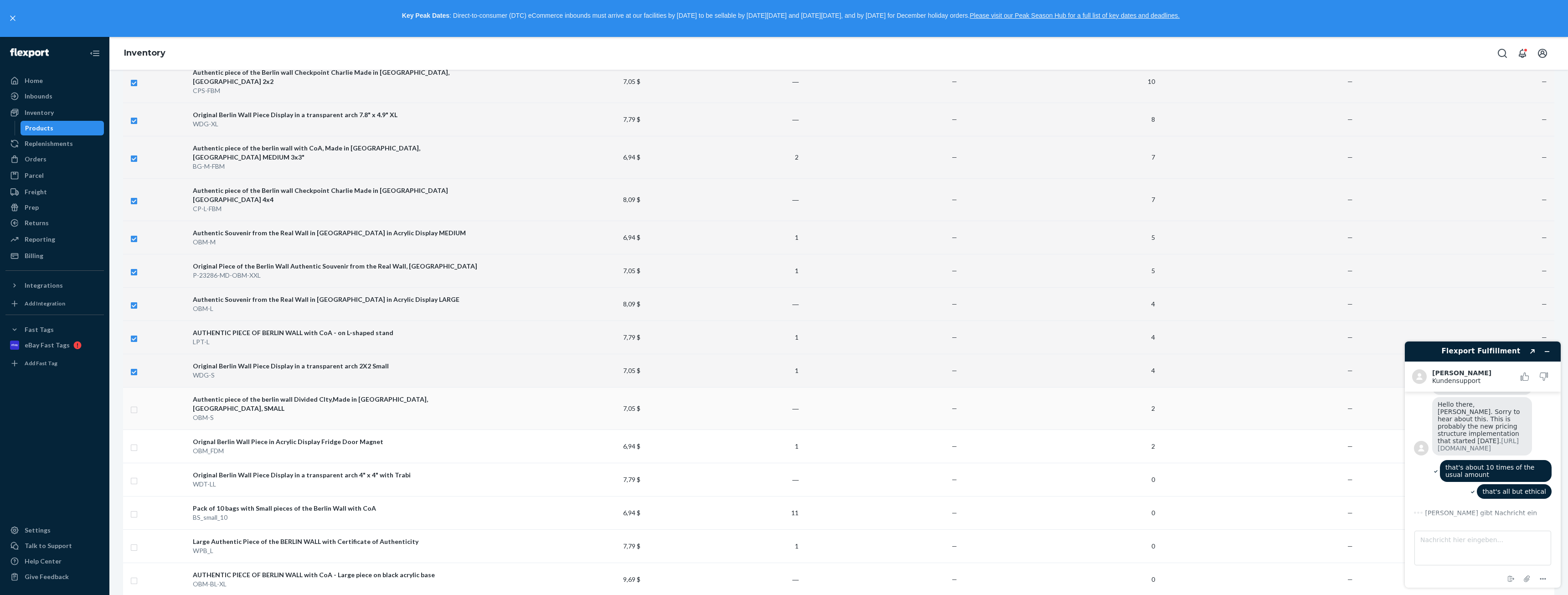
scroll to position [411, 0]
click at [131, 403] on input "checkbox" at bounding box center [133, 408] width 7 height 10
click at [136, 441] on input "checkbox" at bounding box center [133, 446] width 7 height 10
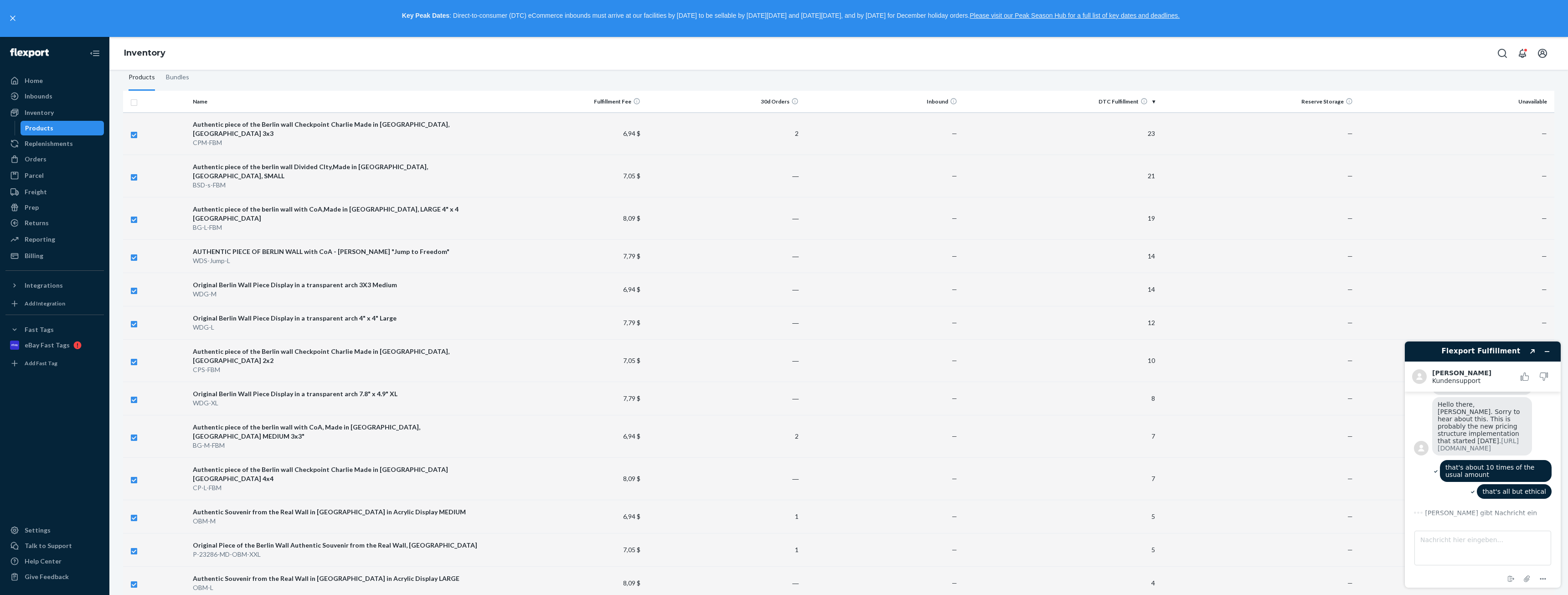
scroll to position [0, 0]
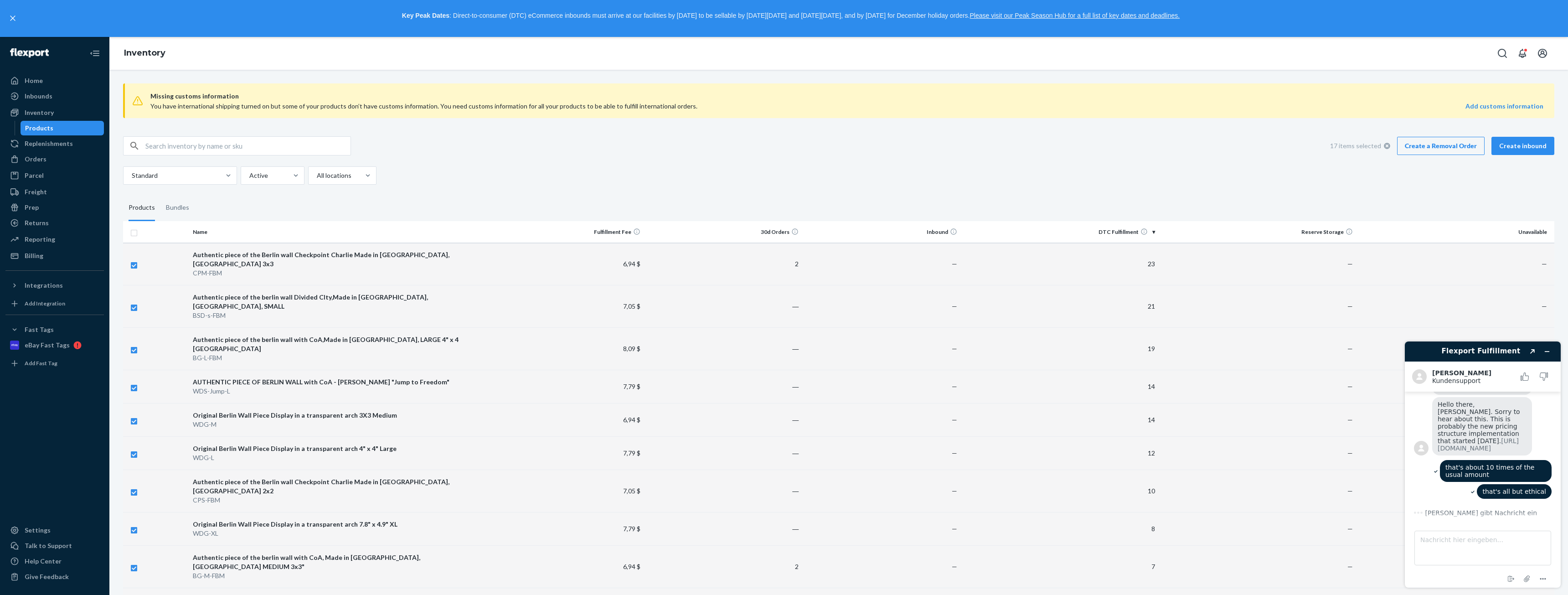
click at [1443, 138] on link "Create a Removal Order" at bounding box center [1441, 146] width 87 height 19
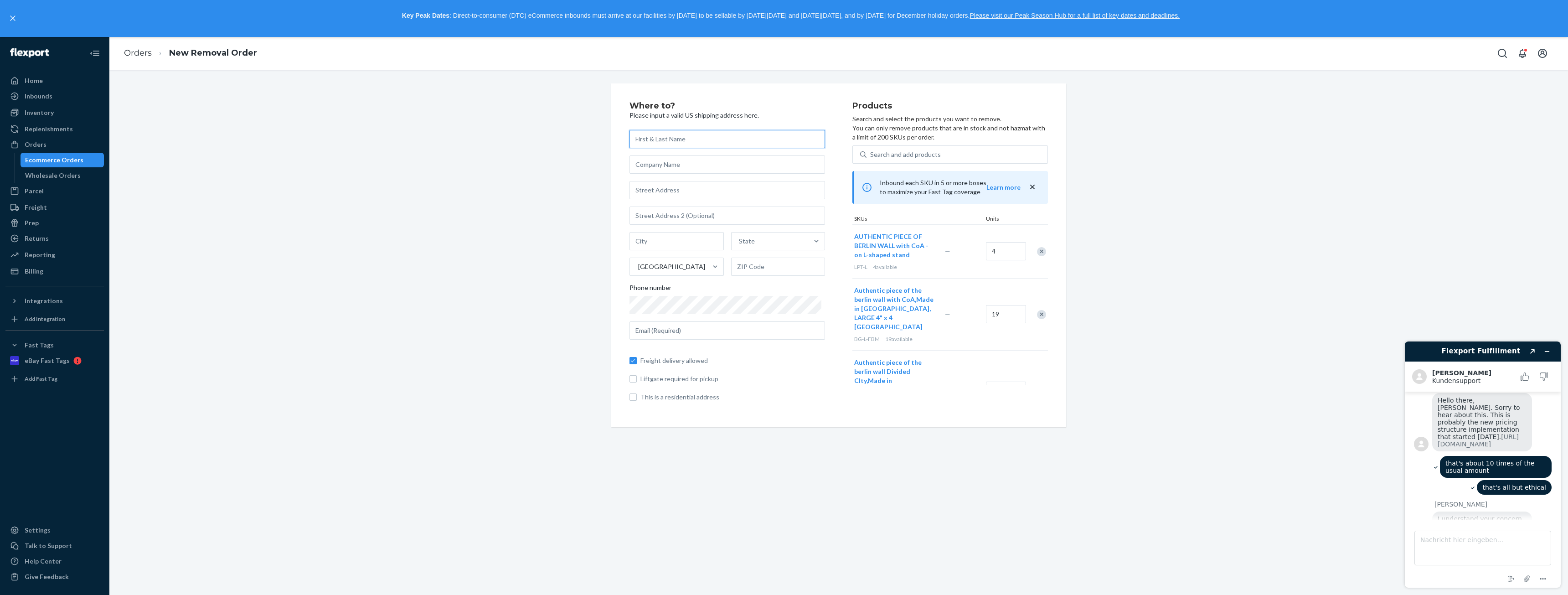
scroll to position [282, 0]
click at [1495, 542] on textarea "Nachricht hier eingeben..." at bounding box center [1484, 548] width 137 height 34
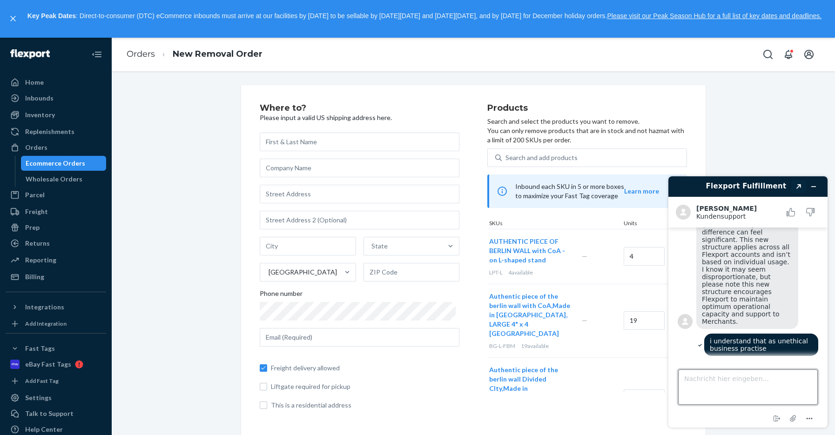
scroll to position [318, 0]
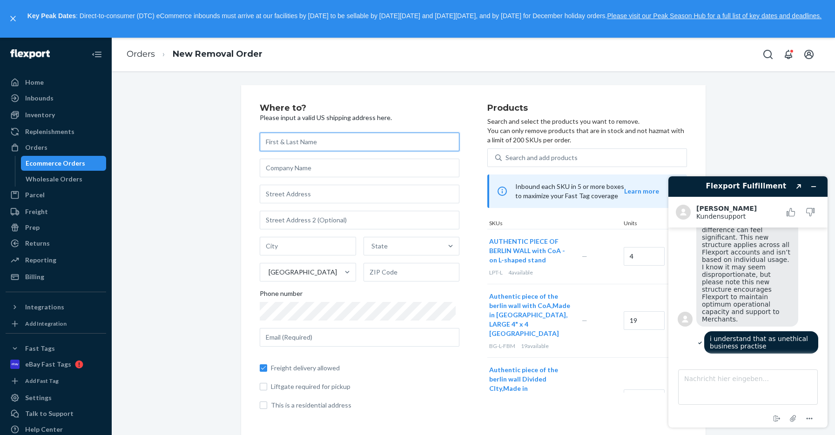
click at [327, 142] on input "text" at bounding box center [360, 142] width 200 height 19
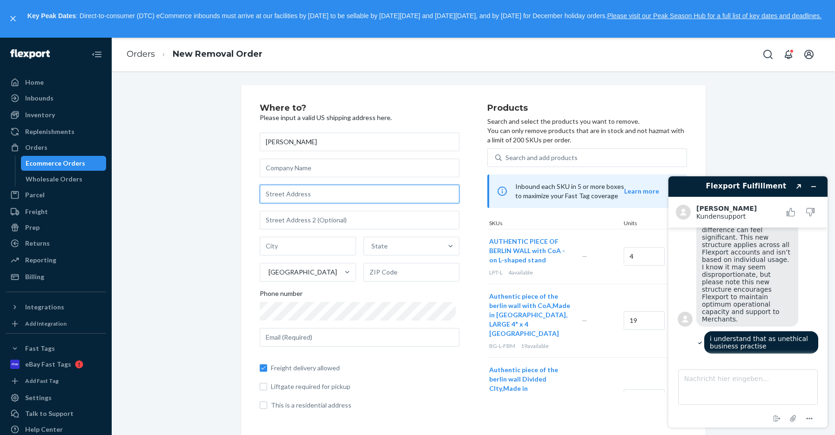
click at [296, 199] on input "text" at bounding box center [360, 194] width 200 height 19
paste input "4283 Express Lane"
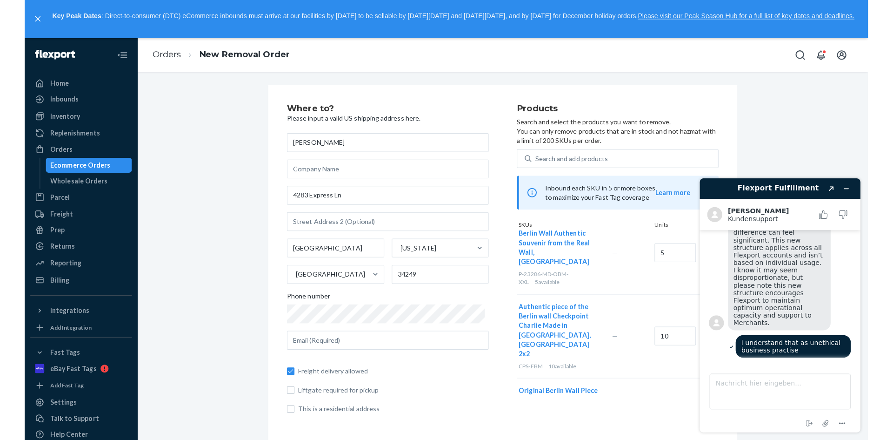
scroll to position [862, 0]
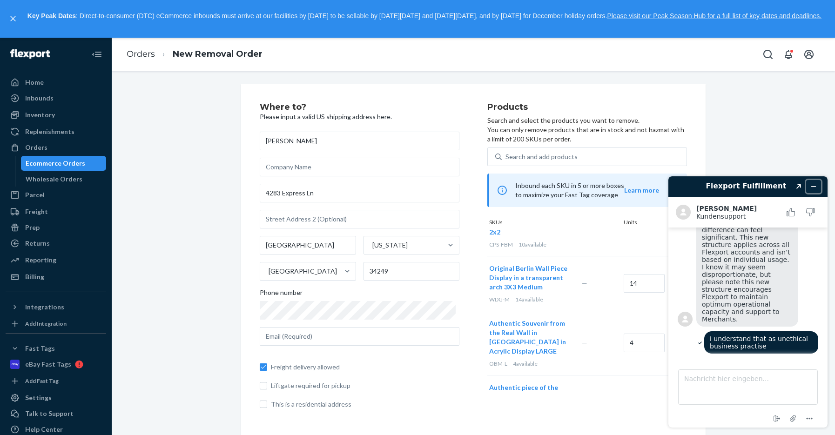
click at [814, 184] on icon "Widget minimieren" at bounding box center [813, 186] width 7 height 7
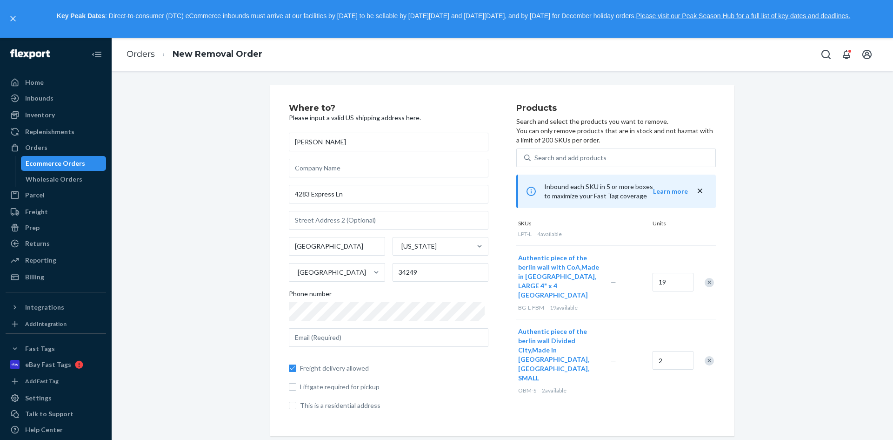
scroll to position [0, 0]
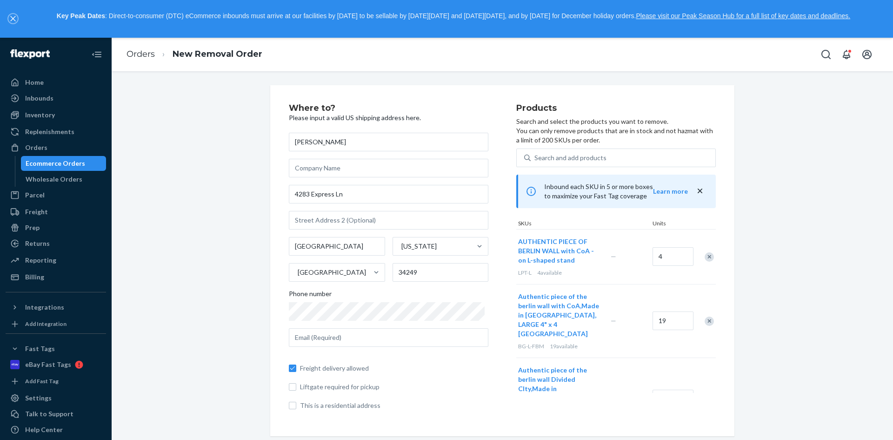
click at [12, 20] on icon "close," at bounding box center [12, 18] width 5 height 5
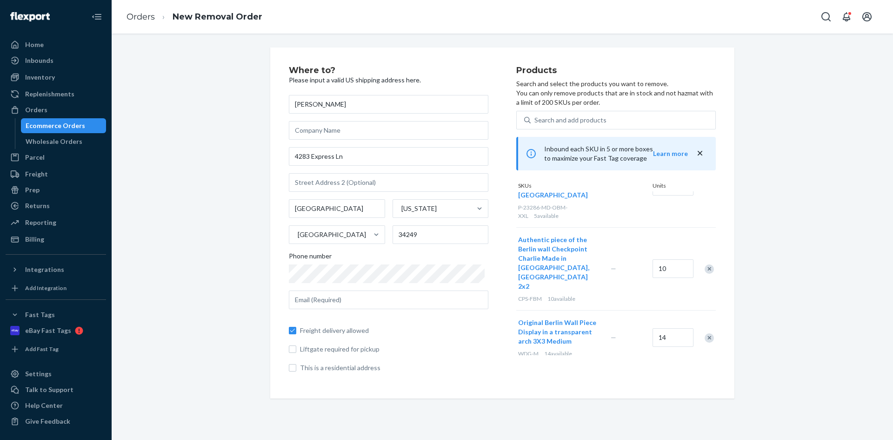
scroll to position [723, 0]
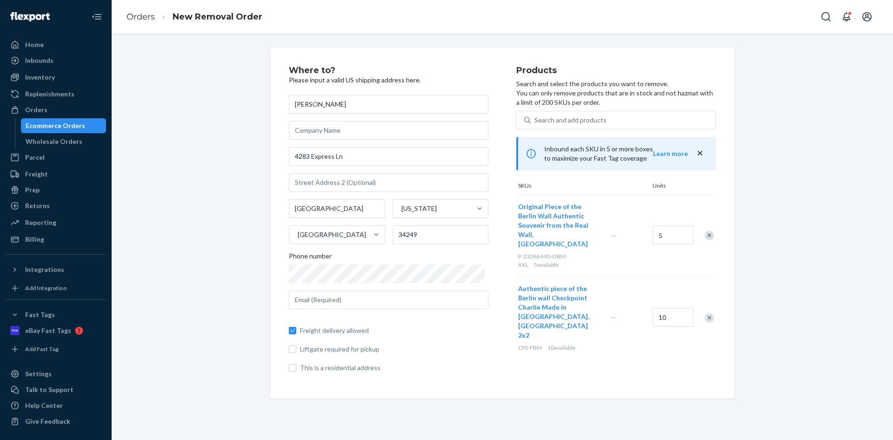
click at [696, 149] on icon "close" at bounding box center [700, 152] width 9 height 9
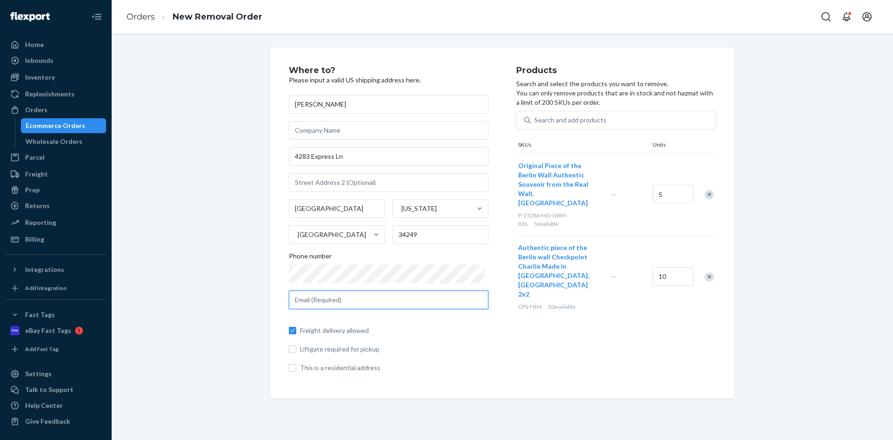
click at [303, 299] on input "text" at bounding box center [389, 299] width 200 height 19
click at [522, 353] on div "Products Search and select the products you want to remove. You can only remove…" at bounding box center [616, 223] width 200 height 314
click at [314, 186] on input "text" at bounding box center [389, 182] width 200 height 19
paste input "Suite 131-033"
click at [483, 326] on div "Where to? Please input a valid US shipping address here. Philipp Knappe 4283 Ex…" at bounding box center [403, 223] width 228 height 314
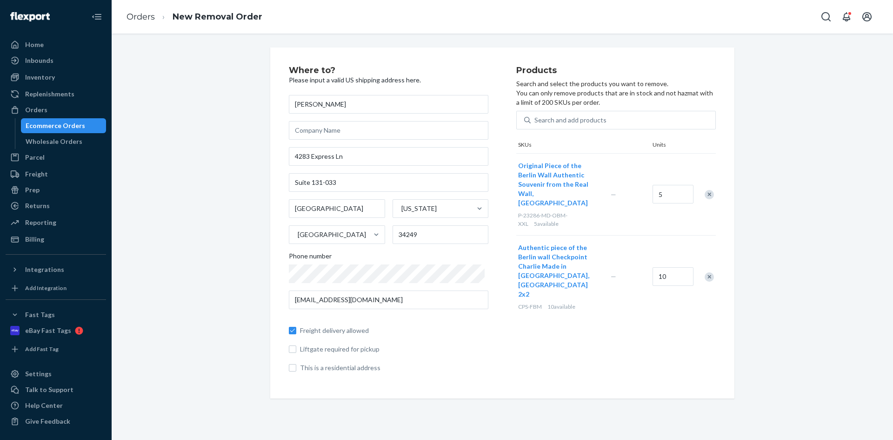
drag, startPoint x: 714, startPoint y: 275, endPoint x: 716, endPoint y: 331, distance: 55.9
click at [716, 330] on div "Where to? Please input a valid US shipping address here. Philipp Knappe 4283 Ex…" at bounding box center [502, 222] width 464 height 351
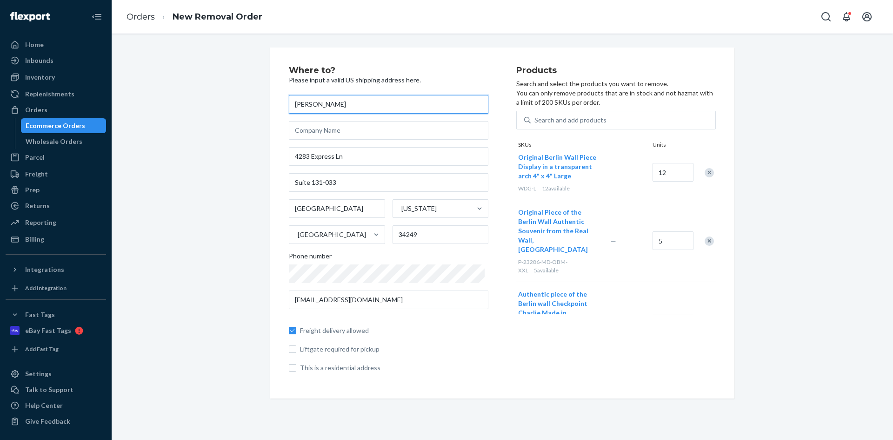
drag, startPoint x: 340, startPoint y: 104, endPoint x: 196, endPoint y: 112, distance: 143.5
click at [209, 110] on div "Where to? Please input a valid US shipping address here. Philipp Knappe 4283 Ex…" at bounding box center [503, 222] width 768 height 351
click at [323, 128] on input "text" at bounding box center [389, 130] width 200 height 19
paste input "[PERSON_NAME]"
click at [494, 350] on div "Where to? Please input a valid US shipping address here. Philipp Knappe Philipp…" at bounding box center [403, 223] width 228 height 314
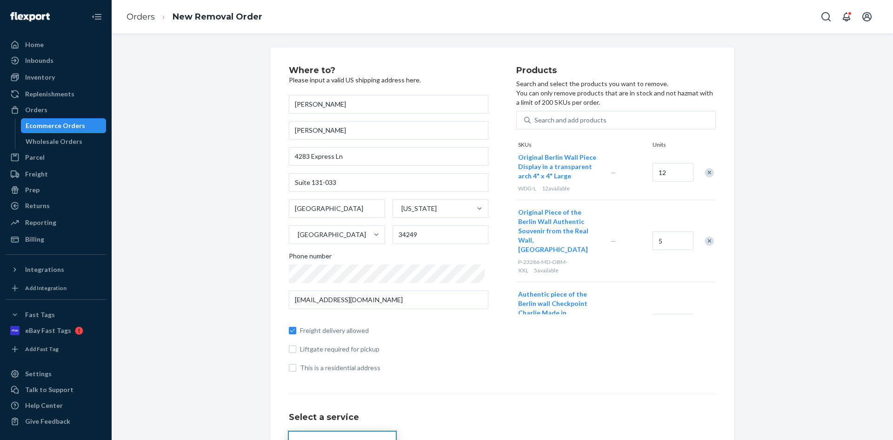
click at [516, 378] on div "Products Search and select the products you want to remove. You can only remove…" at bounding box center [616, 223] width 200 height 314
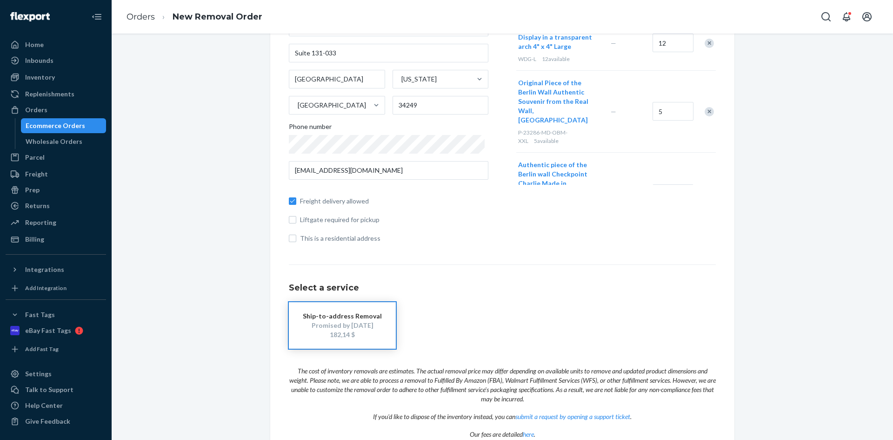
scroll to position [140, 0]
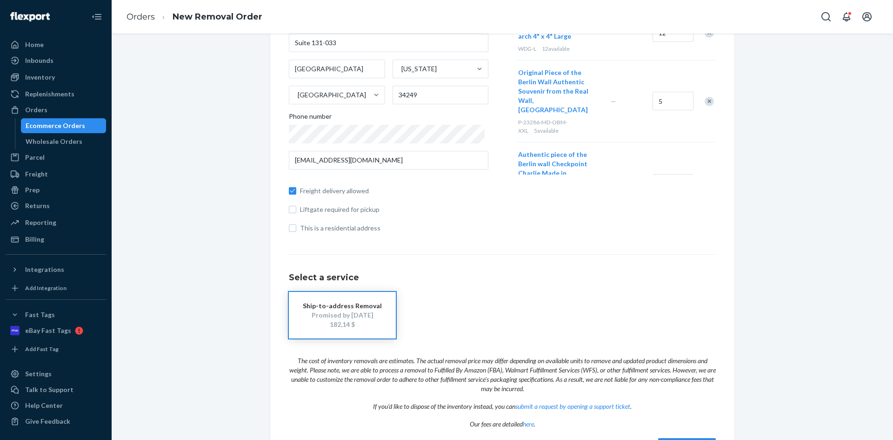
click at [339, 316] on div "Promised by Sep 18, 2025" at bounding box center [342, 314] width 79 height 9
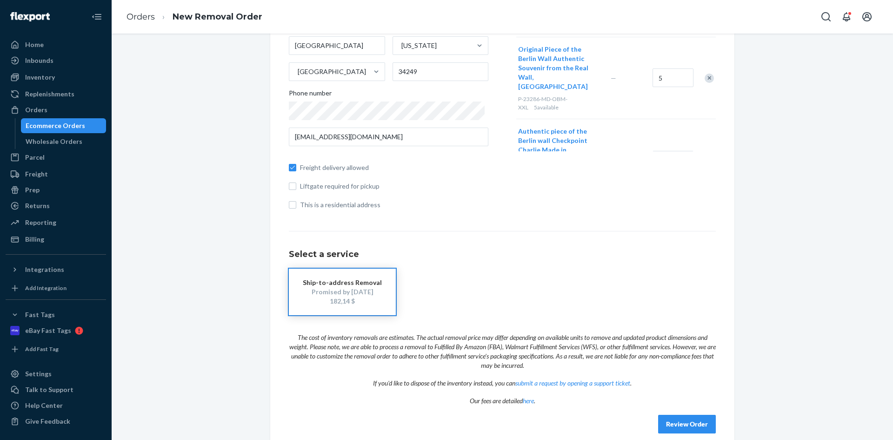
scroll to position [175, 0]
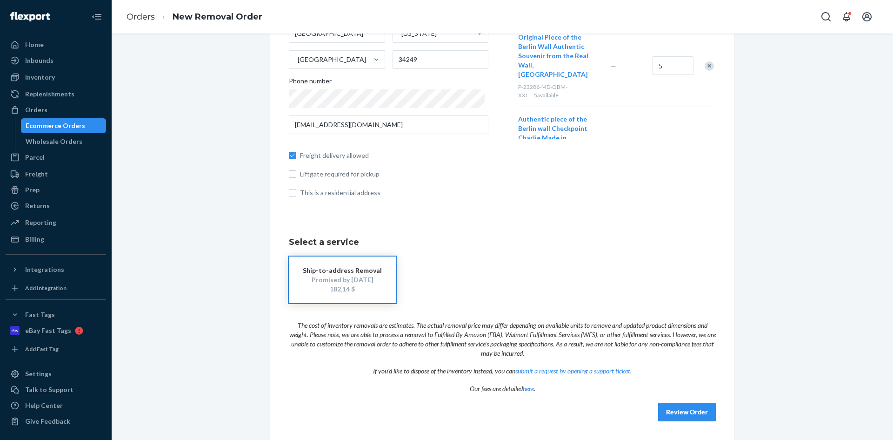
click at [690, 421] on div "Where to? Please input a valid US shipping address here. Philipp Knappe Philipp…" at bounding box center [502, 156] width 464 height 567
click at [690, 410] on button "Review Order" at bounding box center [687, 411] width 58 height 19
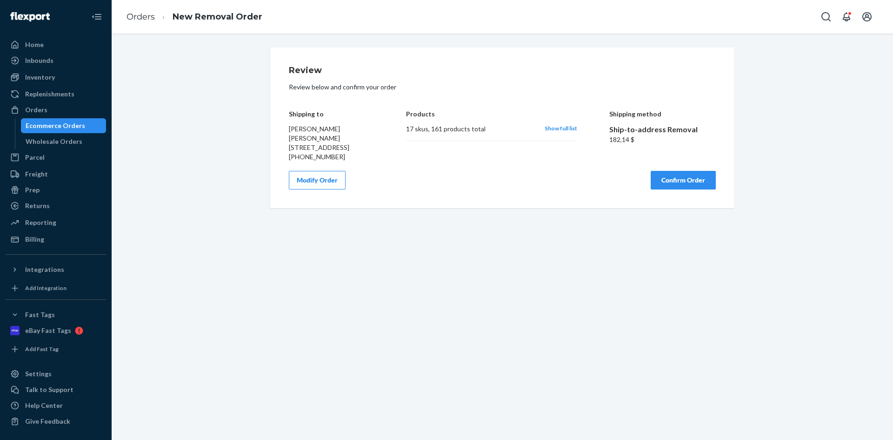
click at [698, 189] on button "Confirm Order" at bounding box center [683, 180] width 65 height 19
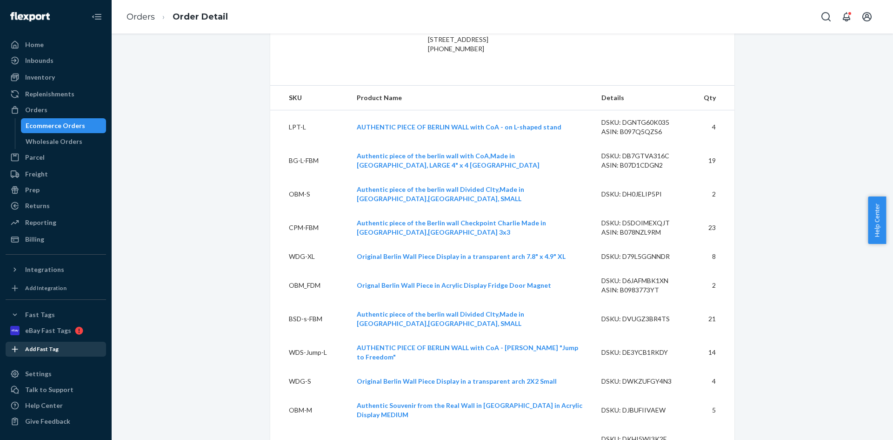
scroll to position [235, 0]
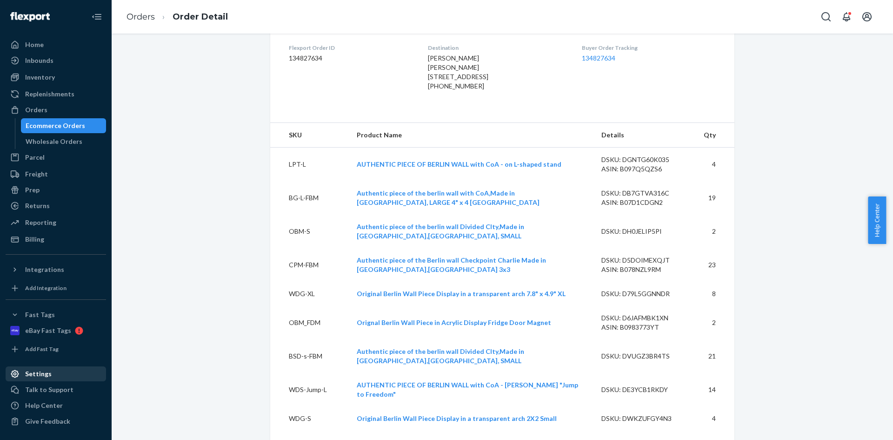
click at [53, 379] on div "Settings" at bounding box center [56, 373] width 99 height 13
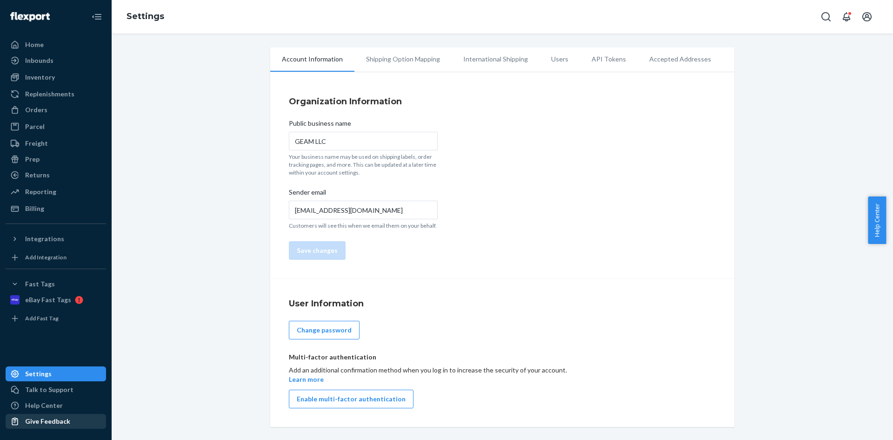
click at [57, 419] on div "Give Feedback" at bounding box center [47, 420] width 45 height 9
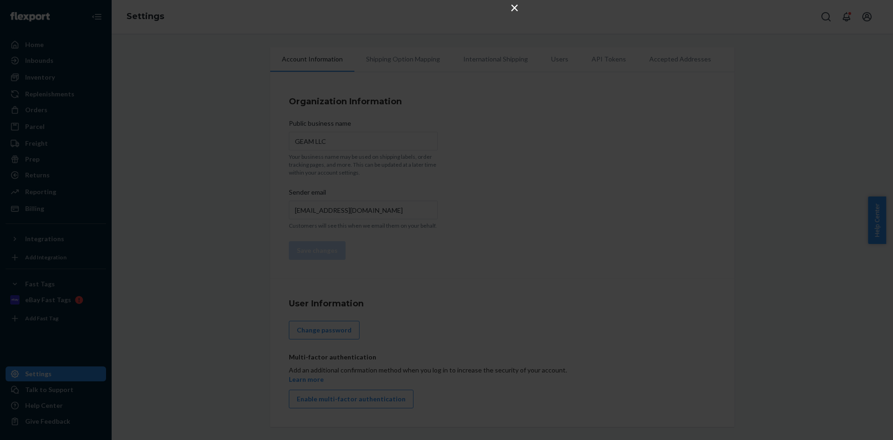
click at [518, 12] on button "×" at bounding box center [514, 7] width 11 height 11
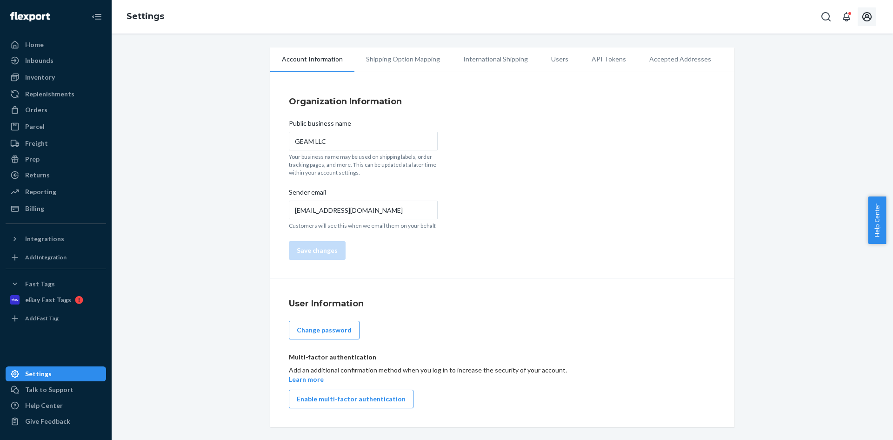
click at [867, 19] on icon "Open account menu" at bounding box center [867, 16] width 11 height 11
click at [835, 92] on div "Settings" at bounding box center [846, 92] width 72 height 17
click at [843, 92] on div "Settings" at bounding box center [846, 92] width 72 height 17
click at [400, 63] on li "Shipping Option Mapping" at bounding box center [403, 58] width 97 height 23
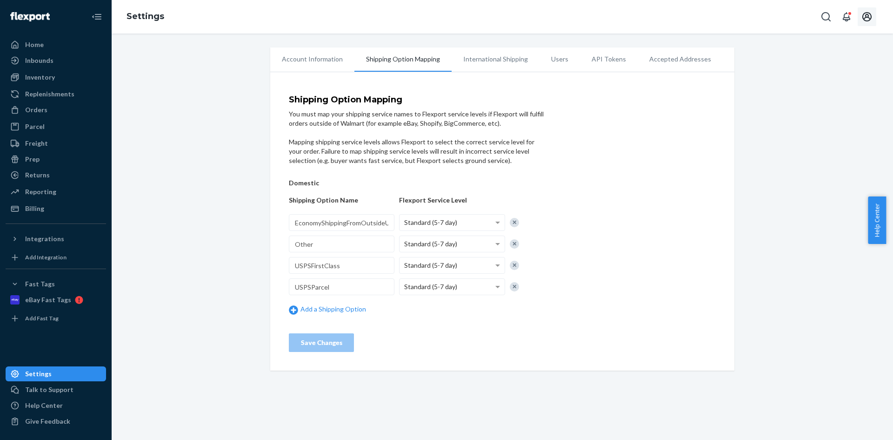
click at [471, 59] on li "International Shipping" at bounding box center [496, 58] width 88 height 23
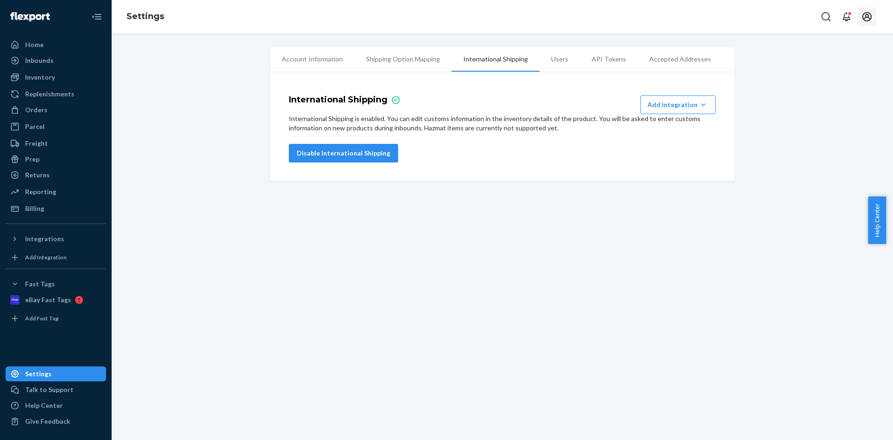
click at [562, 58] on li "Users" at bounding box center [560, 58] width 40 height 23
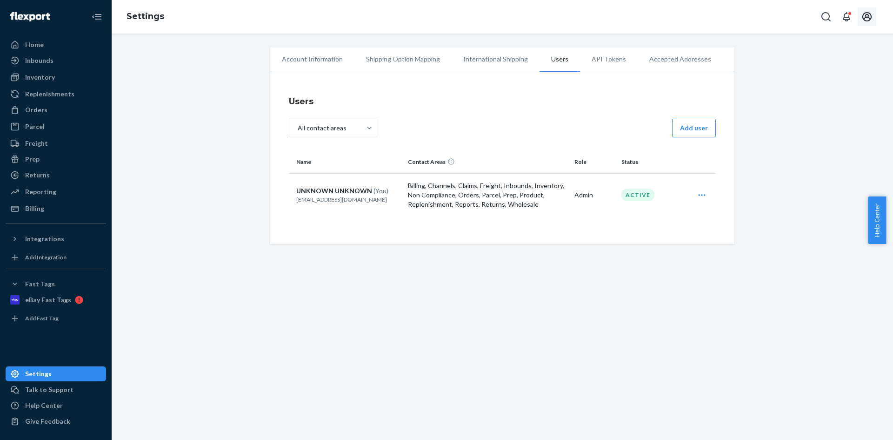
click at [697, 195] on icon "Open user actions" at bounding box center [701, 194] width 9 height 9
drag, startPoint x: 610, startPoint y: 91, endPoint x: 609, endPoint y: 83, distance: 8.0
click at [609, 91] on div "Users All contact areas Add user Name Contact Areas Role Status UNKNOWN UNKNOWN…" at bounding box center [502, 160] width 427 height 141
click at [76, 390] on div "Talk to Support" at bounding box center [56, 389] width 99 height 13
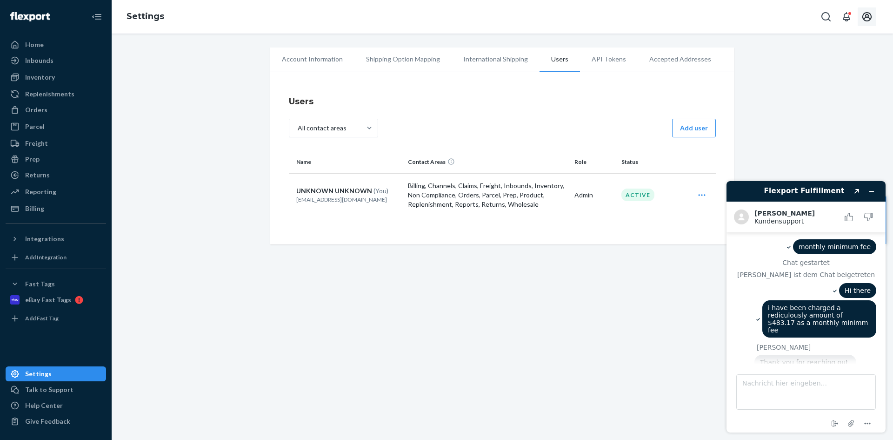
scroll to position [421, 0]
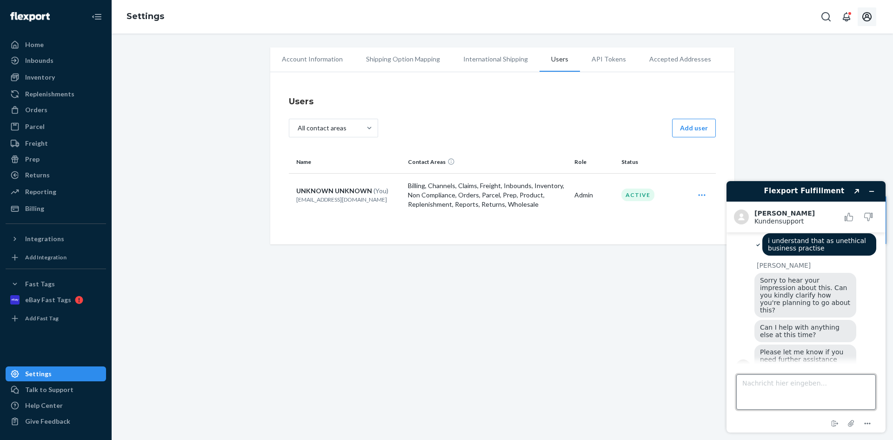
click at [820, 383] on textarea "Nachricht hier eingeben..." at bounding box center [806, 391] width 140 height 35
click at [801, 382] on textarea "please imple" at bounding box center [806, 391] width 140 height 35
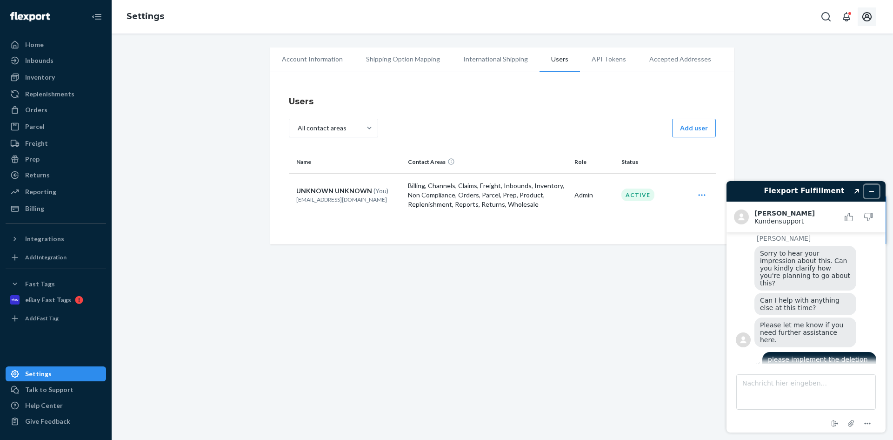
click at [868, 188] on button "Widget minimieren" at bounding box center [871, 191] width 15 height 13
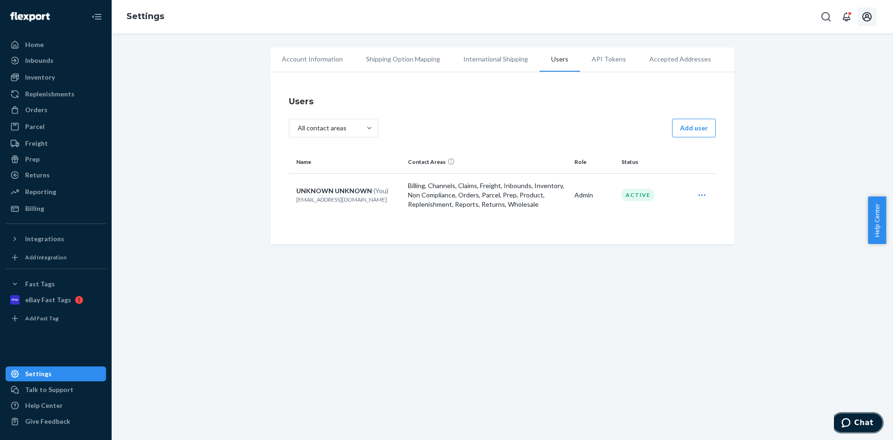
click at [864, 416] on button "Chat" at bounding box center [857, 422] width 53 height 21
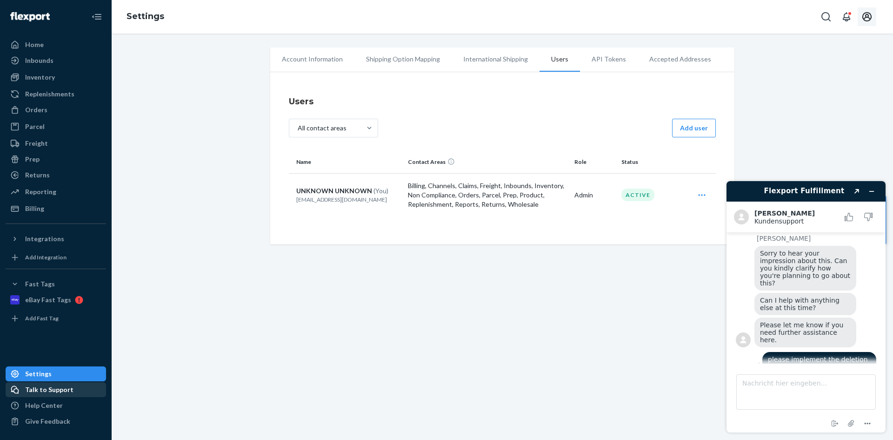
click at [33, 388] on div "Talk to Support" at bounding box center [49, 389] width 48 height 9
click at [868, 188] on button "Widget minimieren" at bounding box center [871, 191] width 15 height 13
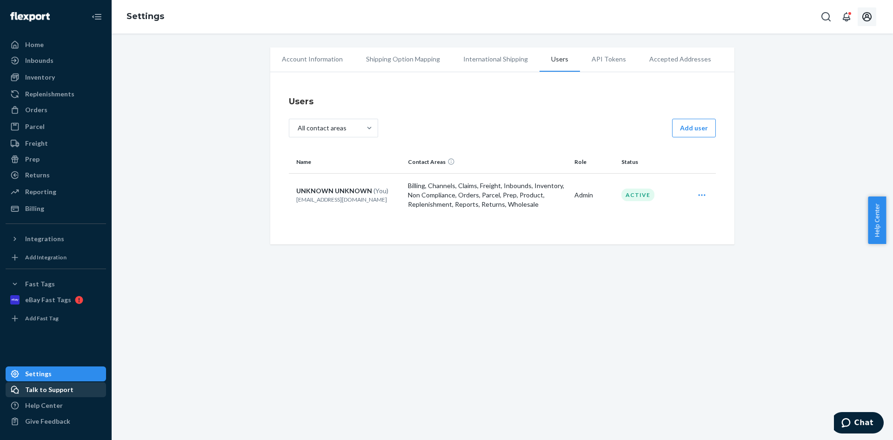
click at [54, 393] on div "Talk to Support" at bounding box center [49, 389] width 48 height 9
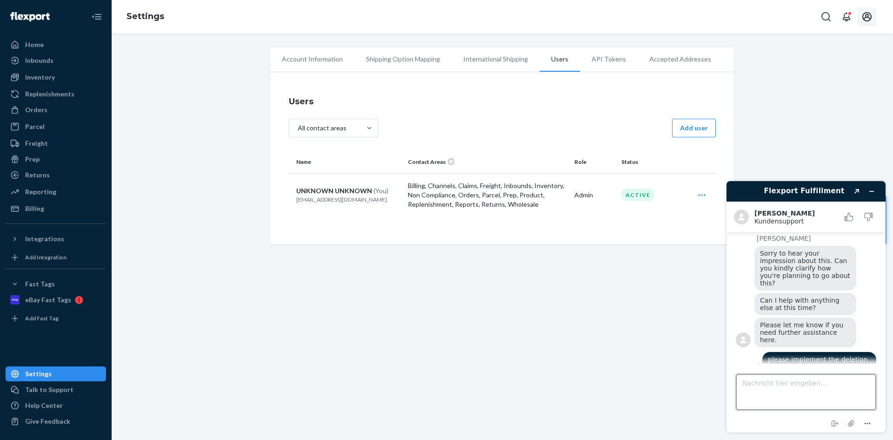
click at [856, 399] on textarea "Nachricht hier eingeben..." at bounding box center [806, 391] width 140 height 35
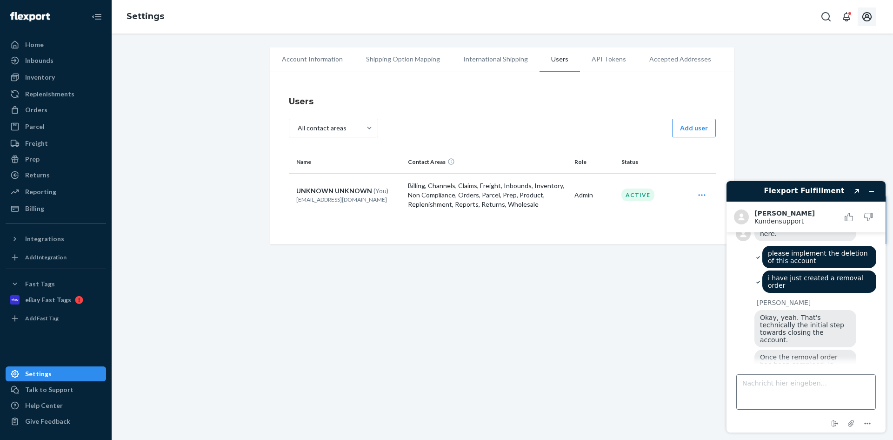
scroll to position [553, 0]
click at [809, 387] on textarea "Nachricht hier eingeben..." at bounding box center [806, 391] width 140 height 35
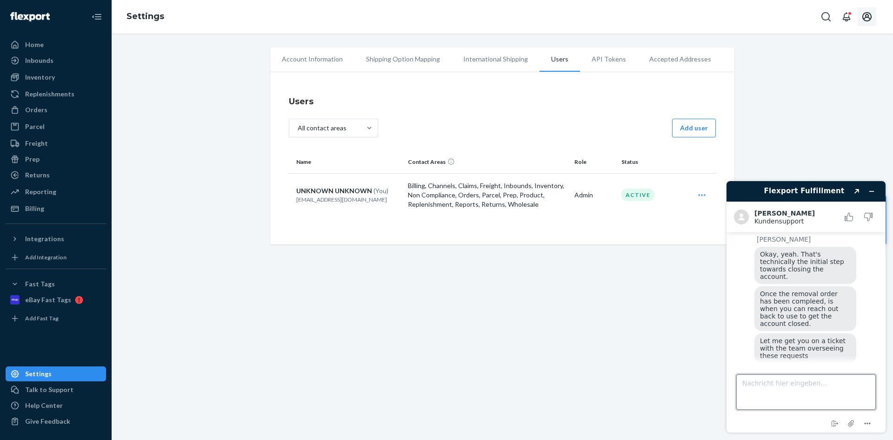
scroll to position [636, 0]
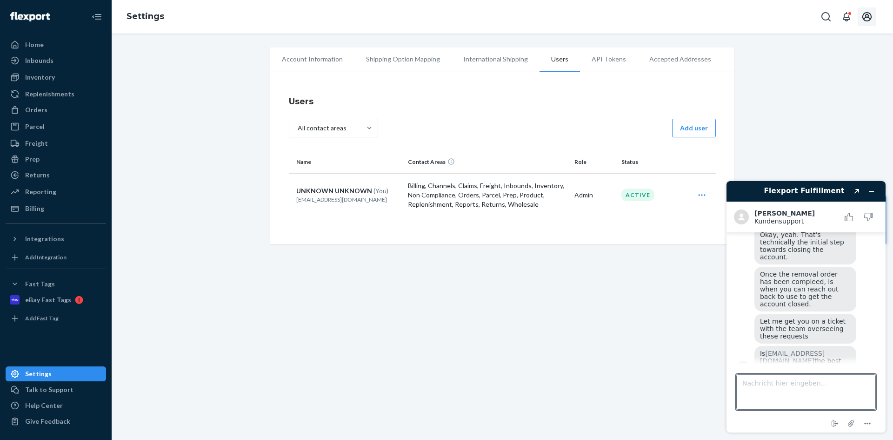
drag, startPoint x: 340, startPoint y: 426, endPoint x: 627, endPoint y: 404, distance: 287.9
click at [358, 420] on div "Account Information Shipping Option Mapping International Shipping Users API To…" at bounding box center [503, 236] width 782 height 406
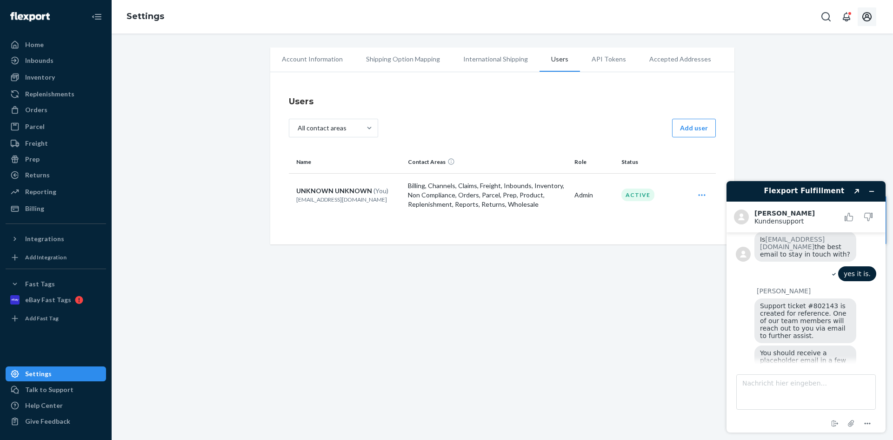
scroll to position [749, 0]
drag, startPoint x: 784, startPoint y: 375, endPoint x: 786, endPoint y: 381, distance: 6.3
click at [784, 375] on textarea "Nachricht hier eingeben..." at bounding box center [806, 391] width 140 height 35
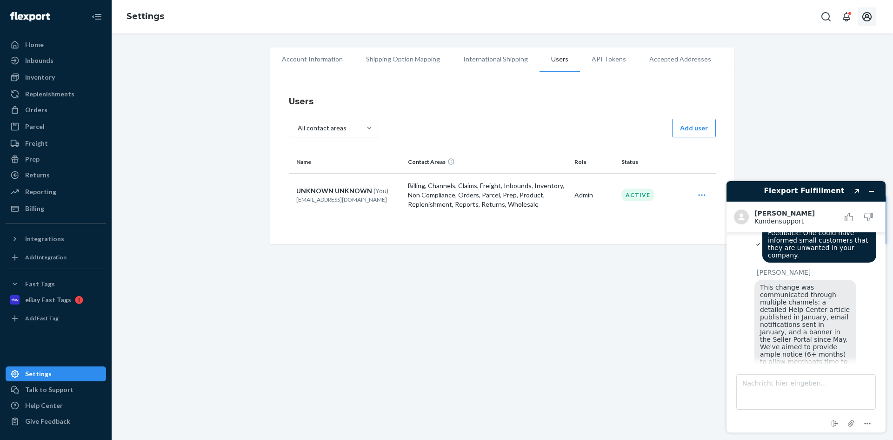
scroll to position [969, 0]
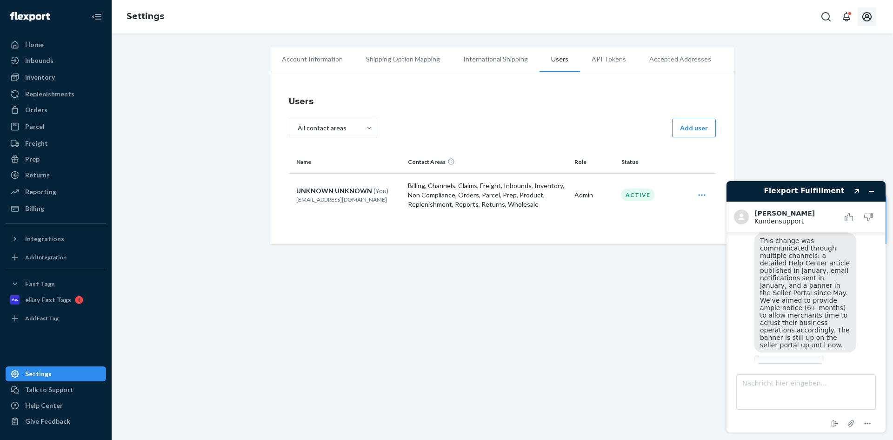
click at [786, 355] on img at bounding box center [790, 381] width 70 height 53
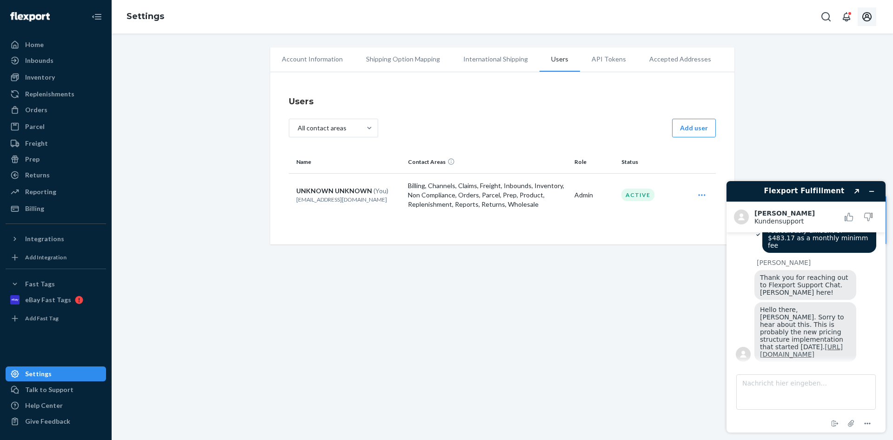
scroll to position [131, 0]
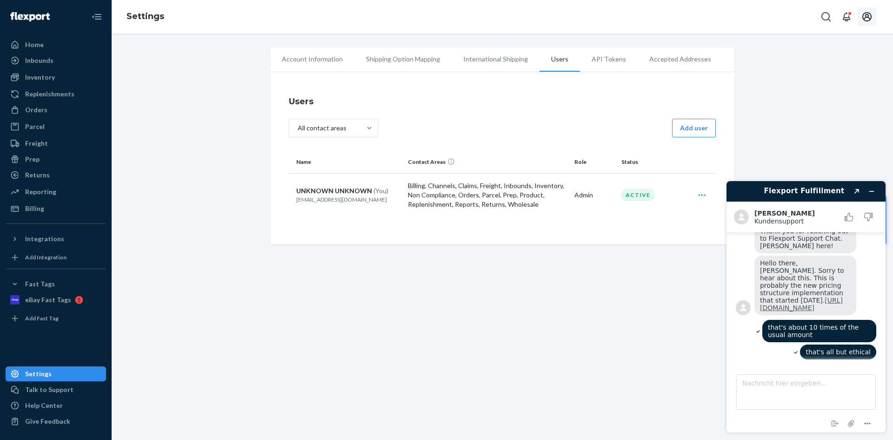
click at [798, 311] on link "https://support.portal.flexport.com/hc/en-us/articles/29209904545943-Monthly-Mi…" at bounding box center [801, 303] width 83 height 15
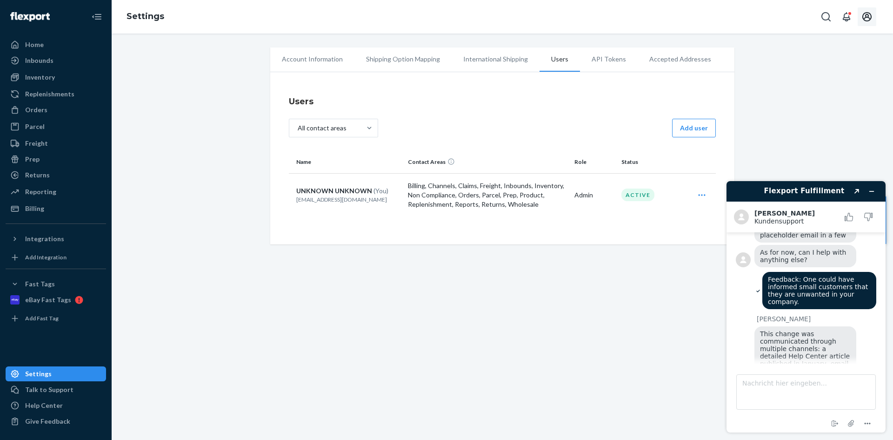
scroll to position [969, 0]
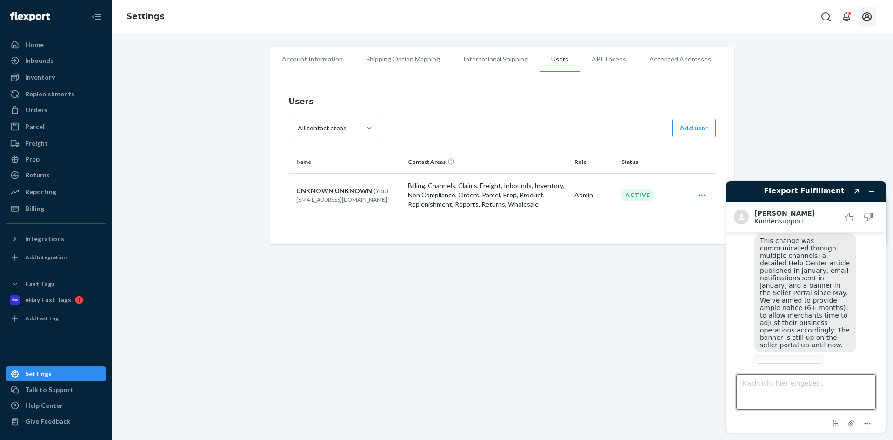
click at [814, 398] on textarea "Nachricht hier eingeben..." at bounding box center [806, 391] width 140 height 35
click at [875, 189] on button "Widget minimieren" at bounding box center [871, 191] width 15 height 13
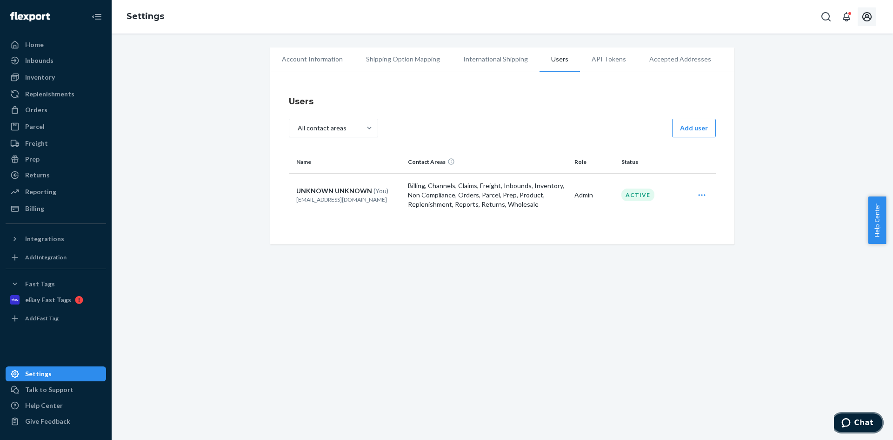
click at [854, 421] on span "Chat" at bounding box center [848, 422] width 13 height 9
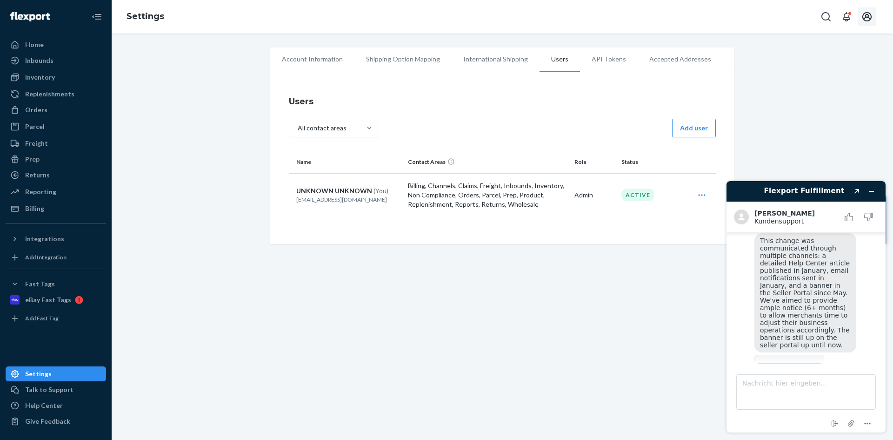
click at [803, 355] on img at bounding box center [790, 381] width 70 height 53
click at [790, 392] on textarea "Nachricht hier eingeben..." at bounding box center [806, 391] width 140 height 35
click at [812, 380] on textarea "Nachricht hier eingeben..." at bounding box center [806, 391] width 140 height 35
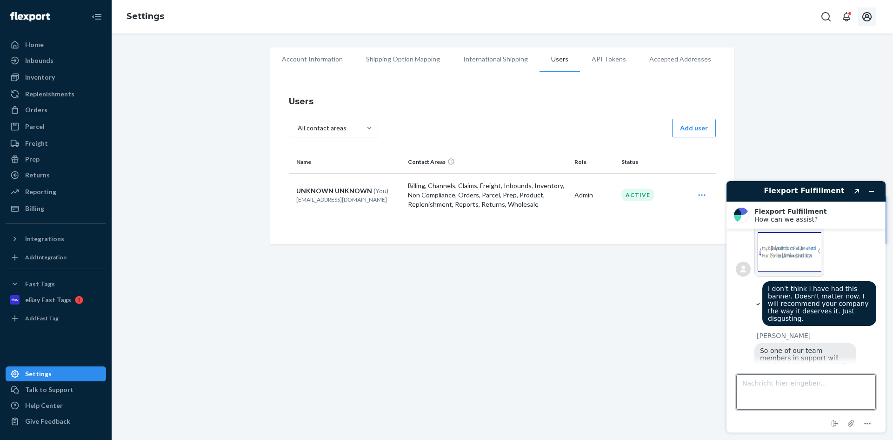
scroll to position [1141, 0]
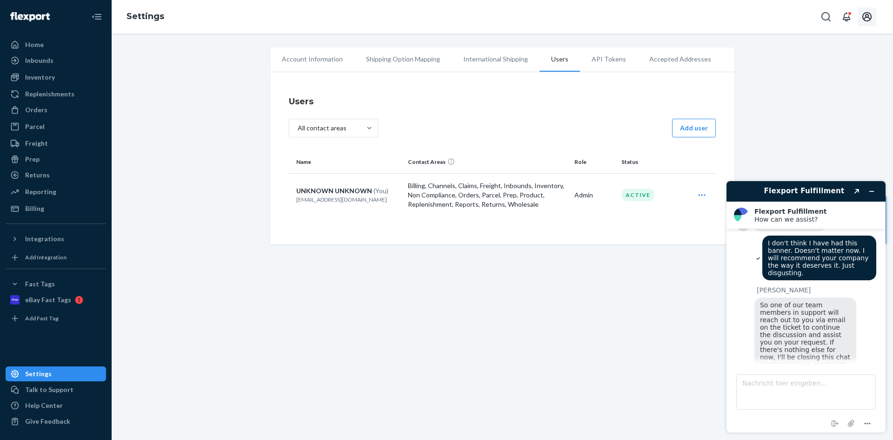
click at [797, 395] on button "Diesen Chat bewerten" at bounding box center [806, 404] width 87 height 18
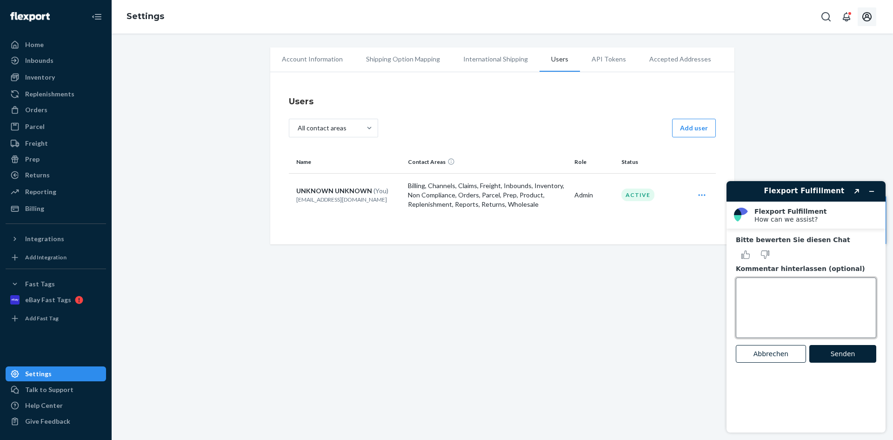
click at [781, 287] on textarea "Kommentar hinterlassen (optional)" at bounding box center [806, 307] width 141 height 60
click at [766, 254] on icon "Diesen Chat als schlecht bewerten" at bounding box center [765, 254] width 8 height 8
click at [847, 352] on button "Senden" at bounding box center [843, 354] width 67 height 18
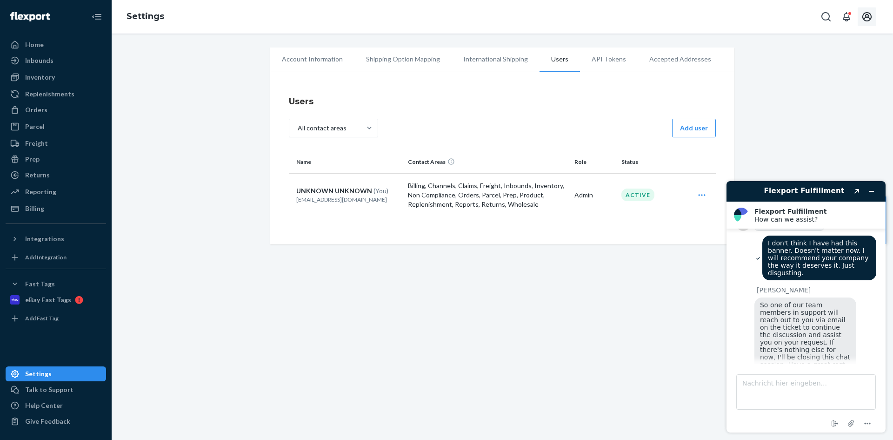
scroll to position [1119, 0]
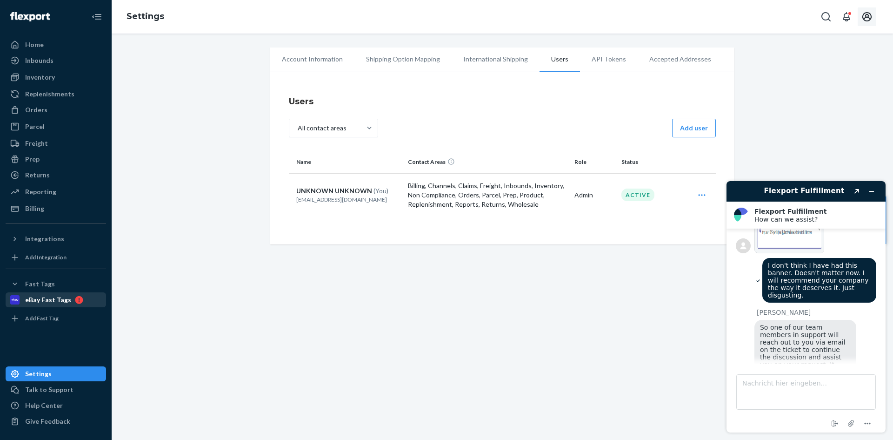
click at [66, 299] on div "eBay Fast Tags" at bounding box center [48, 299] width 46 height 9
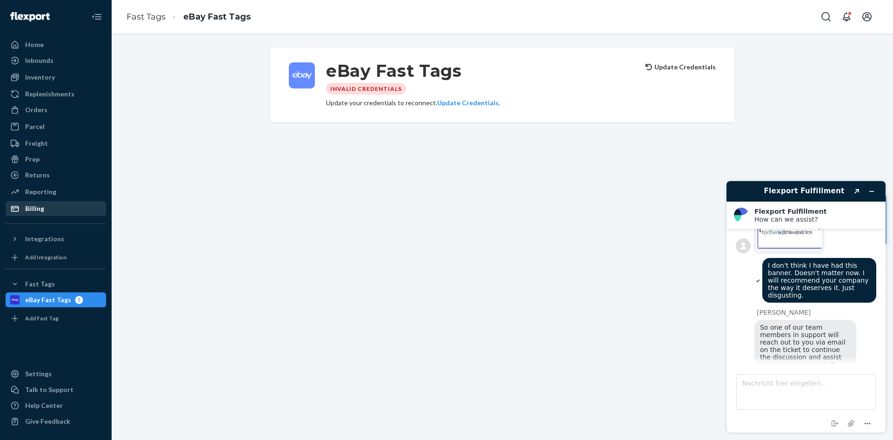
click at [44, 208] on div "Billing" at bounding box center [56, 208] width 99 height 13
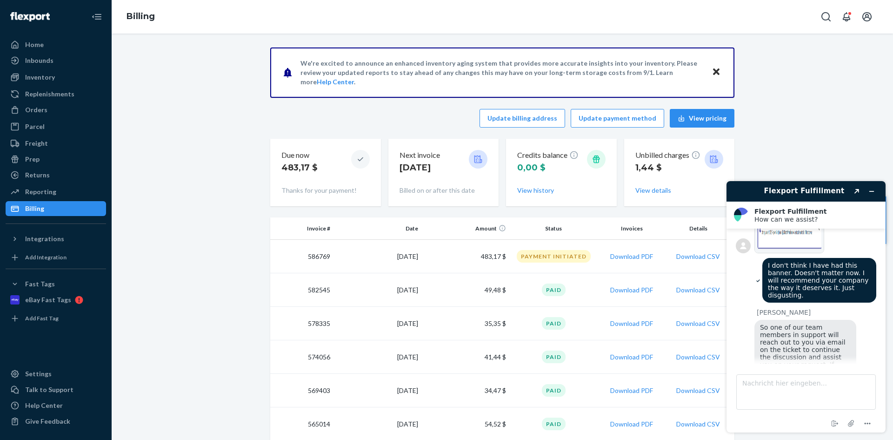
click at [864, 320] on div "So one of our team members in support will reach out to you via email on the ti…" at bounding box center [816, 362] width 122 height 84
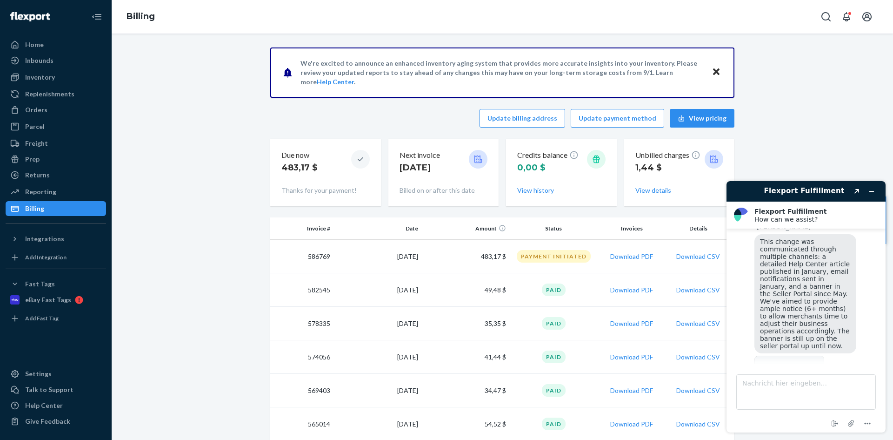
scroll to position [979, 0]
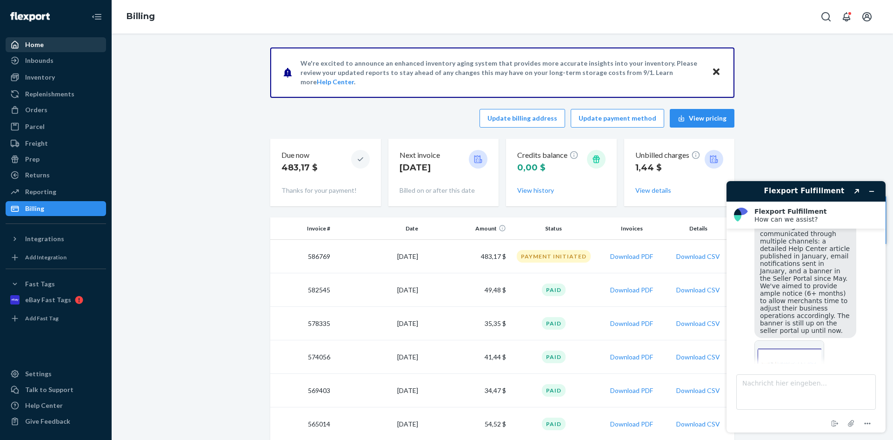
click at [20, 49] on div "Home" at bounding box center [56, 44] width 99 height 13
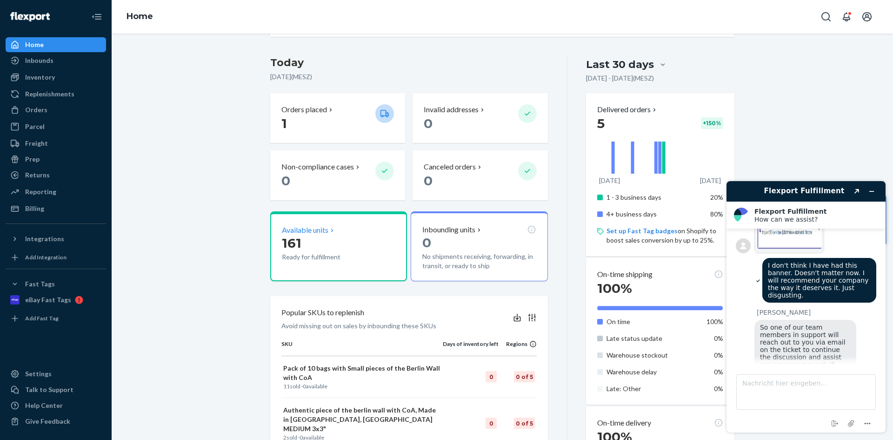
scroll to position [186, 0]
click at [33, 111] on div "Orders" at bounding box center [36, 109] width 22 height 9
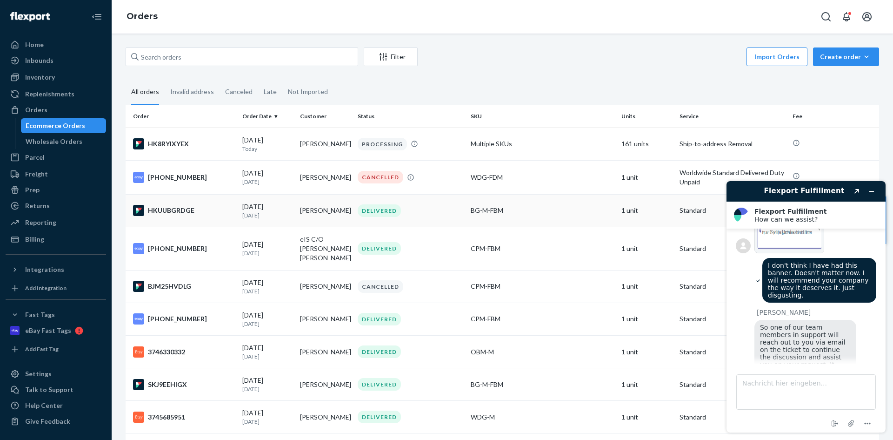
scroll to position [47, 0]
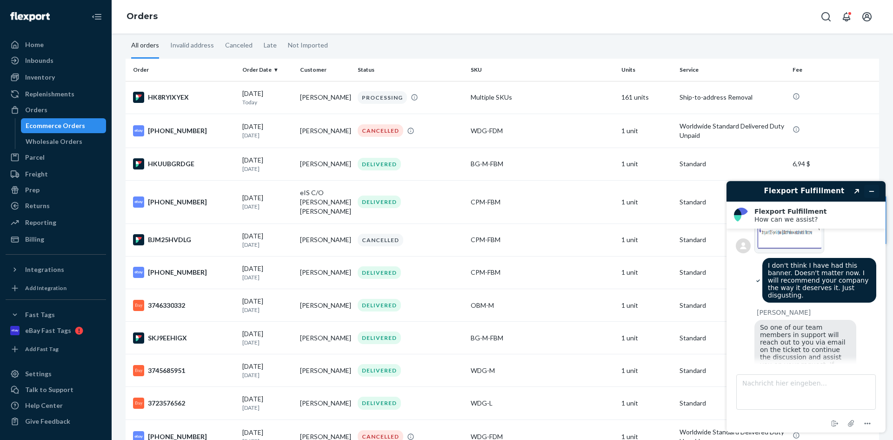
click at [873, 185] on button "Widget minimieren" at bounding box center [871, 191] width 15 height 13
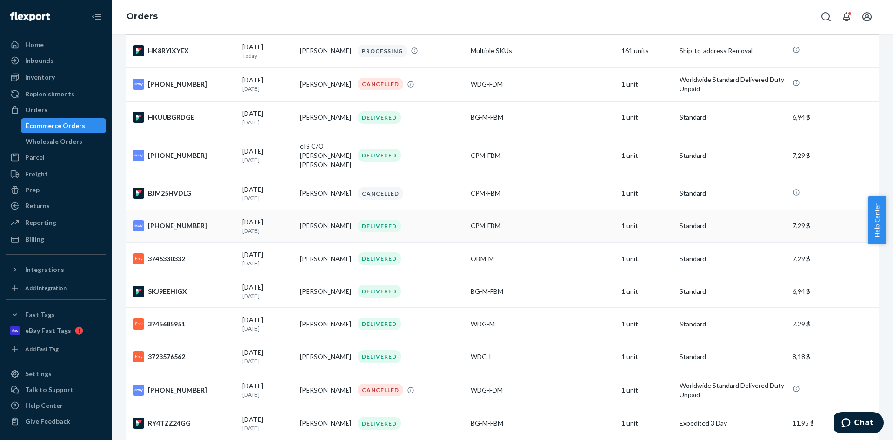
scroll to position [0, 0]
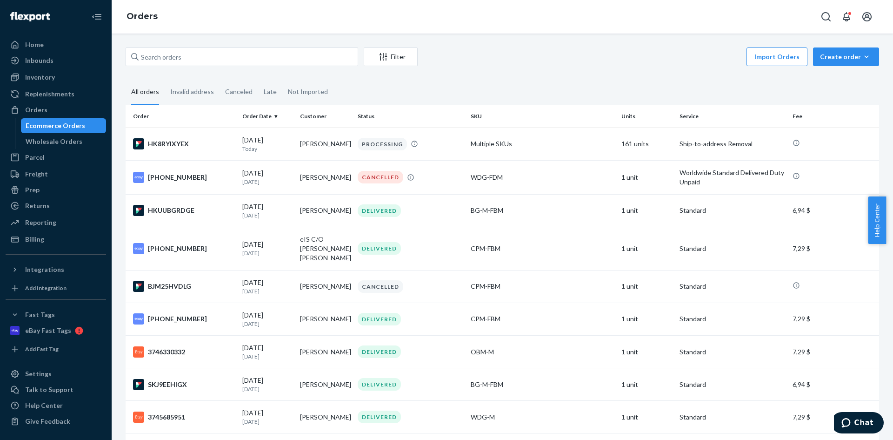
click at [36, 13] on img at bounding box center [30, 16] width 40 height 9
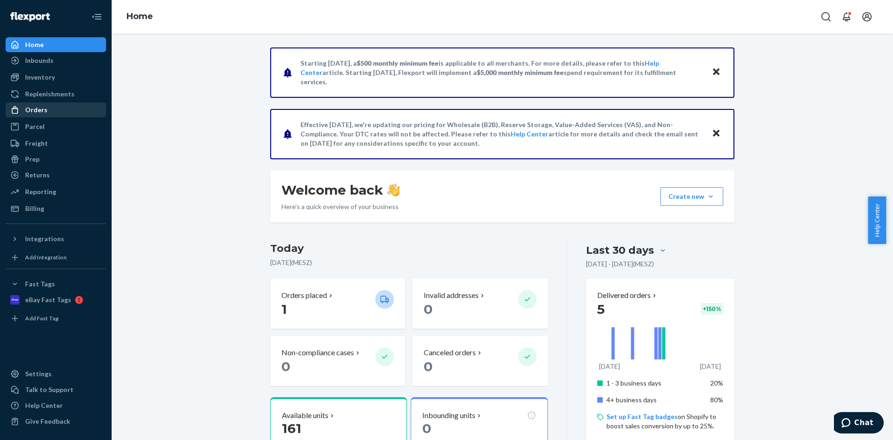
click at [46, 113] on div "Orders" at bounding box center [36, 109] width 22 height 9
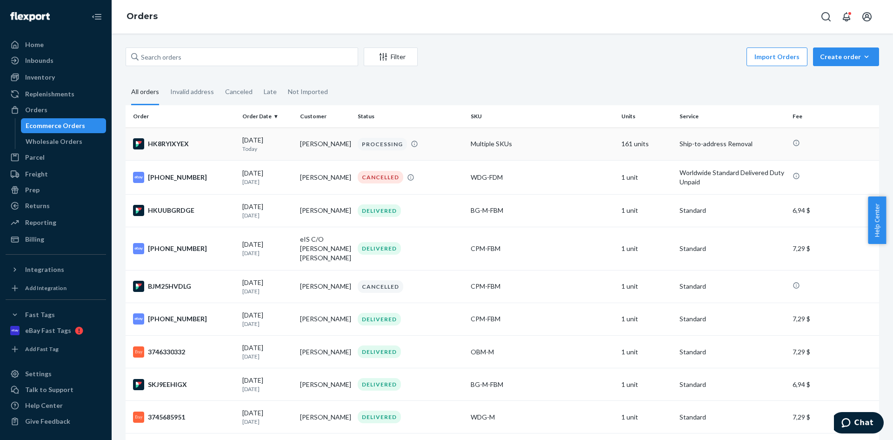
click at [618, 140] on td "161 units" at bounding box center [647, 143] width 58 height 33
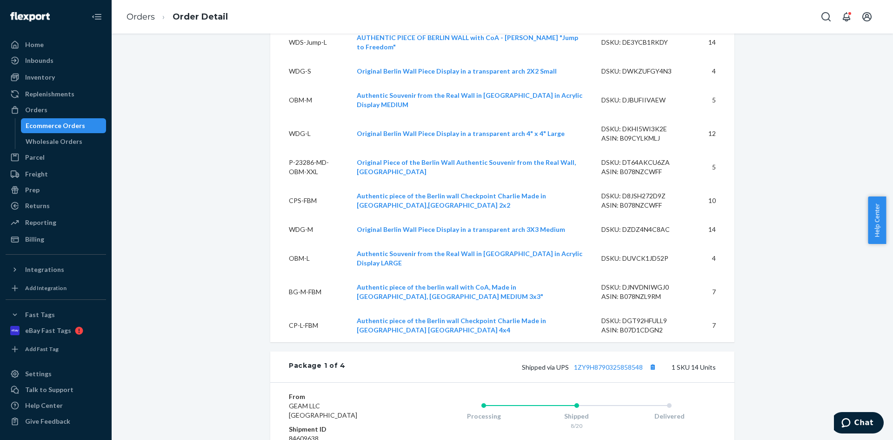
scroll to position [558, 0]
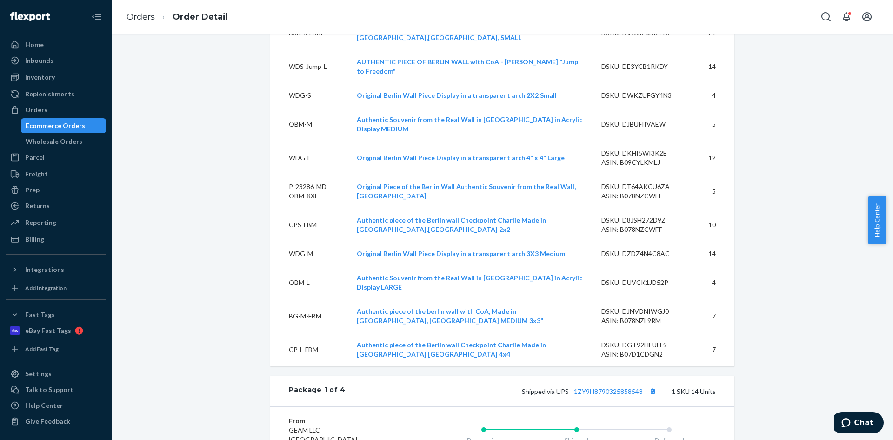
click at [29, 121] on div "Ecommerce Orders" at bounding box center [64, 125] width 84 height 13
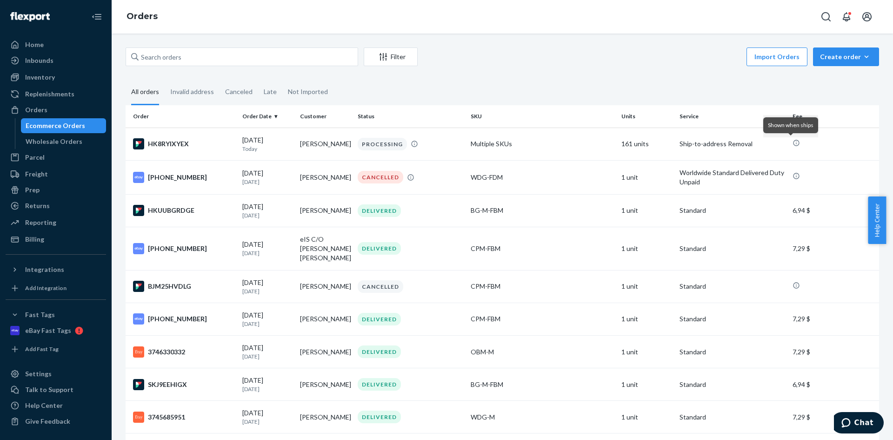
click at [46, 18] on img at bounding box center [30, 16] width 40 height 9
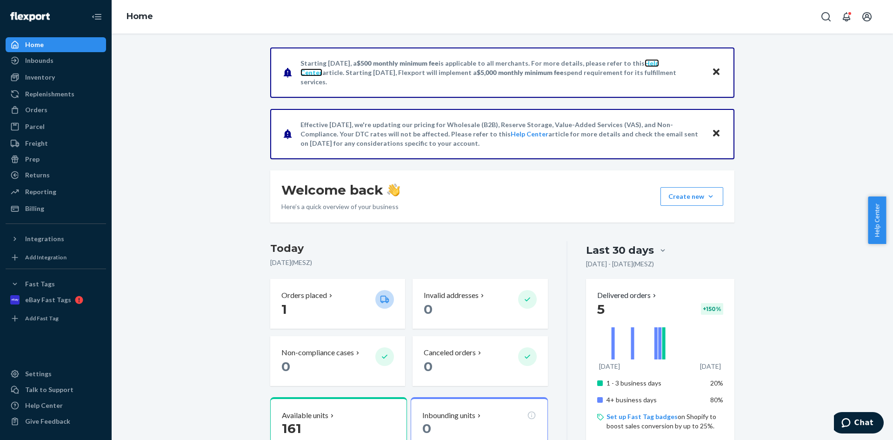
click at [653, 67] on link "Help Center" at bounding box center [480, 67] width 359 height 17
click at [714, 195] on button "Create new Create new inbound Create new order Create new product" at bounding box center [692, 196] width 63 height 19
click at [776, 179] on div "Starting July 1, 2025, a $500 monthly minimum fee is applicable to all merchant…" at bounding box center [503, 429] width 768 height 764
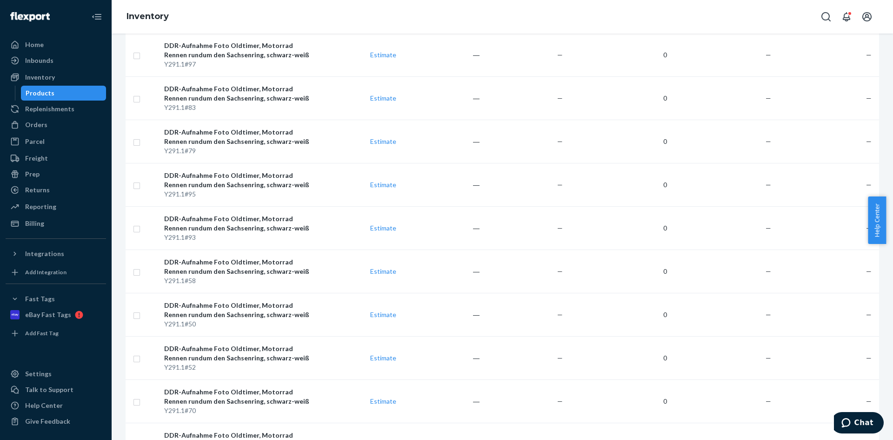
scroll to position [3975, 0]
click at [30, 123] on div "Orders" at bounding box center [36, 124] width 22 height 9
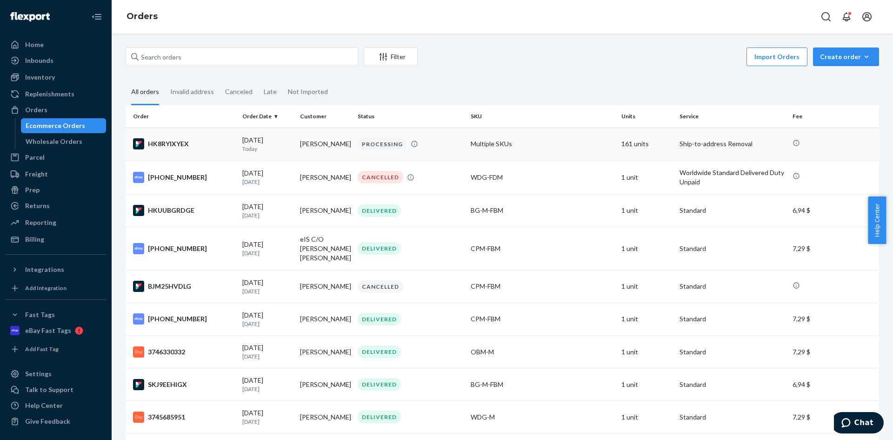
click at [331, 145] on td "[PERSON_NAME]" at bounding box center [325, 143] width 58 height 33
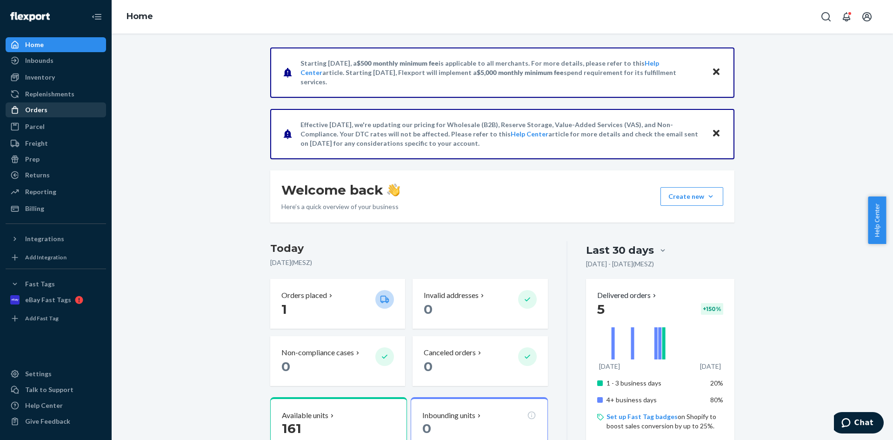
click at [65, 110] on div "Orders" at bounding box center [56, 109] width 99 height 13
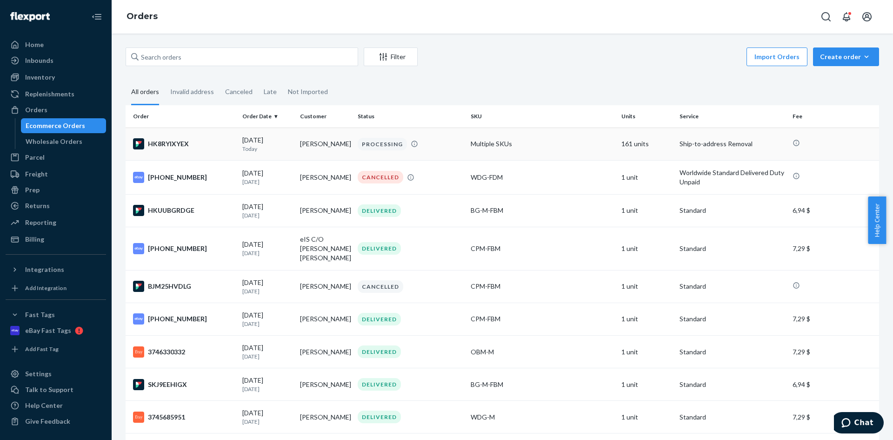
click at [341, 145] on td "[PERSON_NAME]" at bounding box center [325, 143] width 58 height 33
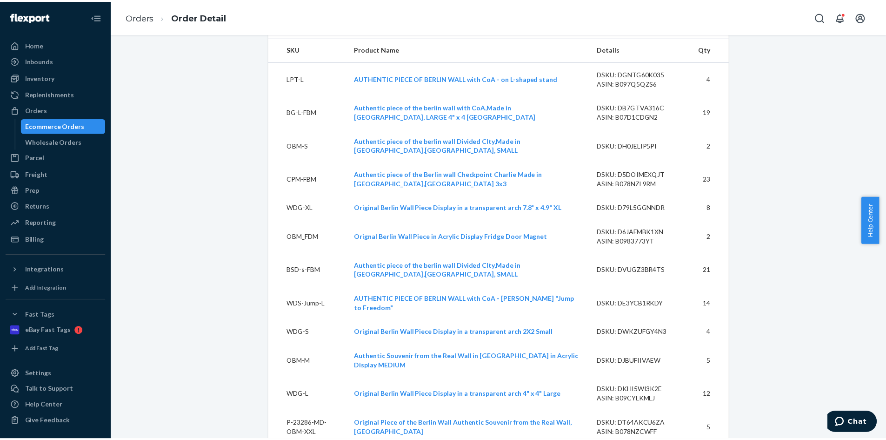
scroll to position [293, 0]
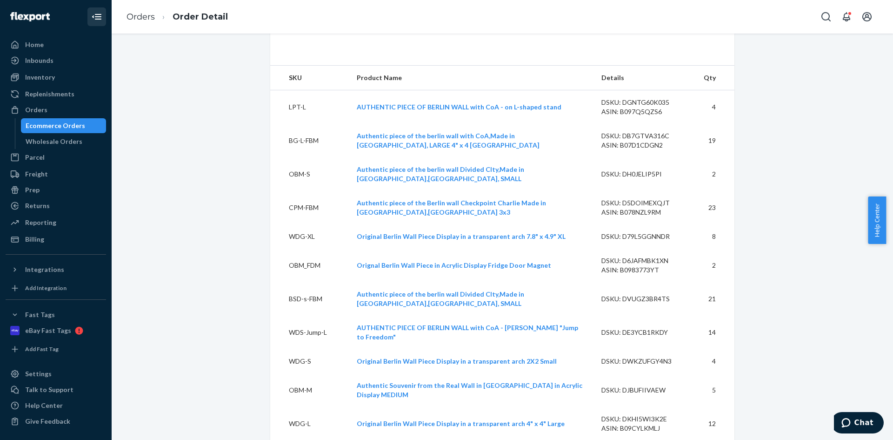
click at [99, 14] on icon "Close Navigation" at bounding box center [98, 17] width 7 height 6
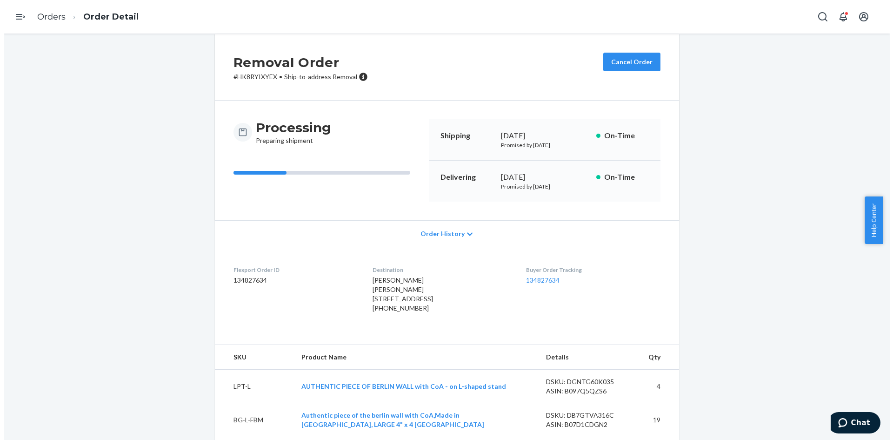
scroll to position [0, 0]
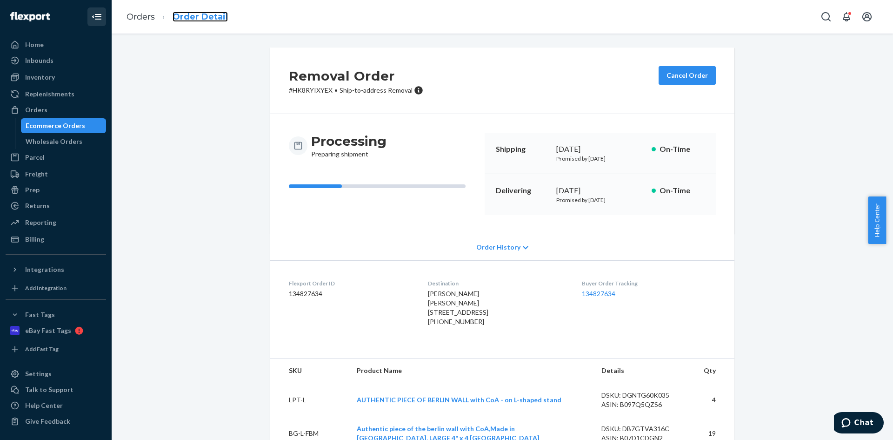
click at [187, 14] on link "Order Detail" at bounding box center [200, 17] width 55 height 10
drag, startPoint x: 187, startPoint y: 133, endPoint x: 193, endPoint y: 134, distance: 5.9
click at [40, 109] on div "Orders" at bounding box center [36, 109] width 22 height 9
